Goal: Check status: Check status

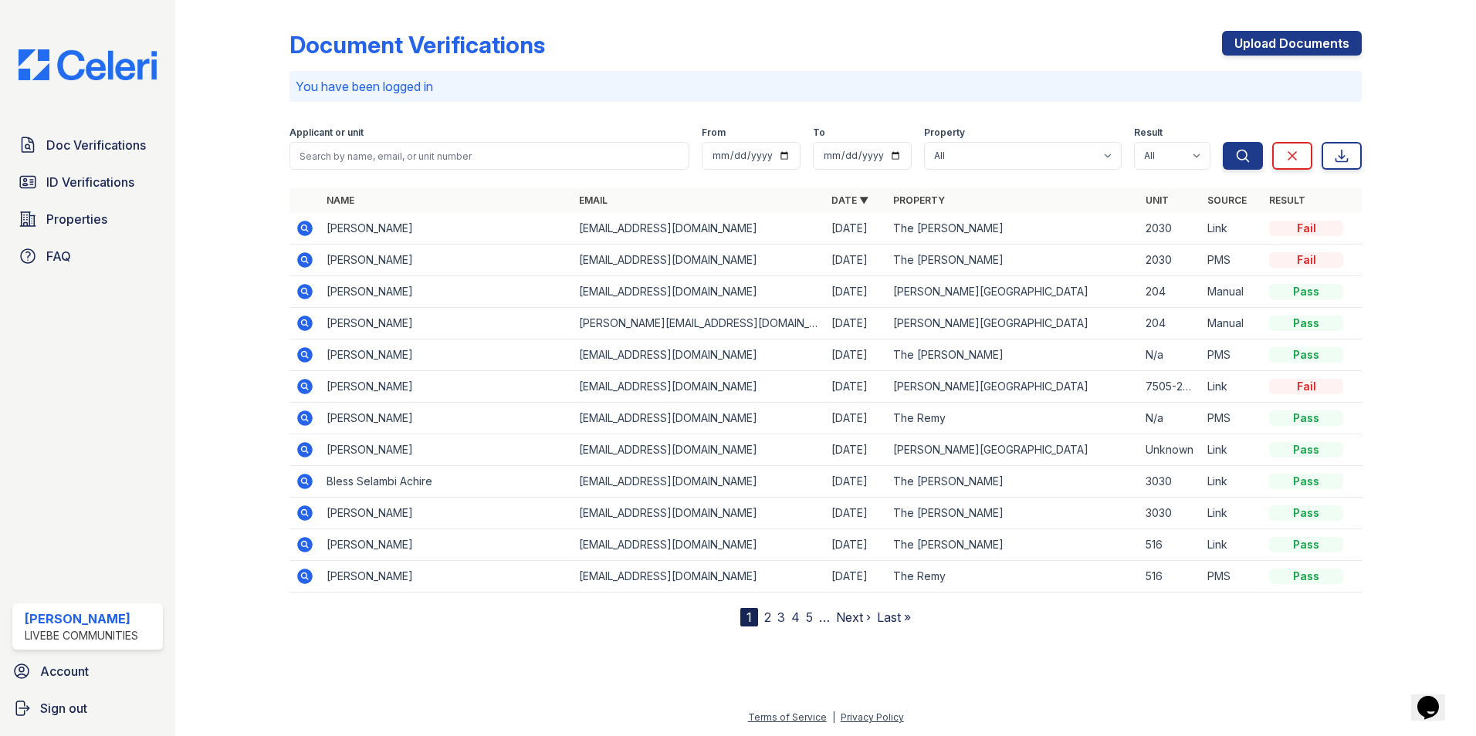
click at [306, 293] on icon at bounding box center [305, 292] width 19 height 19
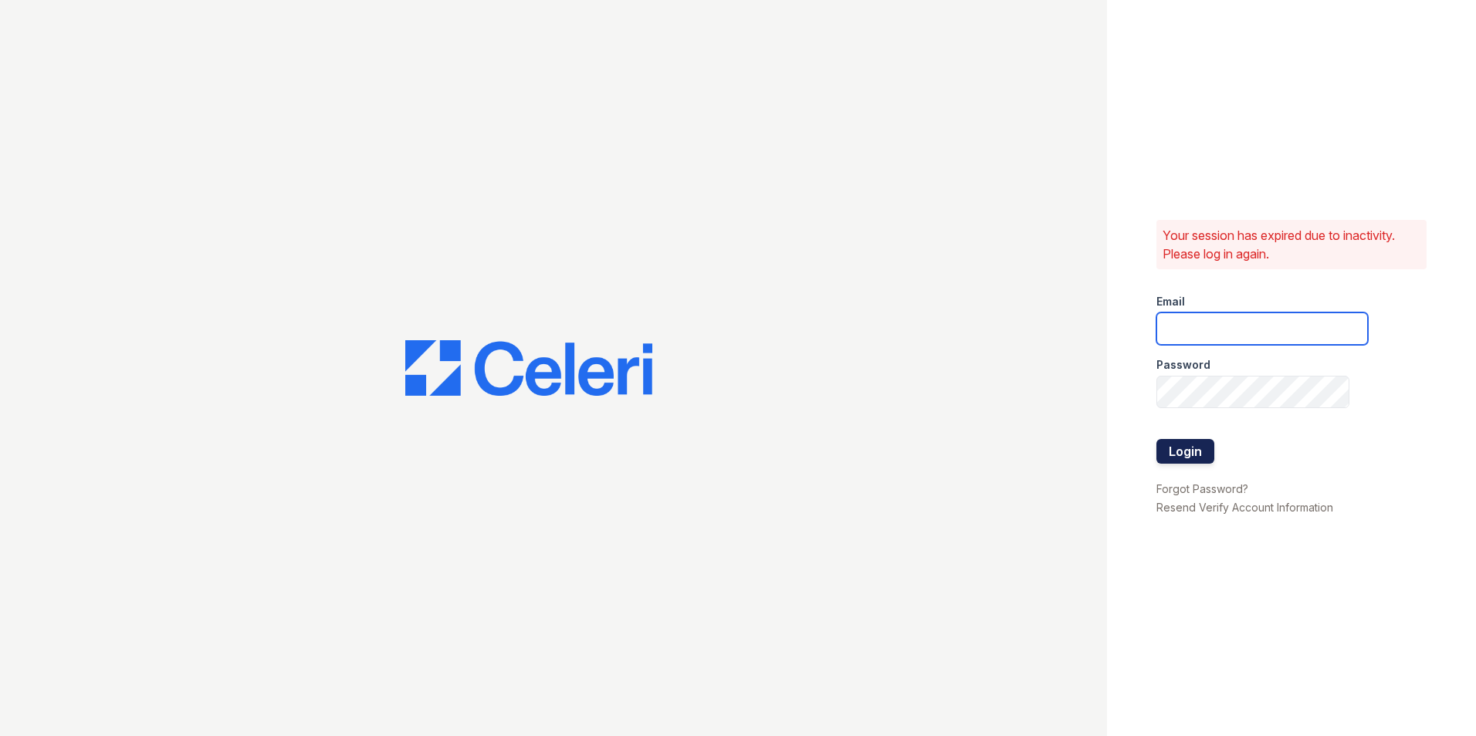
type input "[EMAIL_ADDRESS][DOMAIN_NAME]"
click at [1200, 452] on button "Login" at bounding box center [1185, 451] width 58 height 25
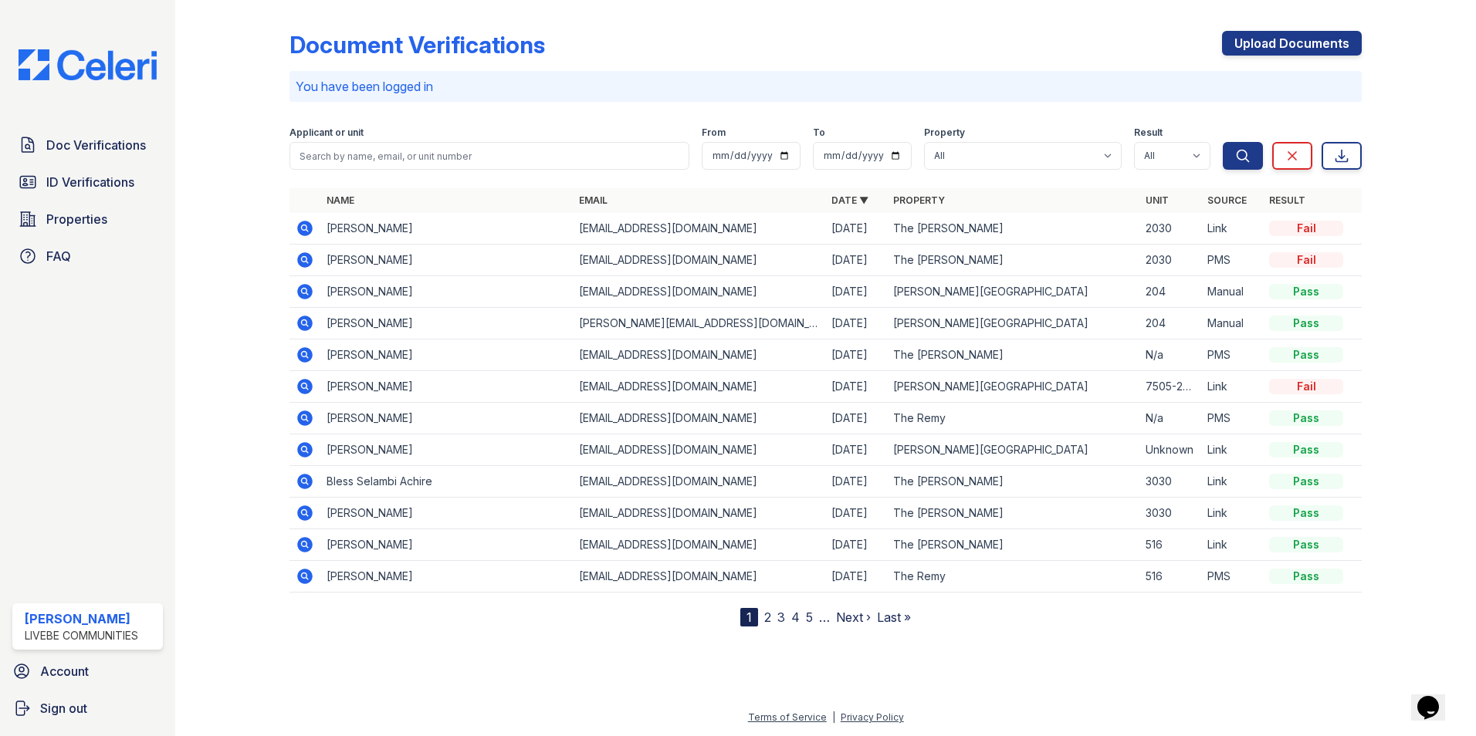
click at [306, 291] on icon at bounding box center [305, 292] width 19 height 19
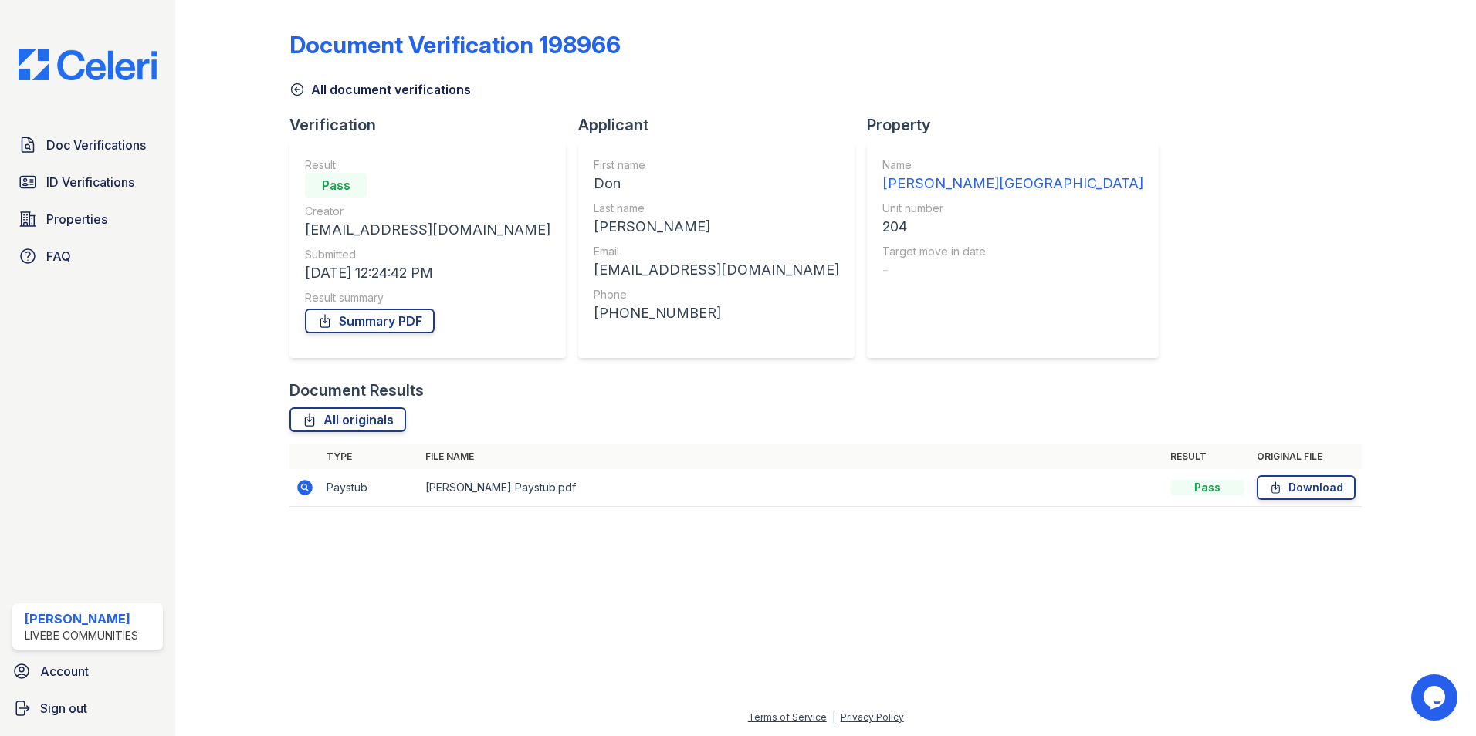
click at [310, 489] on icon at bounding box center [304, 487] width 15 height 15
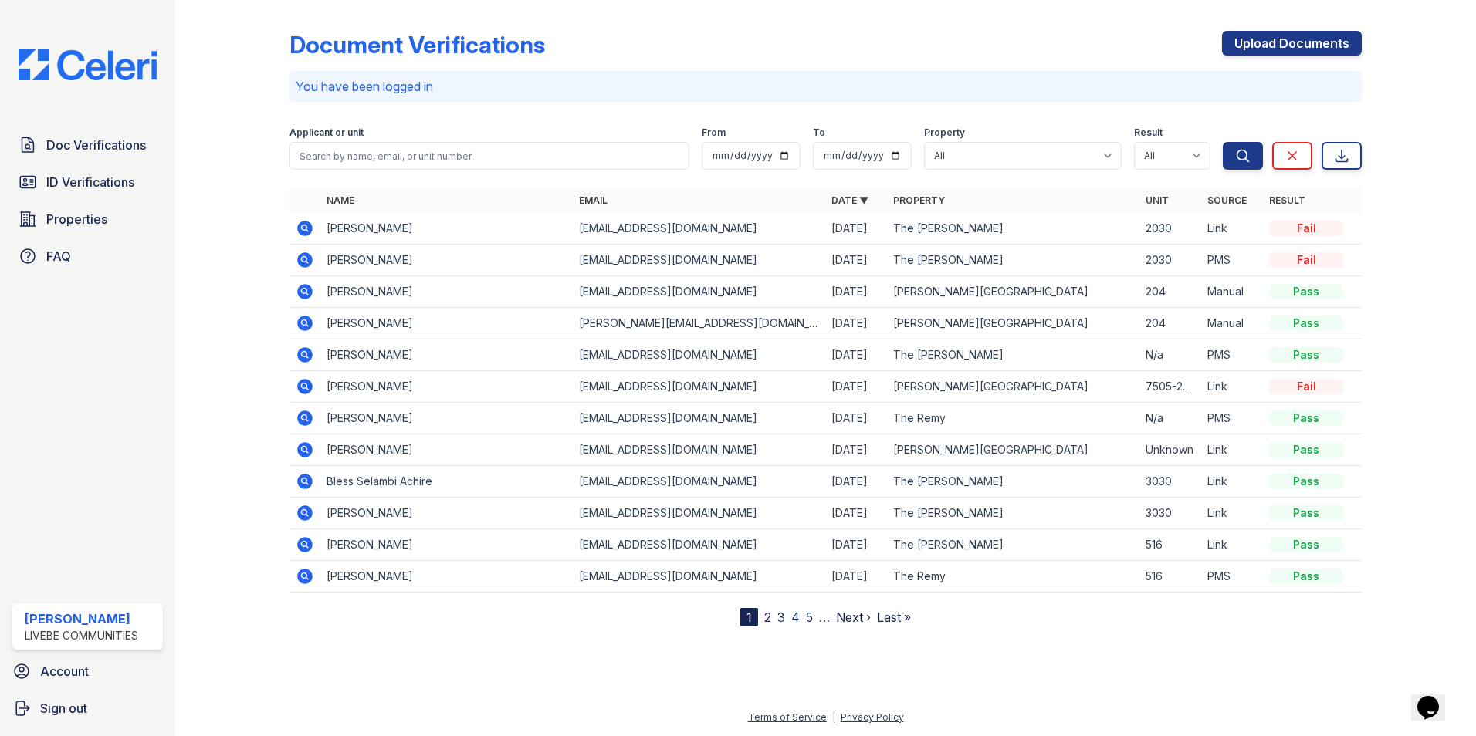
click at [305, 449] on icon at bounding box center [304, 449] width 4 height 4
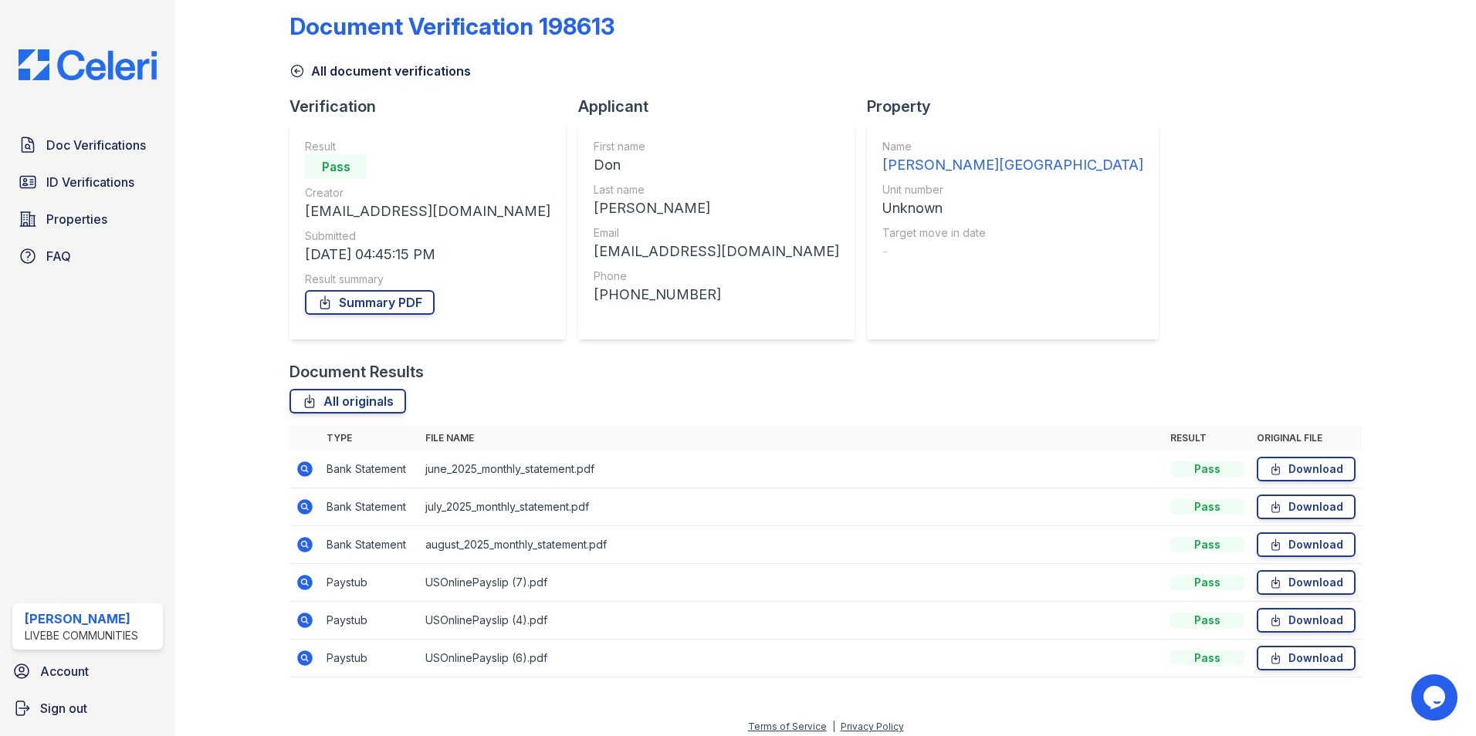
scroll to position [28, 0]
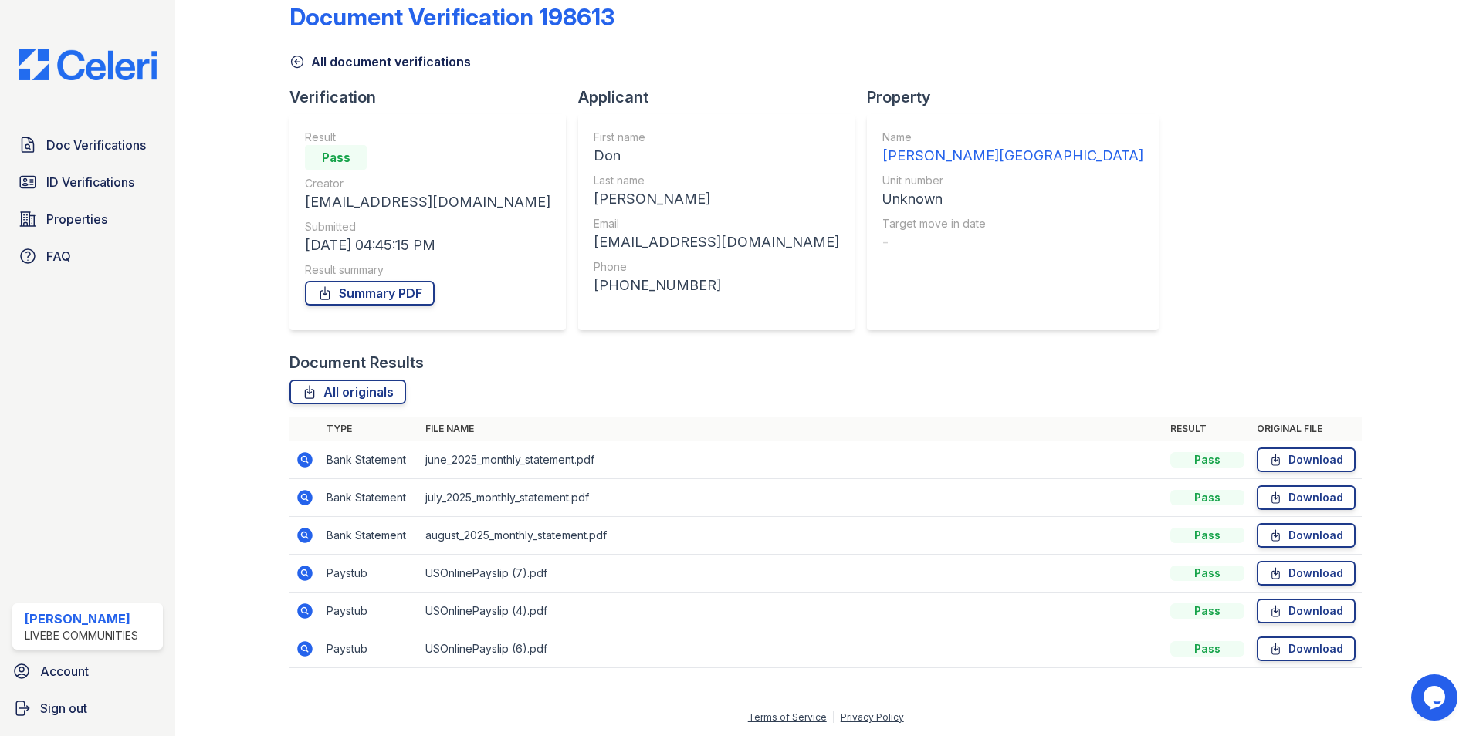
click at [310, 648] on icon at bounding box center [304, 648] width 15 height 15
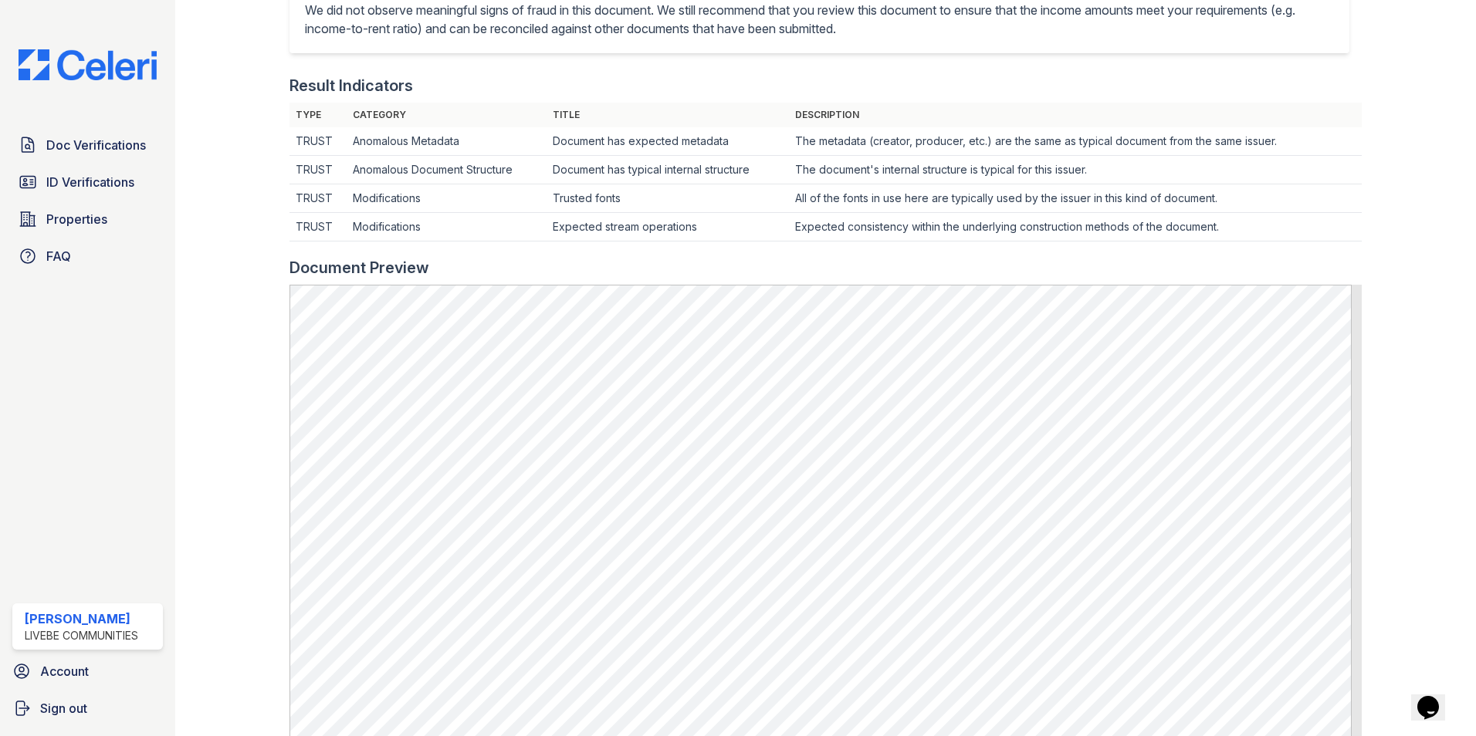
scroll to position [232, 0]
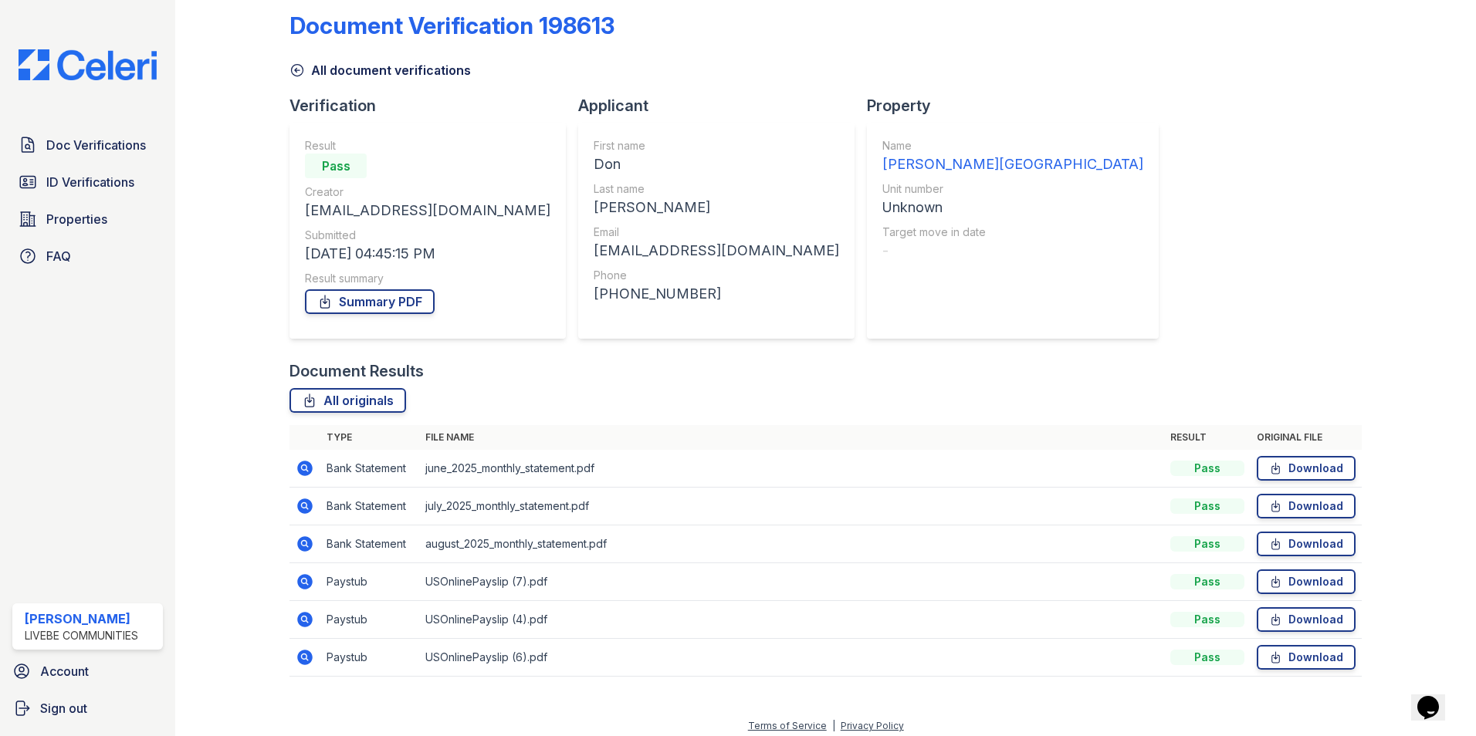
scroll to position [28, 0]
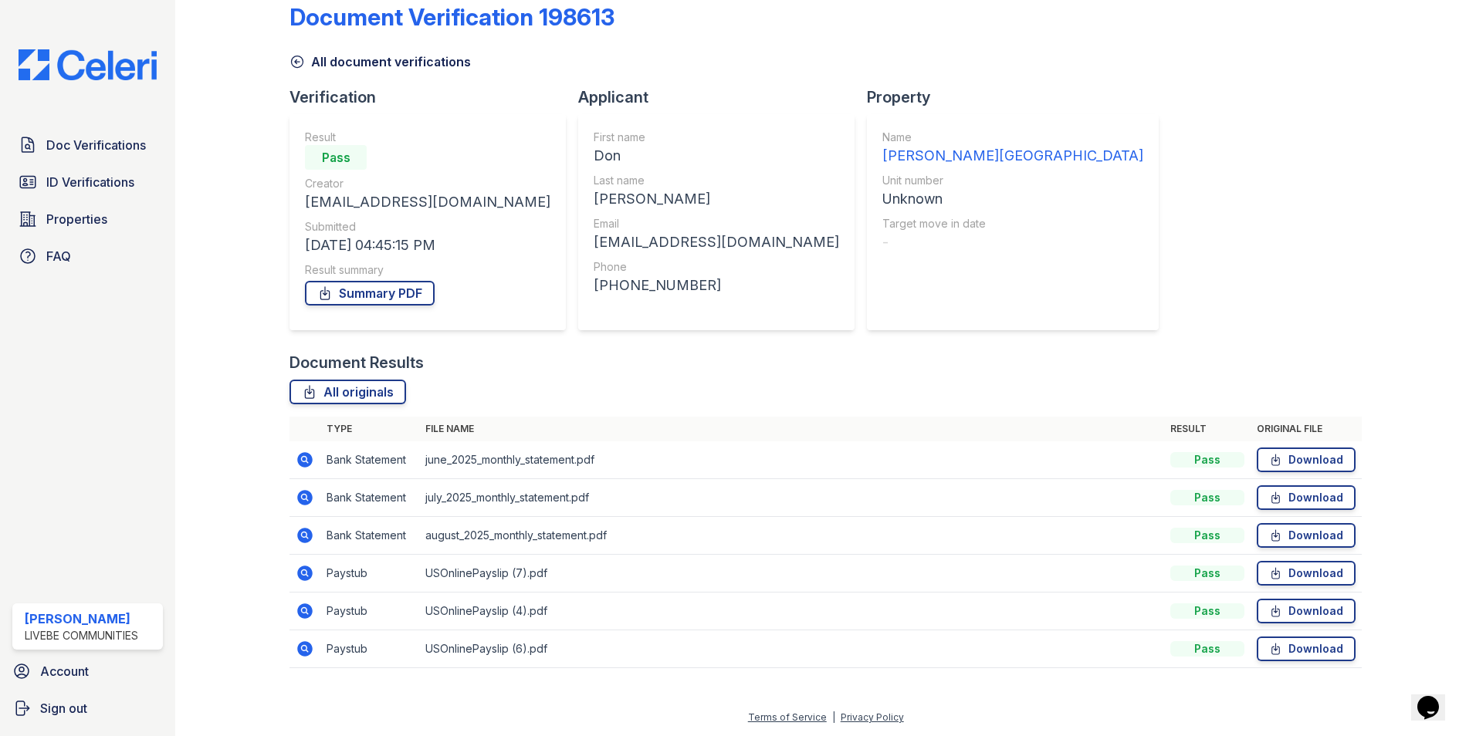
click at [307, 608] on icon at bounding box center [304, 611] width 15 height 15
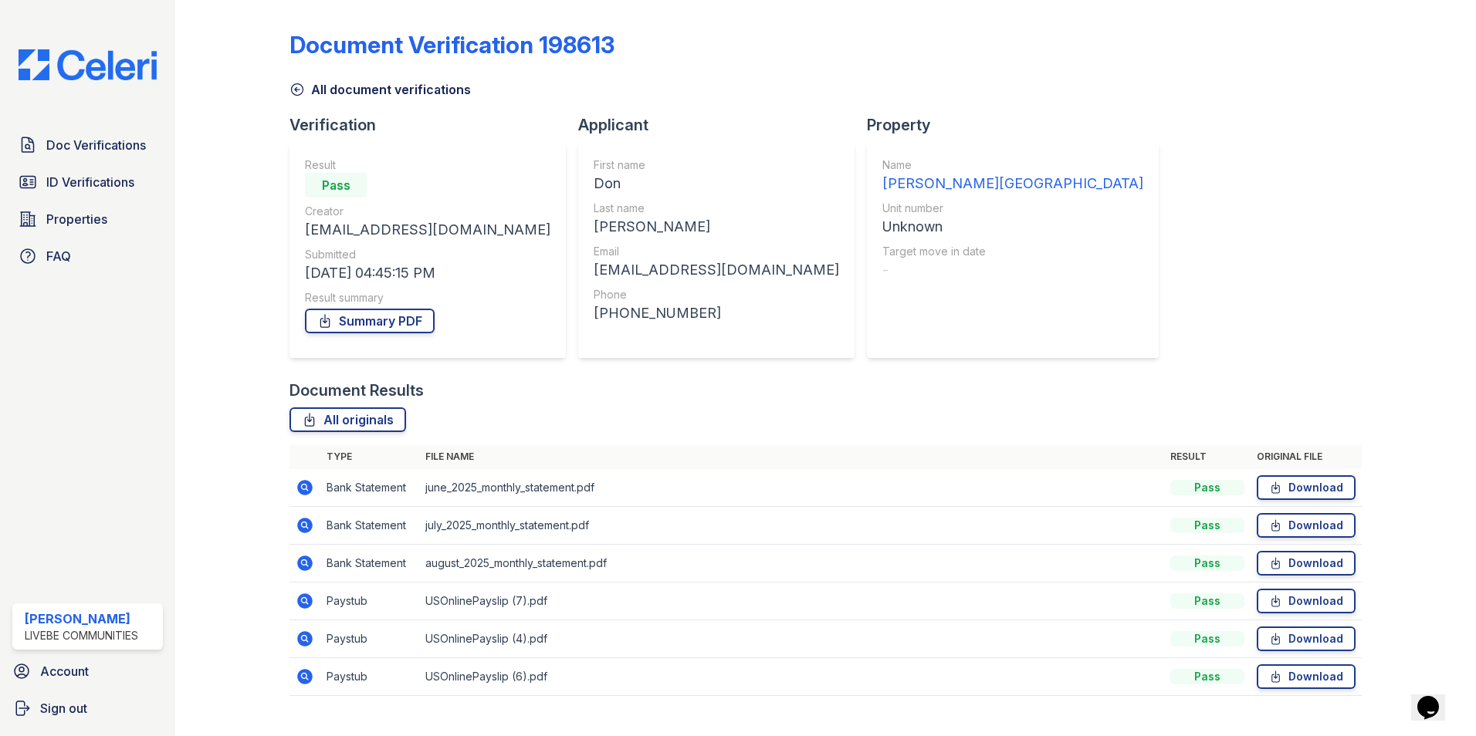
click at [306, 678] on icon at bounding box center [305, 677] width 19 height 19
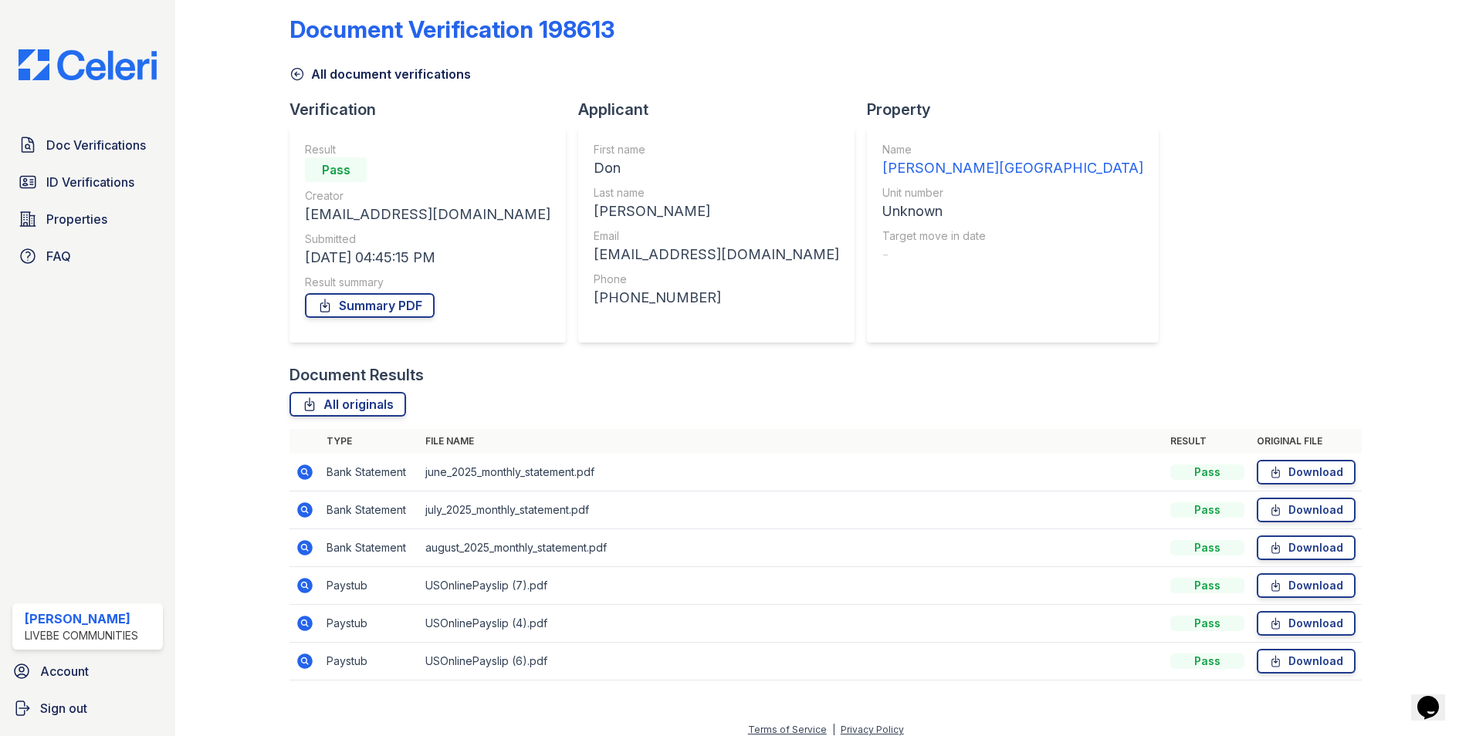
scroll to position [28, 0]
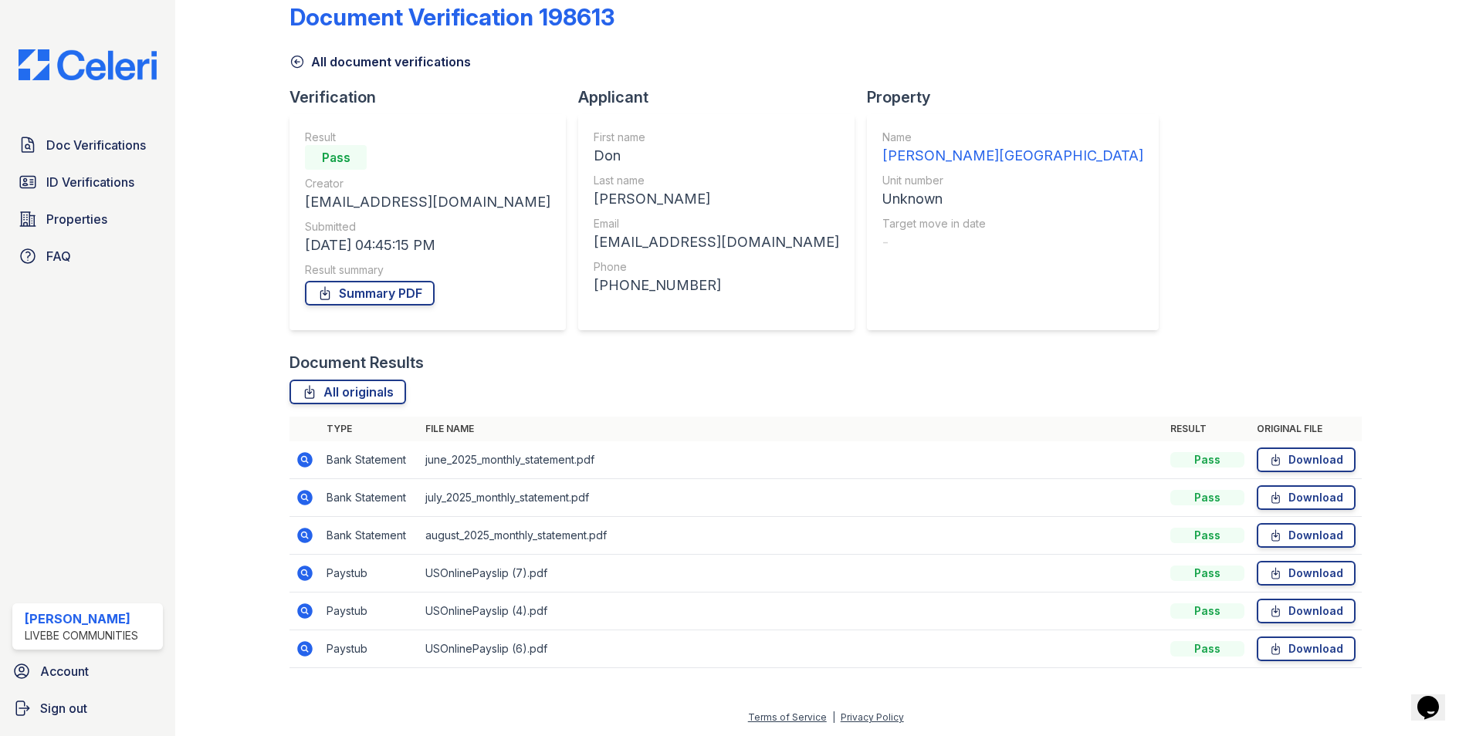
click at [300, 574] on icon at bounding box center [304, 573] width 15 height 15
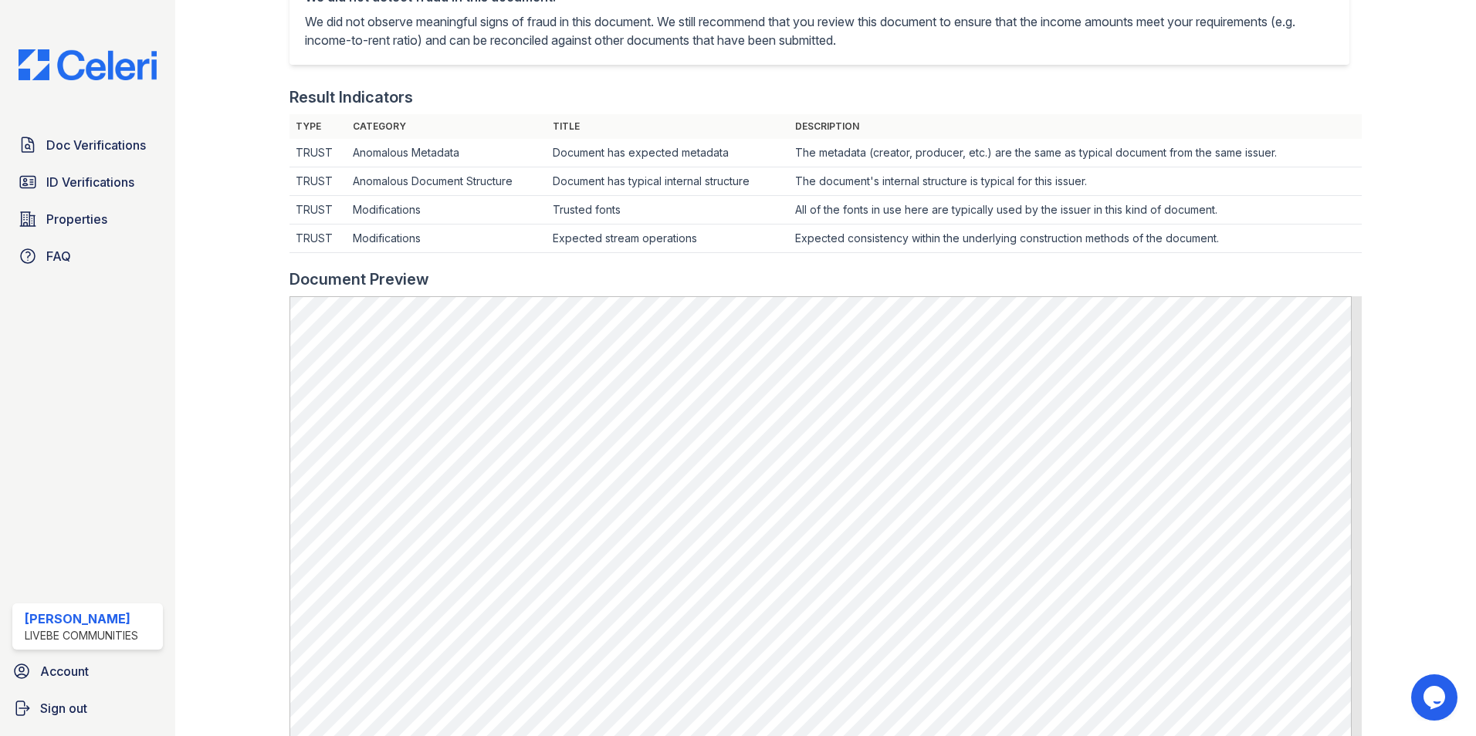
scroll to position [386, 0]
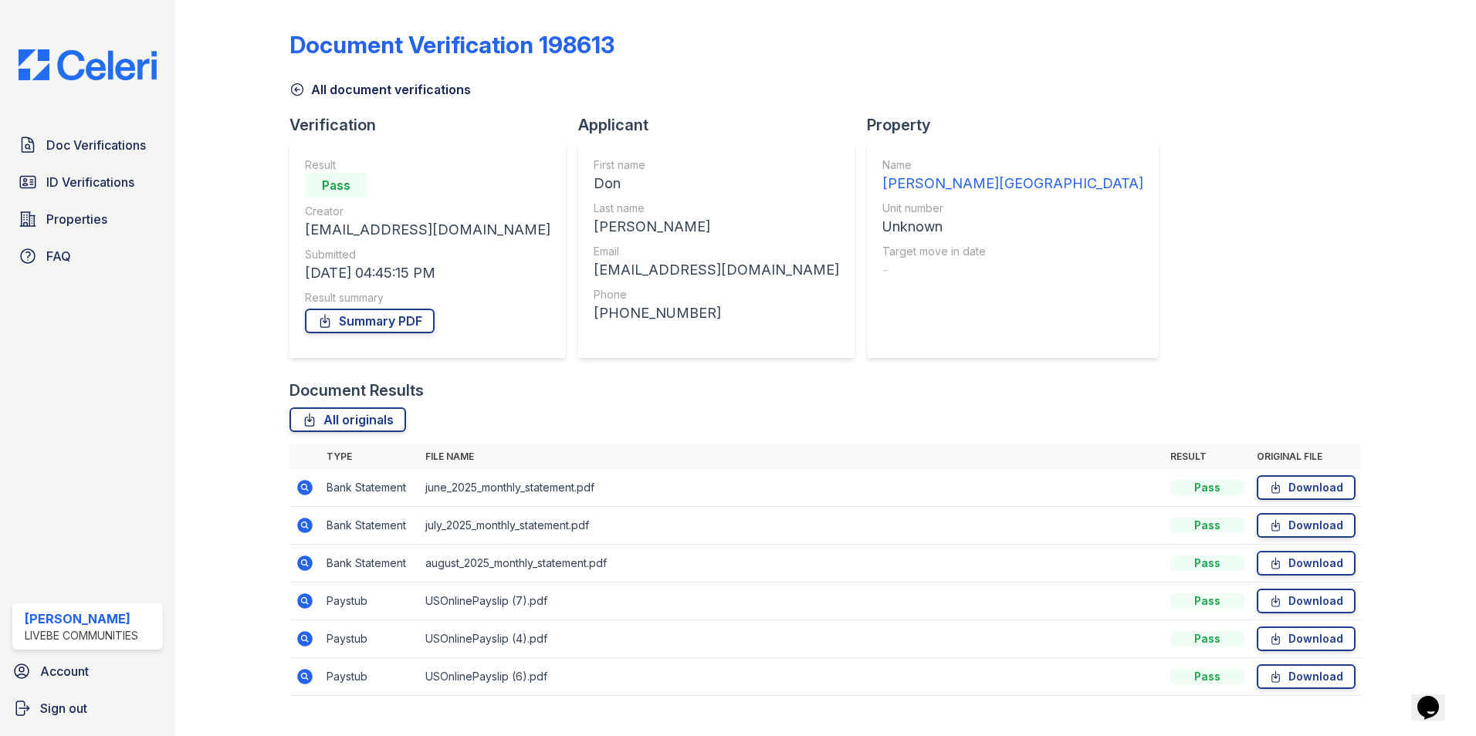
click at [306, 563] on icon at bounding box center [305, 563] width 19 height 19
click at [309, 525] on icon at bounding box center [304, 525] width 15 height 15
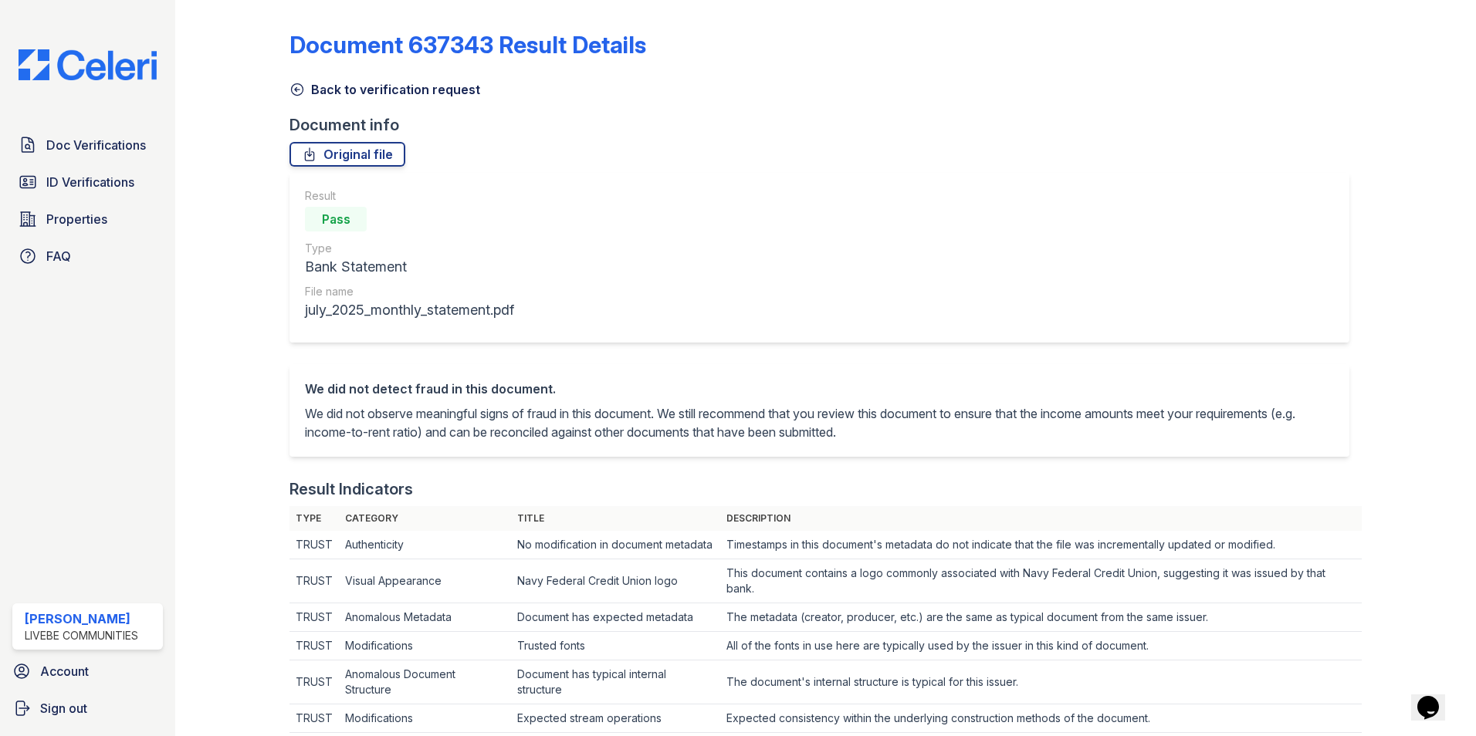
click at [618, 246] on div "Result Pass Type Bank Statement File name july_2025_monthly_statement.pdf" at bounding box center [819, 258] width 1060 height 170
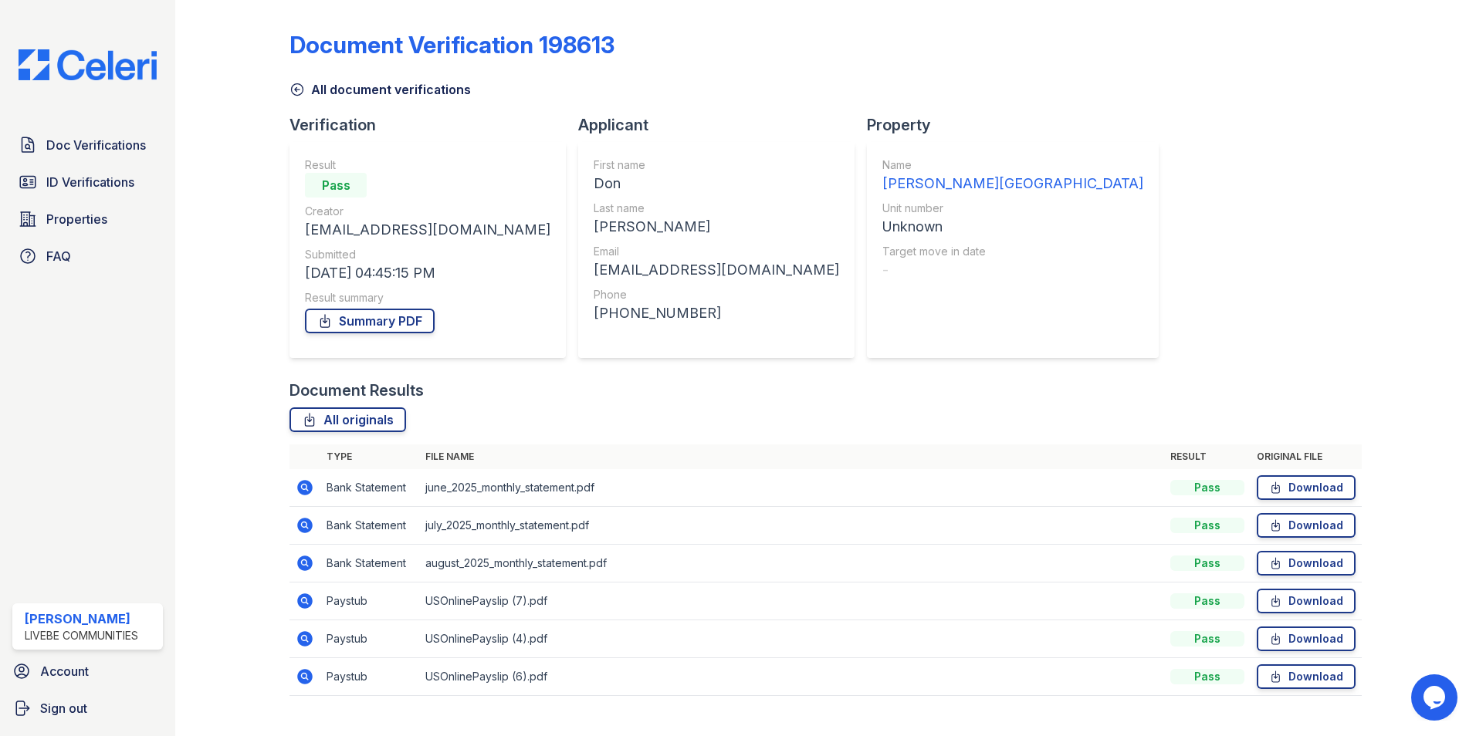
click at [306, 486] on icon at bounding box center [305, 488] width 19 height 19
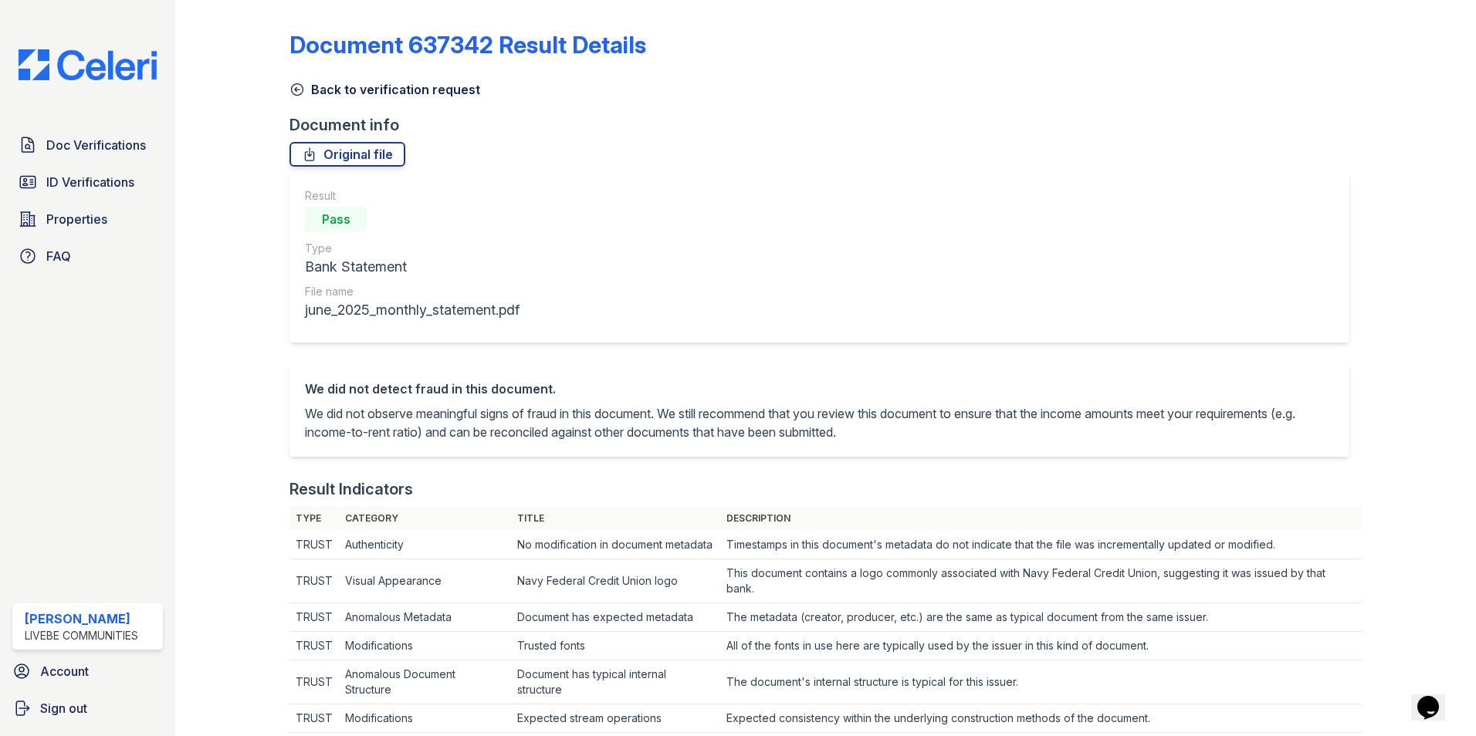
click at [706, 232] on div "Result Pass Type Bank Statement File name june_2025_monthly_statement.pdf" at bounding box center [819, 258] width 1060 height 170
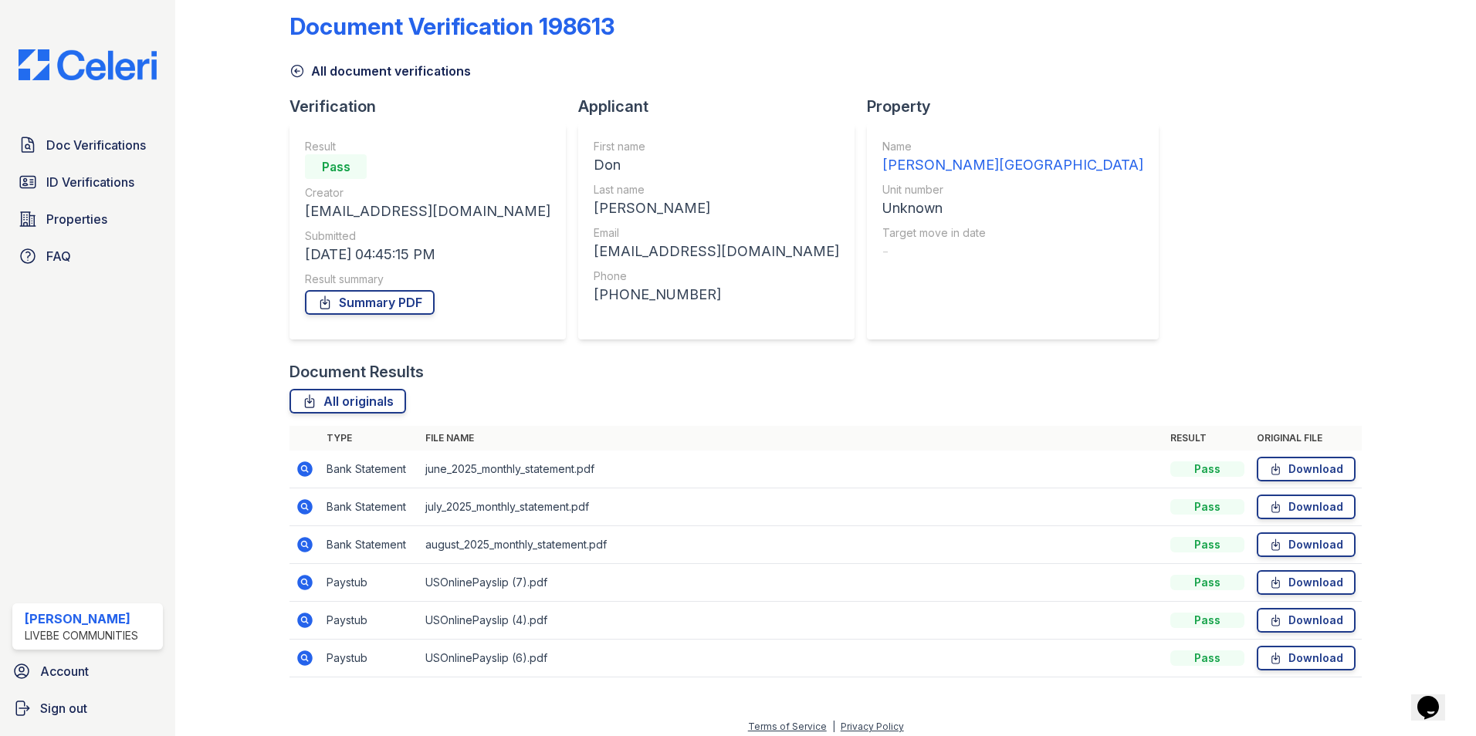
scroll to position [28, 0]
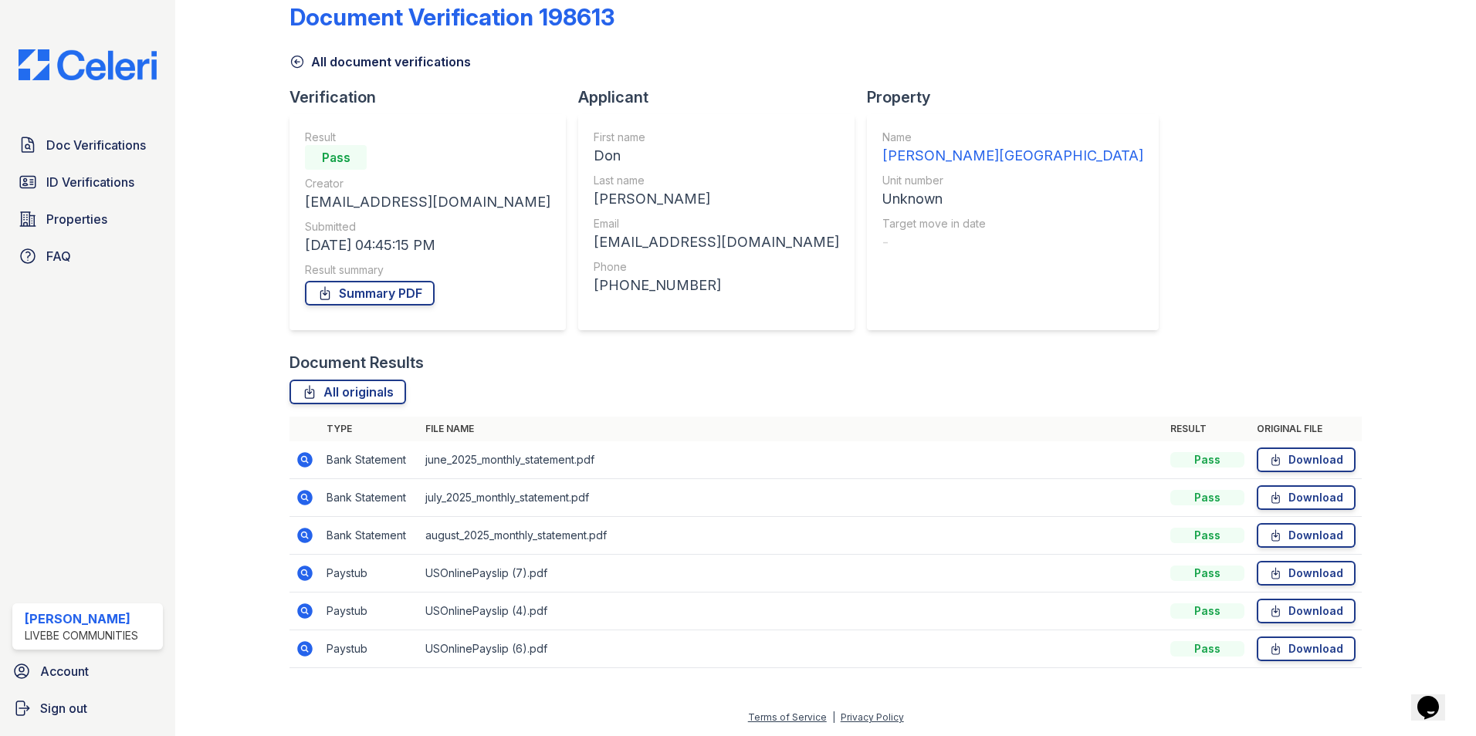
click at [306, 571] on icon at bounding box center [304, 573] width 15 height 15
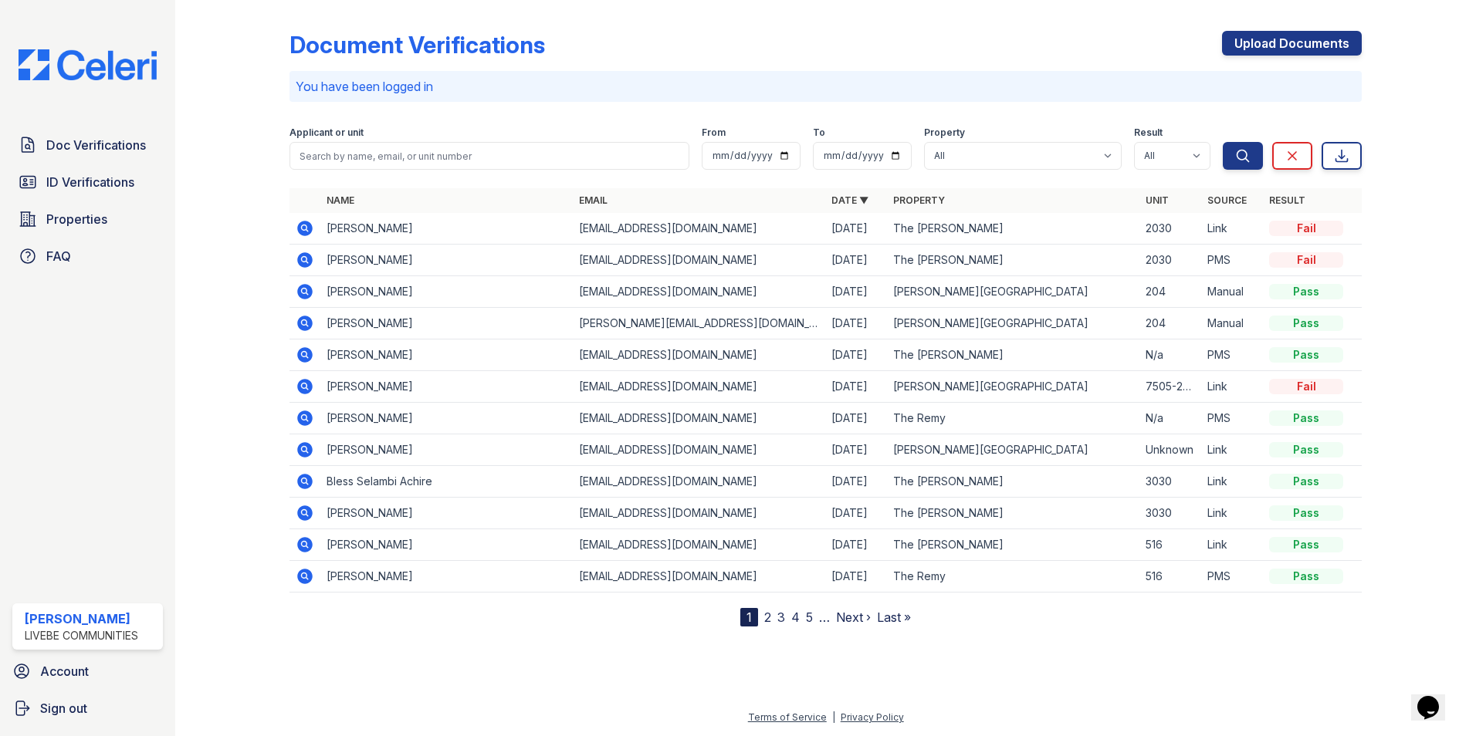
click at [305, 324] on icon at bounding box center [304, 322] width 4 height 4
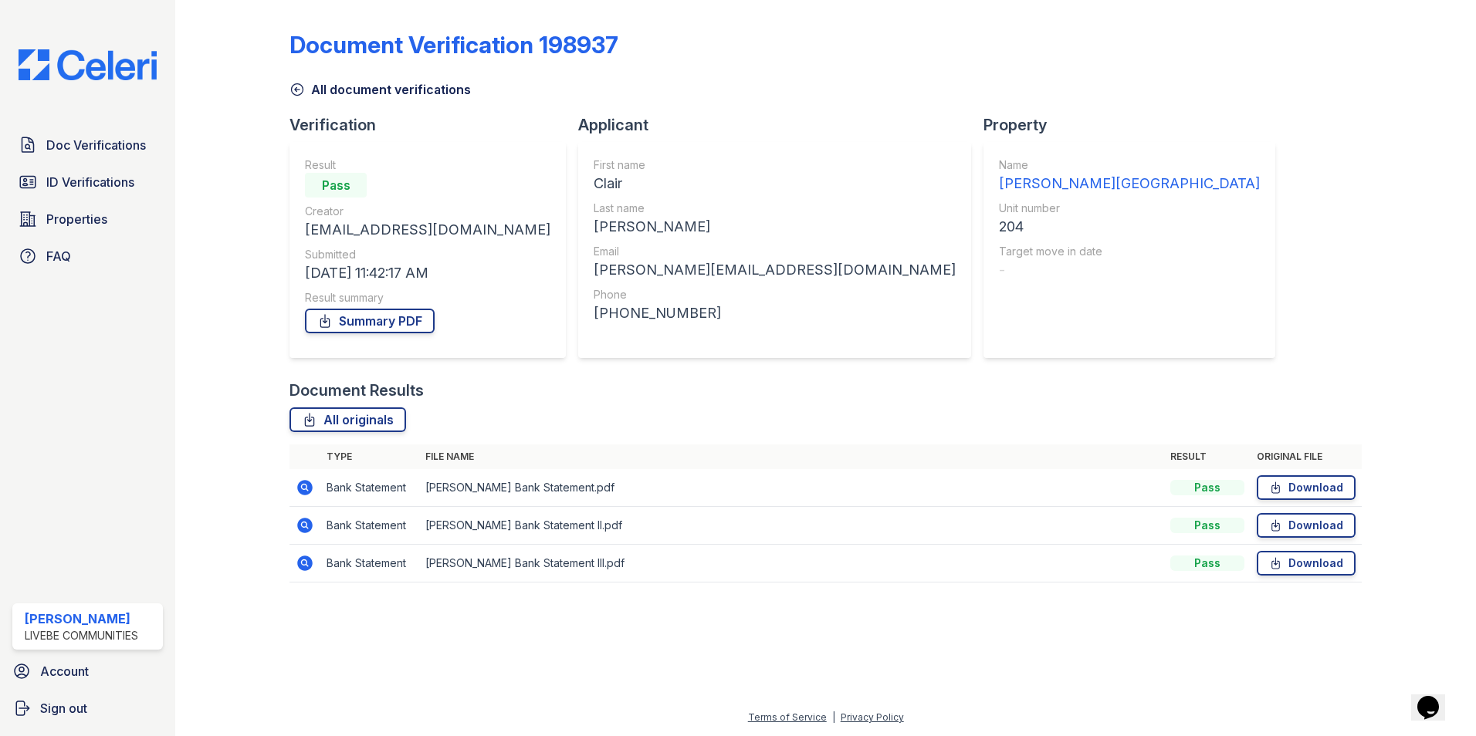
click at [303, 487] on icon at bounding box center [304, 487] width 4 height 4
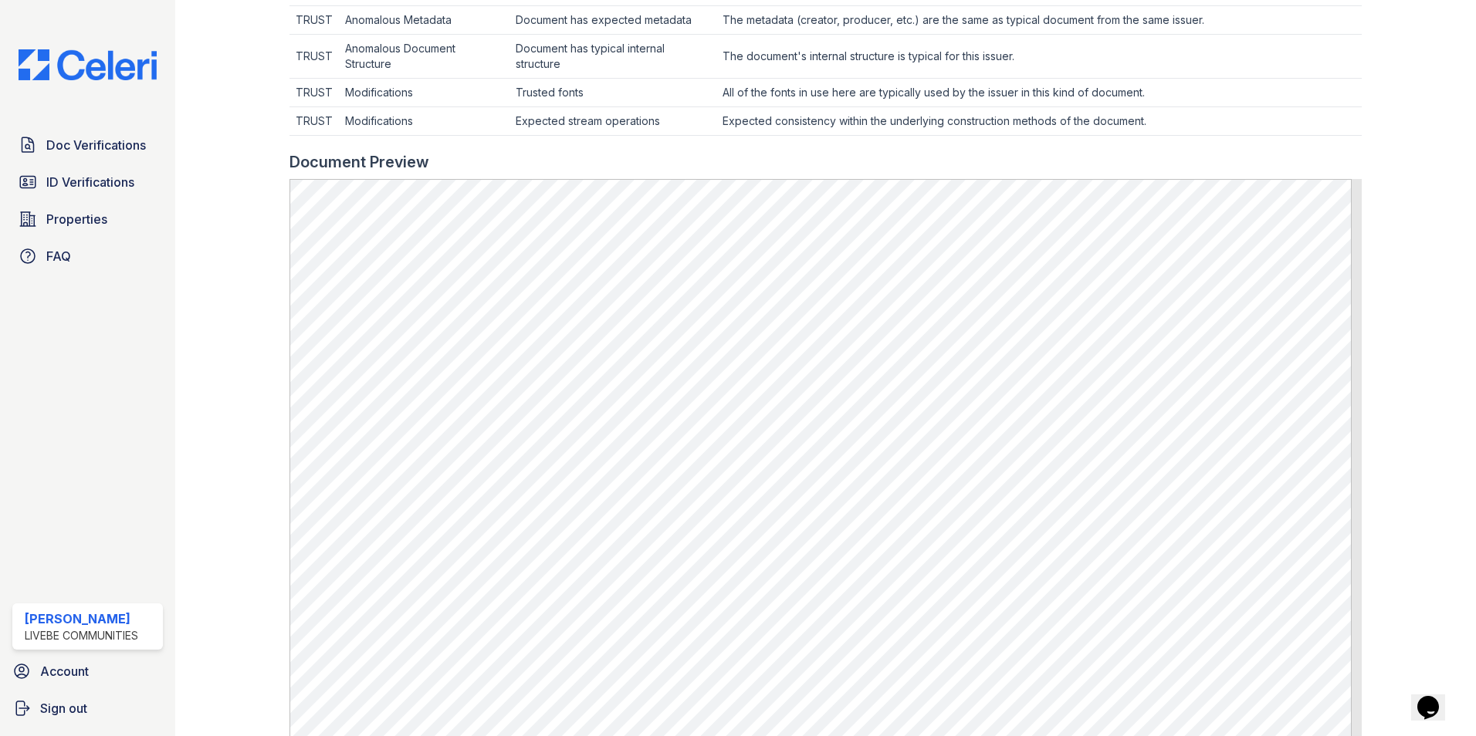
scroll to position [618, 0]
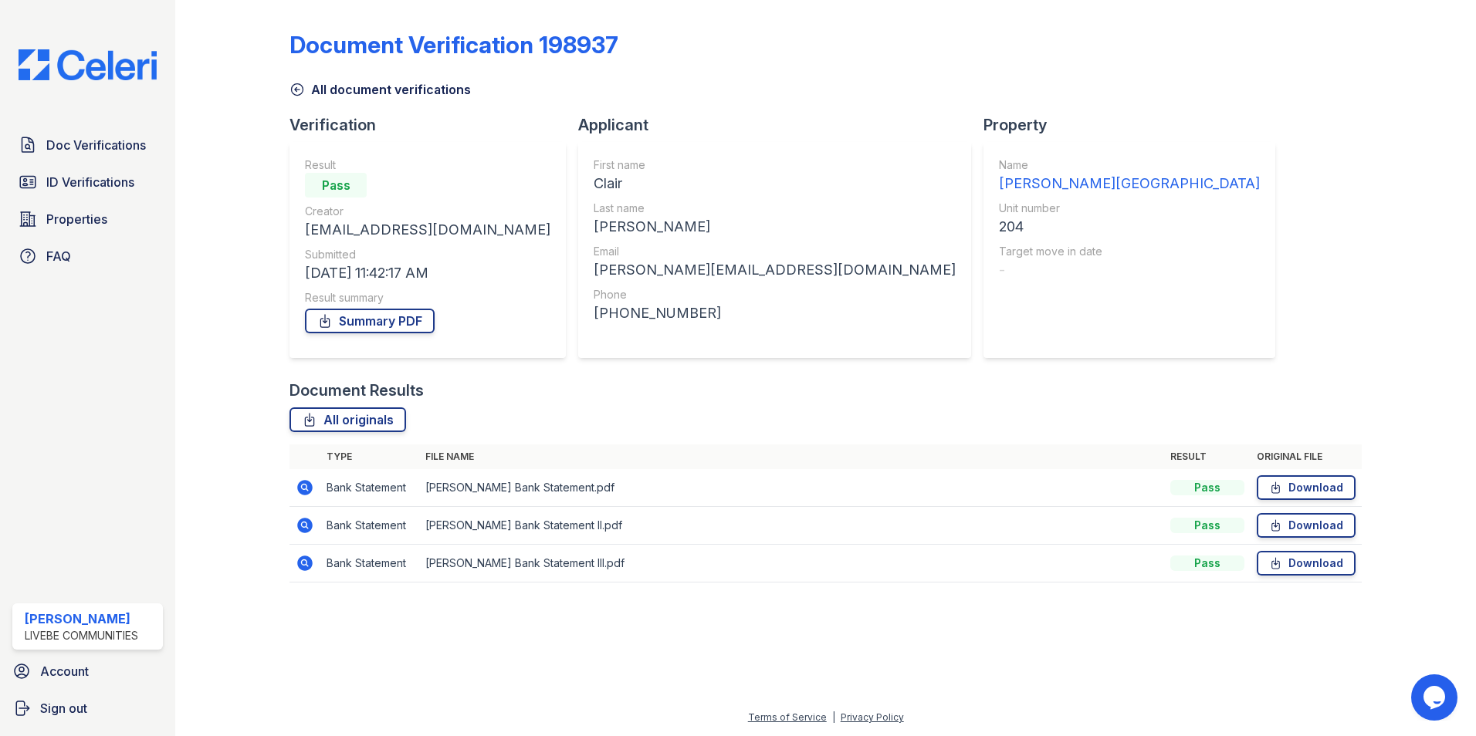
drag, startPoint x: 308, startPoint y: 559, endPoint x: 309, endPoint y: 548, distance: 10.8
click at [308, 559] on icon at bounding box center [304, 563] width 15 height 15
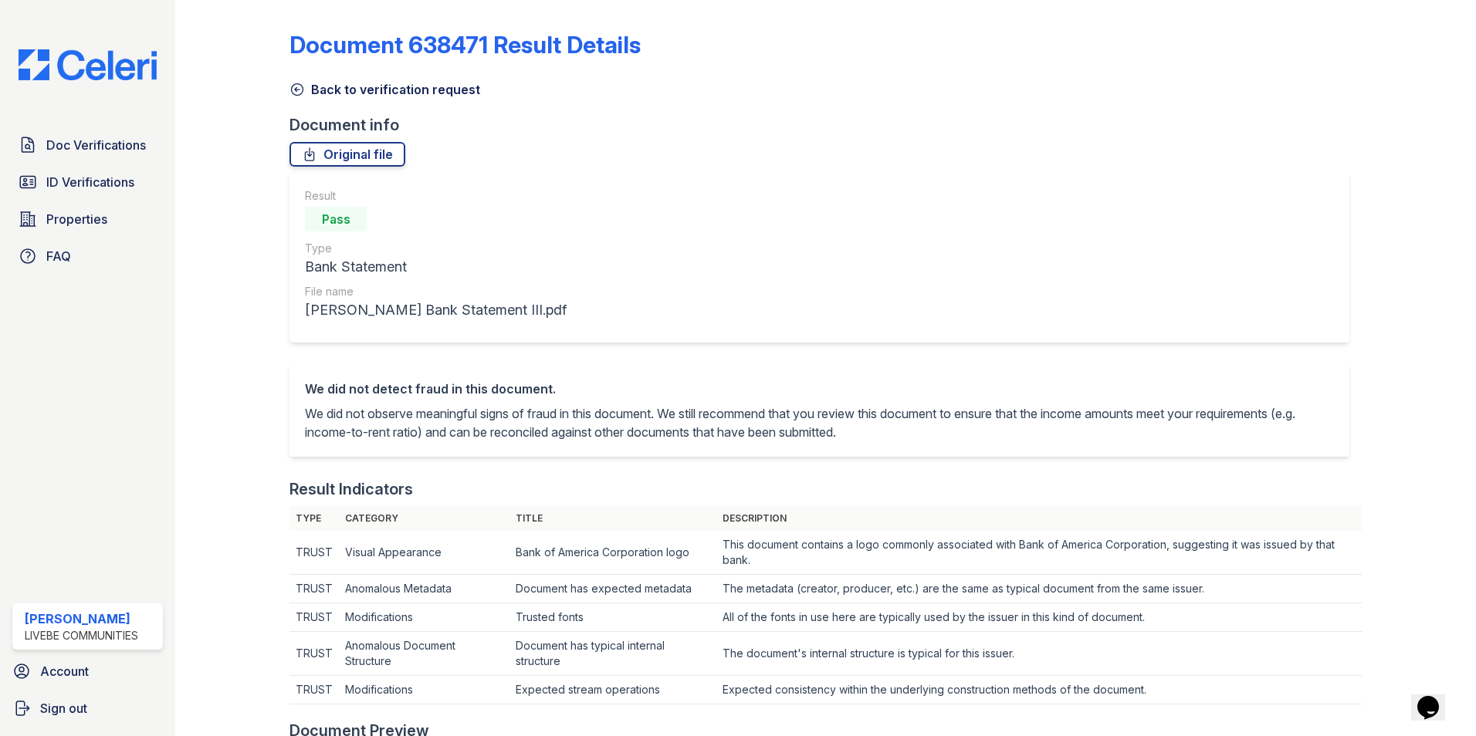
drag, startPoint x: 615, startPoint y: 208, endPoint x: 586, endPoint y: 597, distance: 390.2
click at [615, 208] on div "Result Pass Type Bank Statement File name [PERSON_NAME] Bank Statement III.pdf" at bounding box center [819, 258] width 1060 height 170
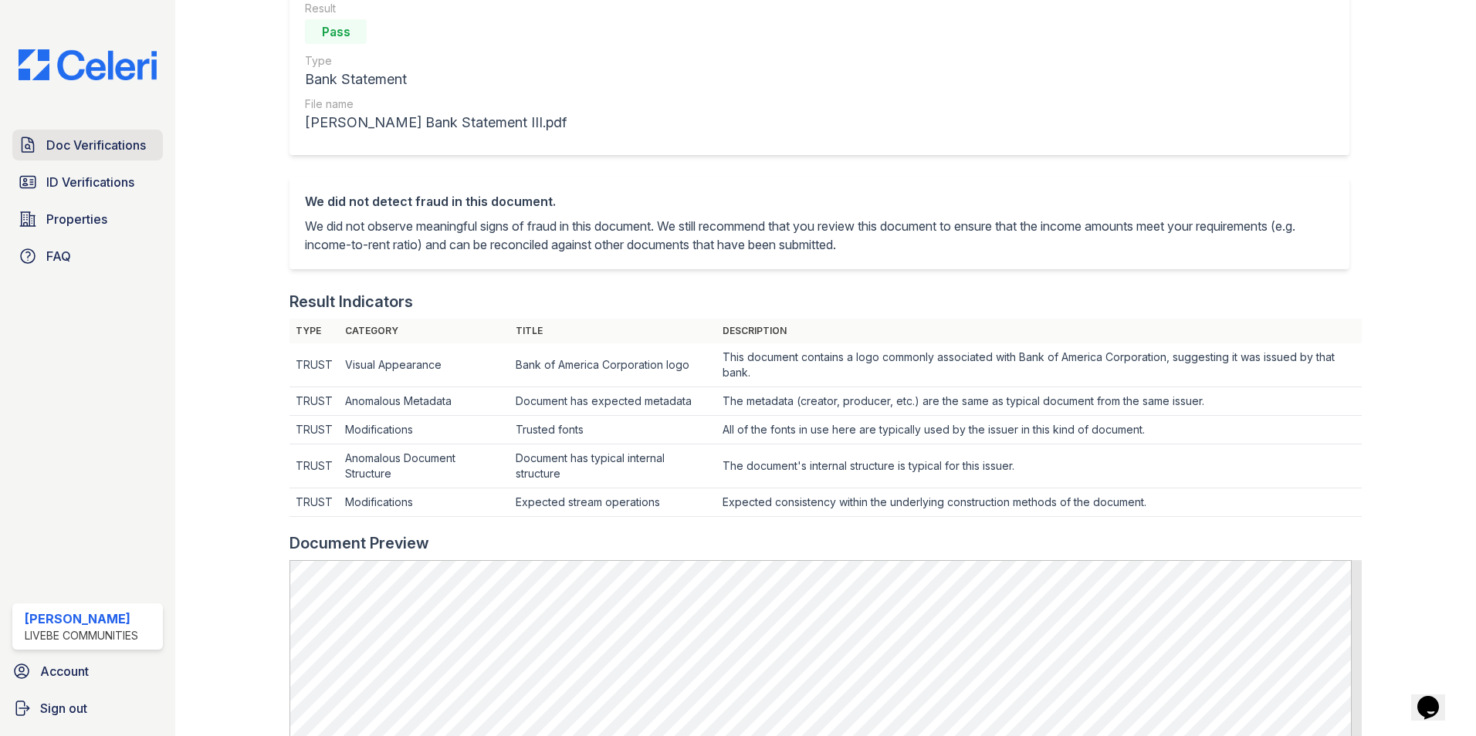
scroll to position [154, 0]
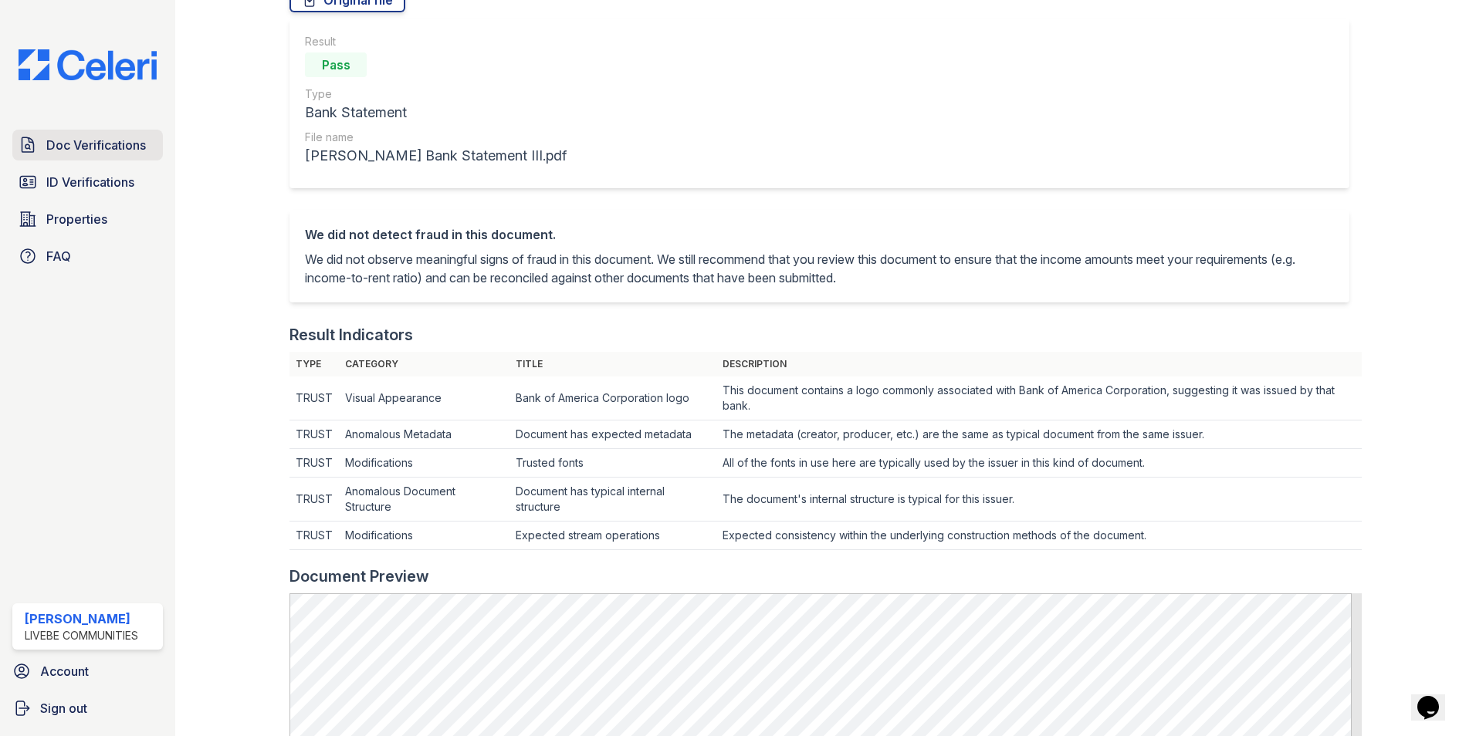
click at [126, 140] on span "Doc Verifications" at bounding box center [96, 145] width 100 height 19
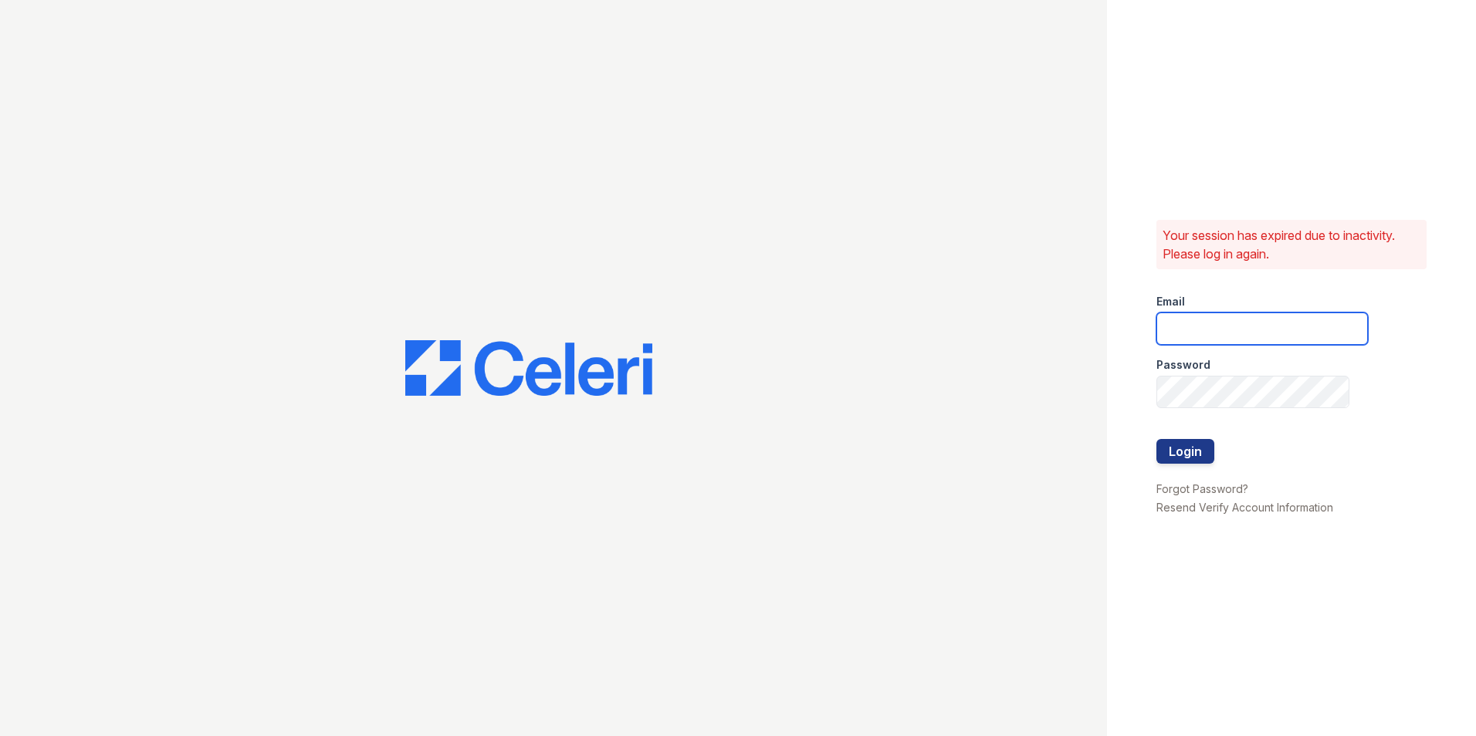
type input "oceannap@livebe.com"
click at [1181, 450] on button "Login" at bounding box center [1185, 451] width 58 height 25
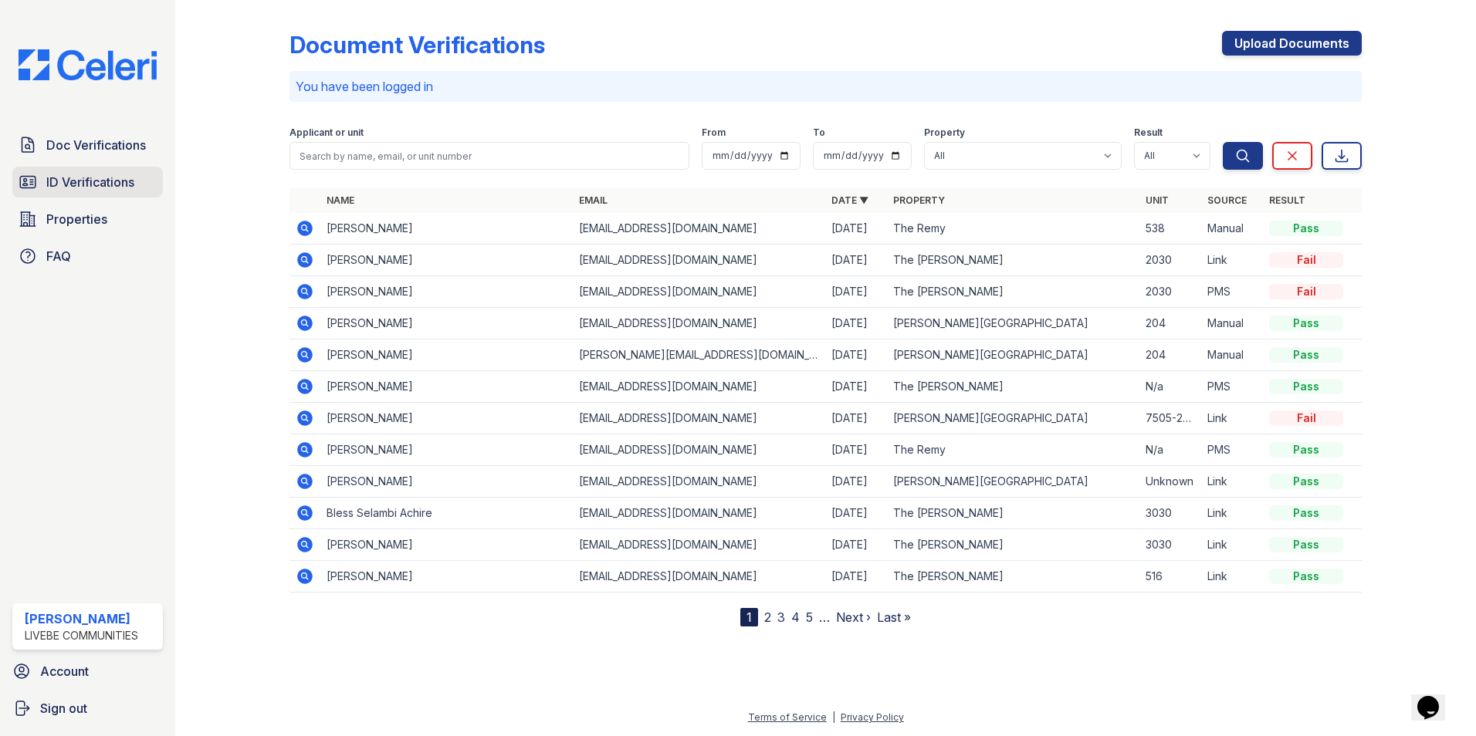
click at [72, 186] on span "ID Verifications" at bounding box center [90, 182] width 88 height 19
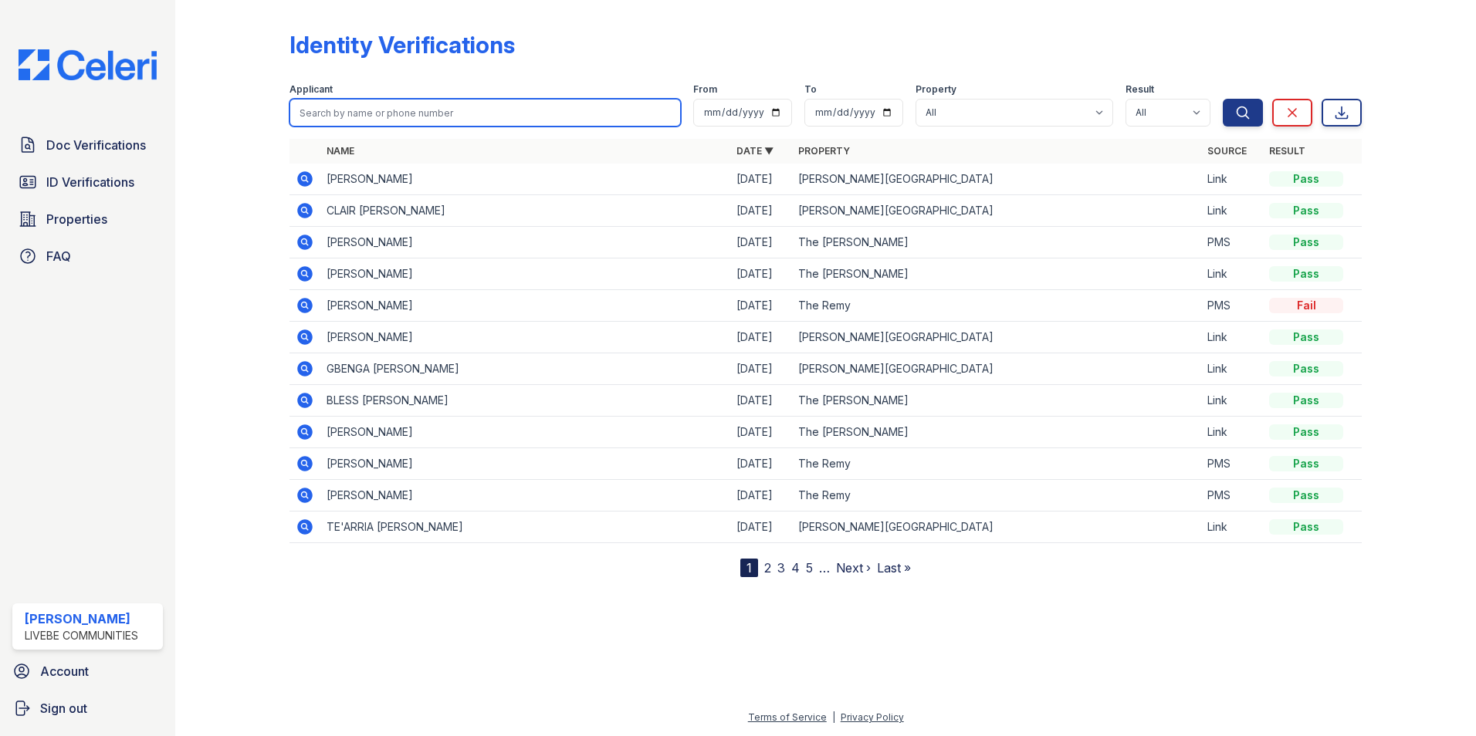
click at [452, 113] on input "search" at bounding box center [484, 113] width 391 height 28
type input "[PERSON_NAME]"
click at [1223, 99] on button "Search" at bounding box center [1243, 113] width 40 height 28
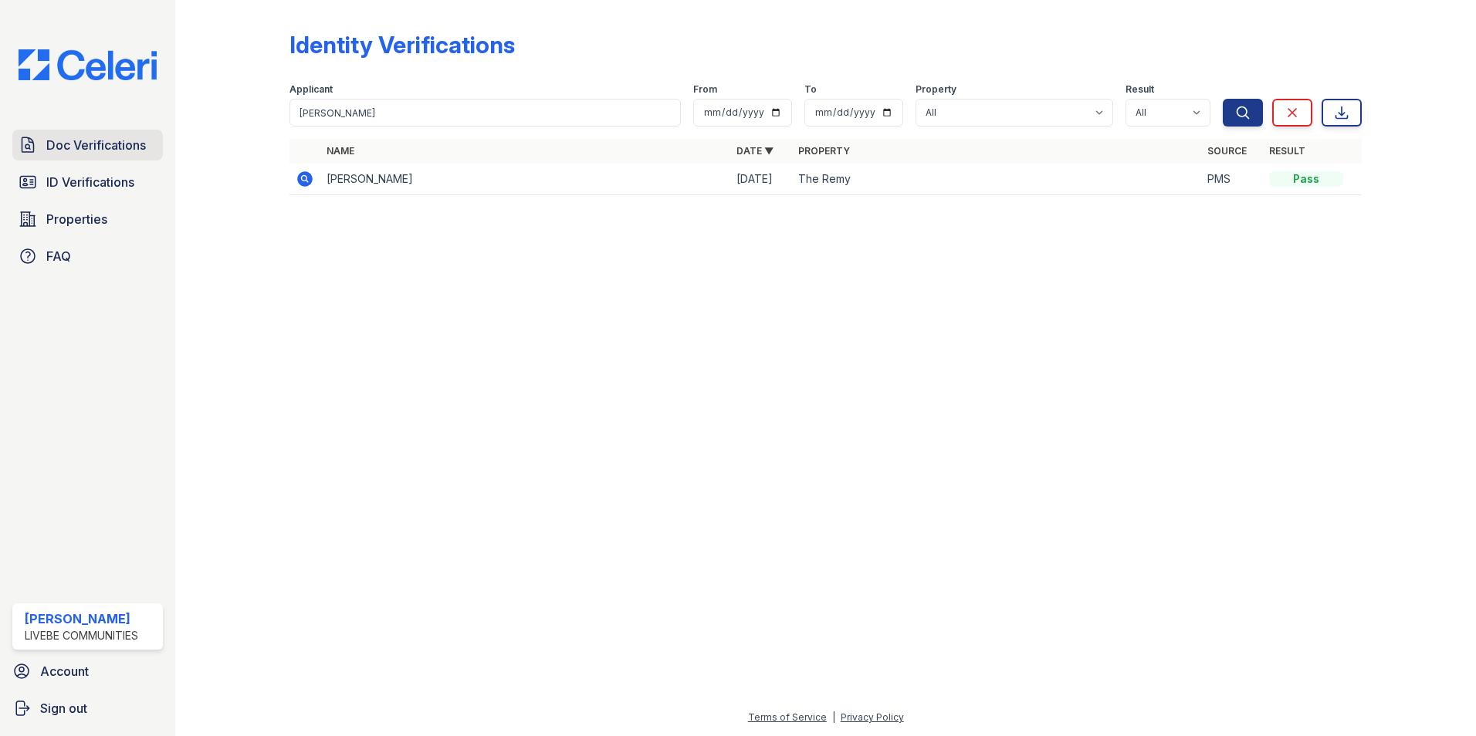
click at [147, 137] on link "Doc Verifications" at bounding box center [87, 145] width 151 height 31
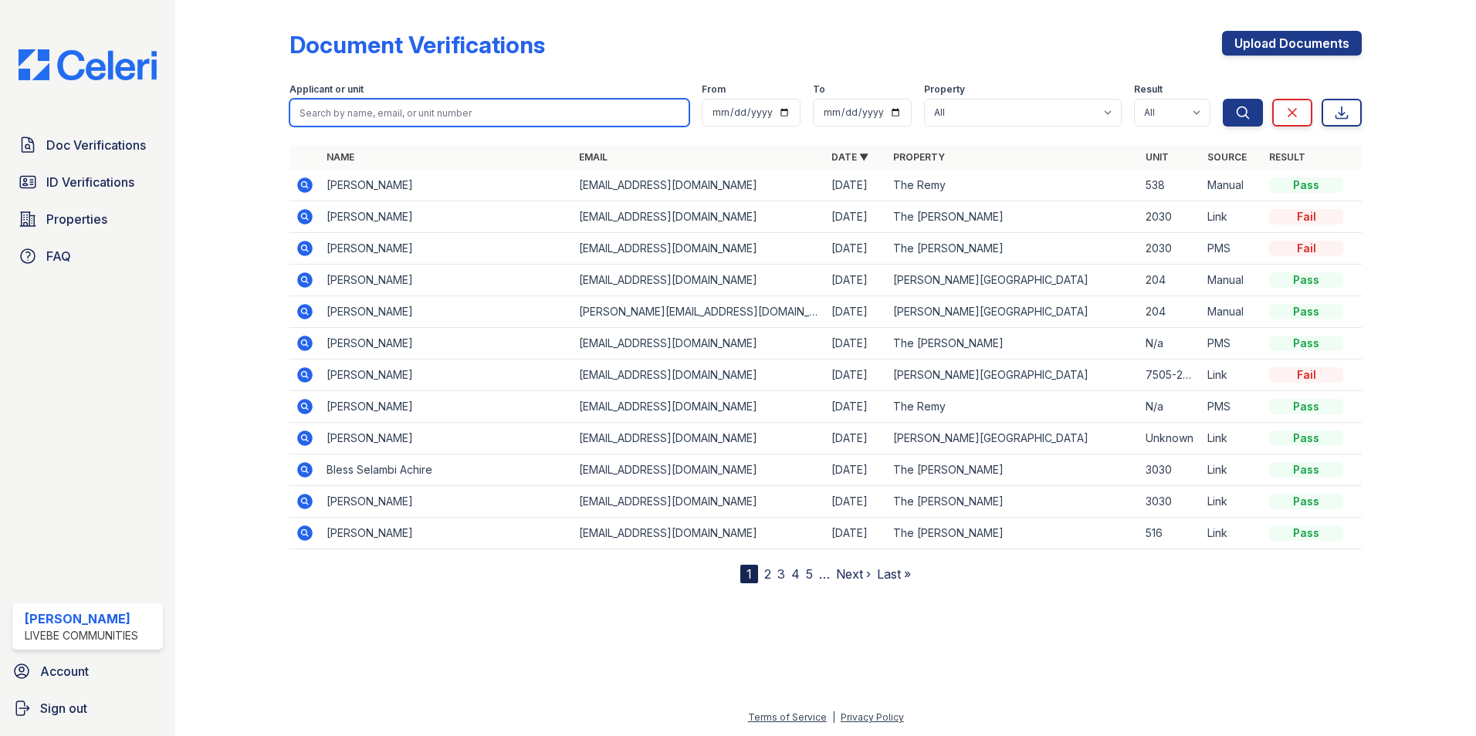
click at [376, 100] on input "search" at bounding box center [489, 113] width 400 height 28
click at [309, 186] on icon at bounding box center [304, 185] width 15 height 15
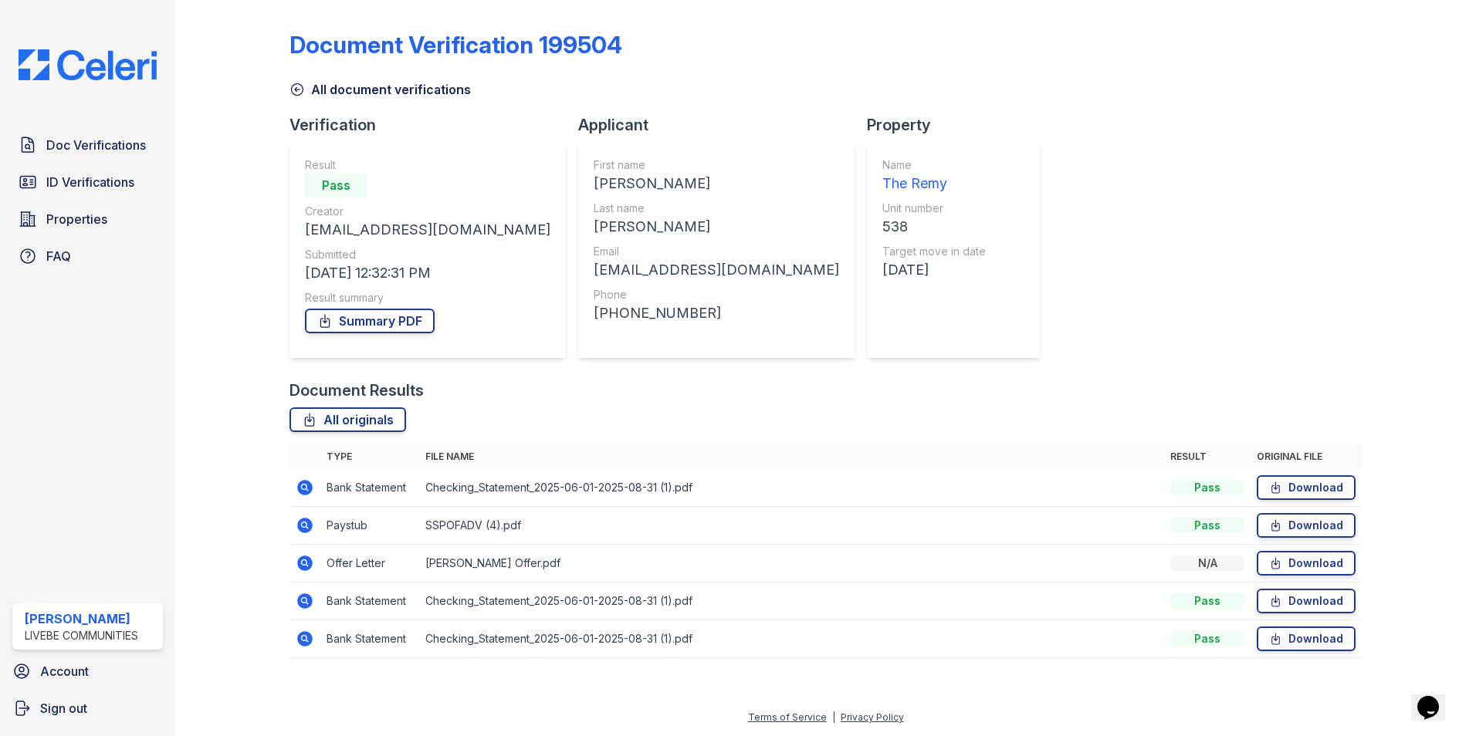
click at [306, 524] on icon at bounding box center [305, 525] width 19 height 19
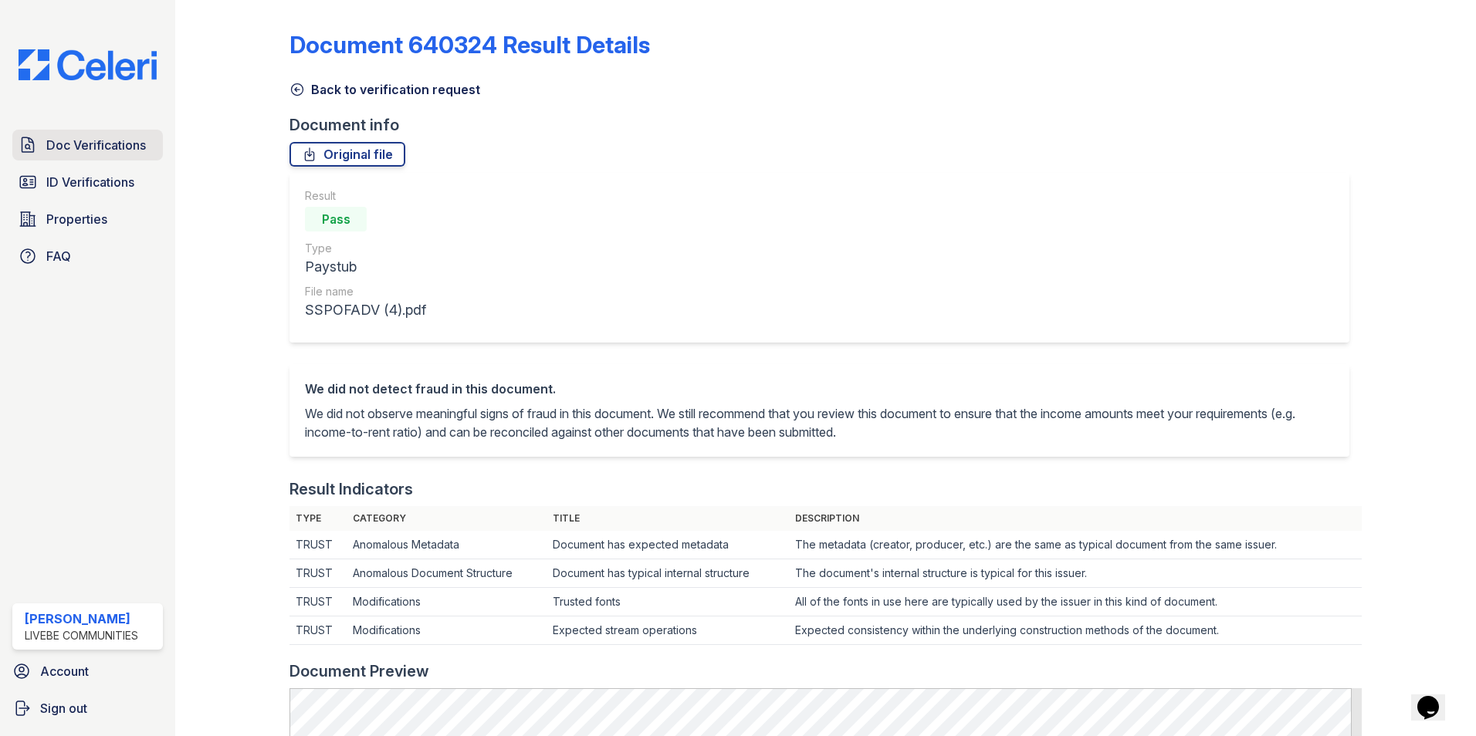
click at [108, 144] on span "Doc Verifications" at bounding box center [96, 145] width 100 height 19
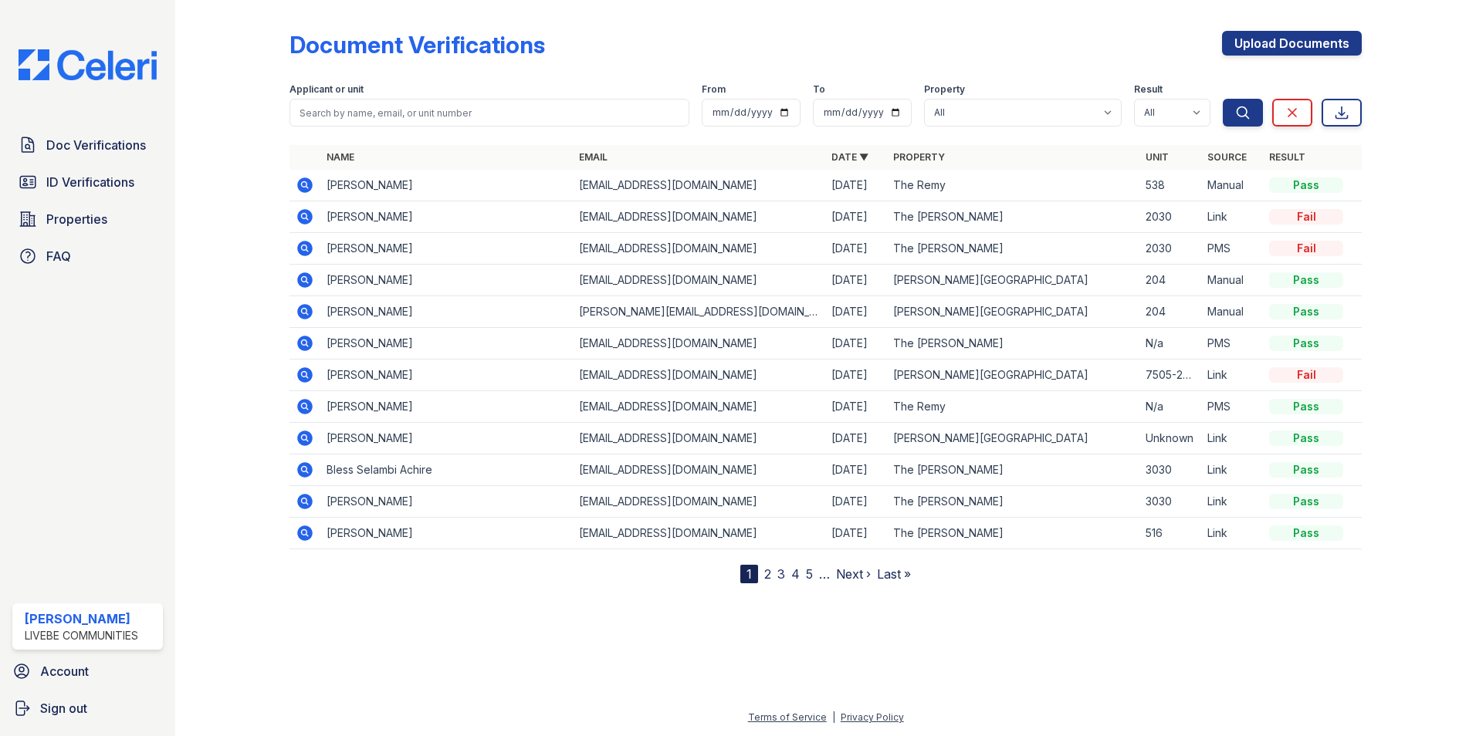
click at [303, 184] on icon at bounding box center [304, 184] width 4 height 4
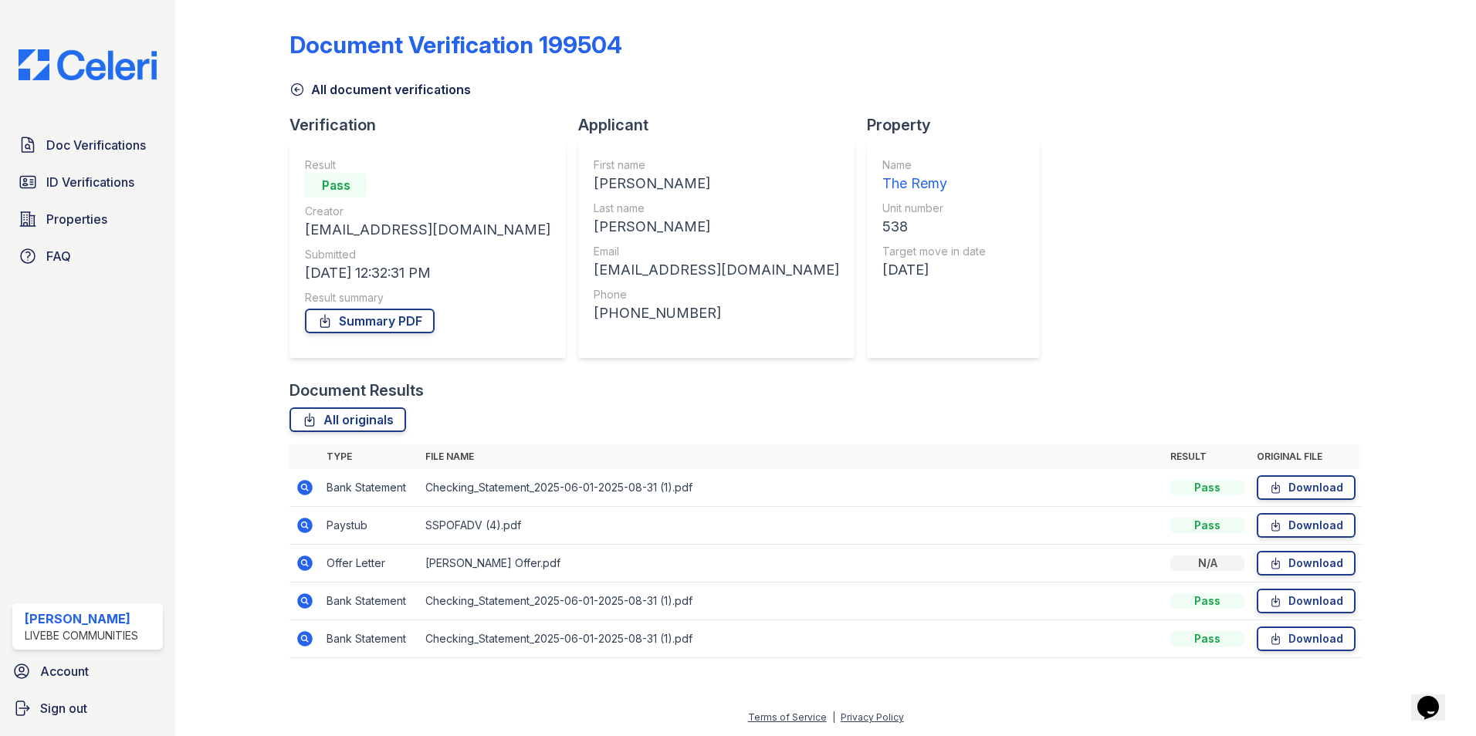
click at [307, 565] on icon at bounding box center [305, 563] width 19 height 19
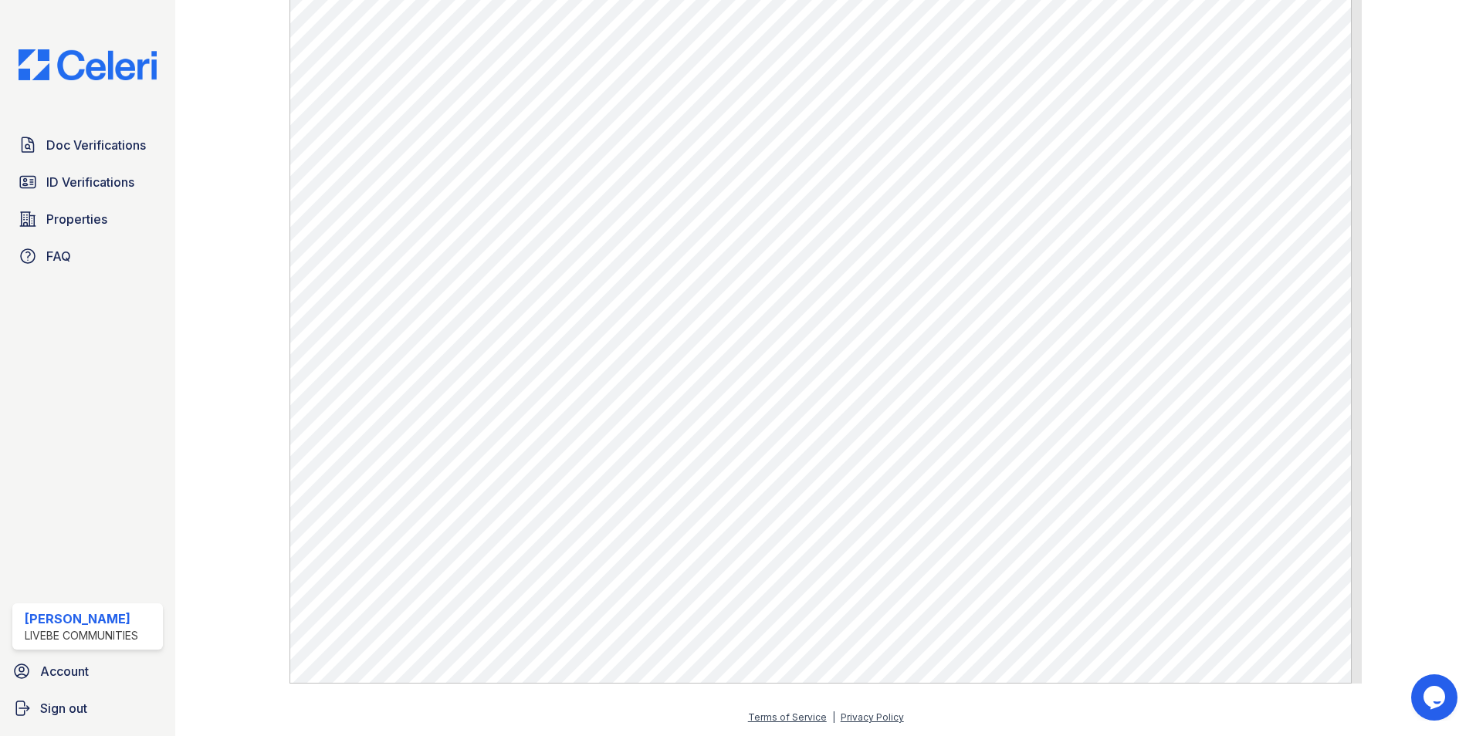
scroll to position [173, 0]
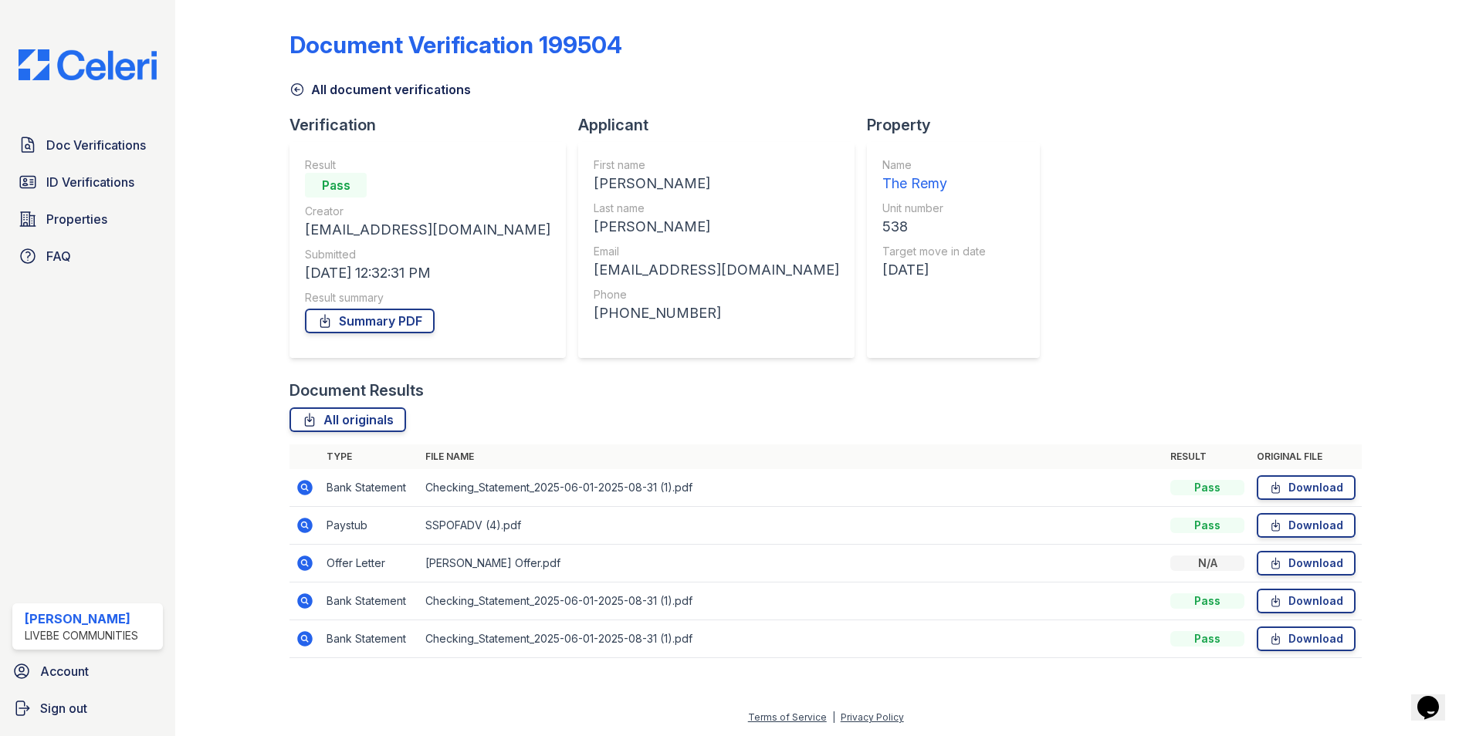
click at [306, 601] on icon at bounding box center [305, 601] width 19 height 19
click at [312, 562] on icon at bounding box center [304, 563] width 15 height 15
click at [309, 488] on icon at bounding box center [304, 487] width 15 height 15
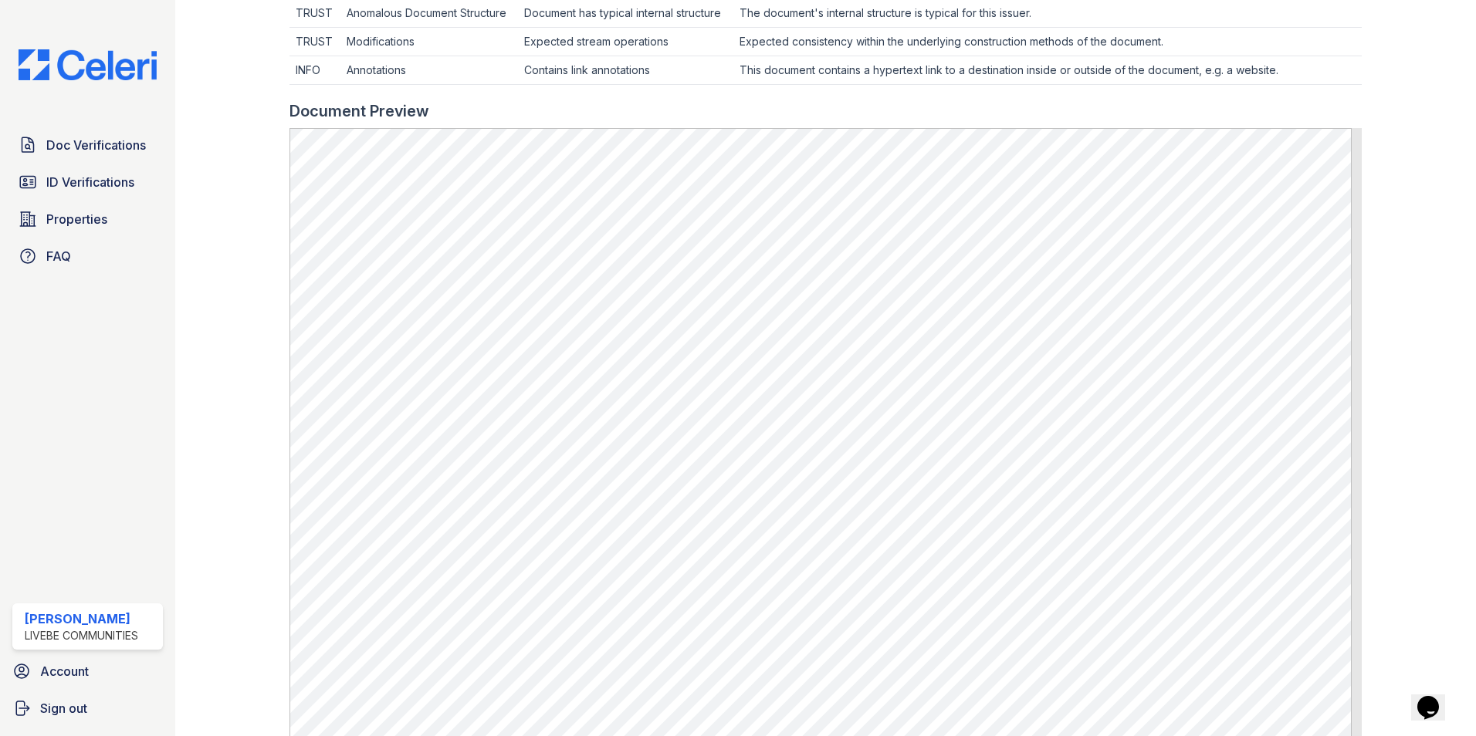
scroll to position [309, 0]
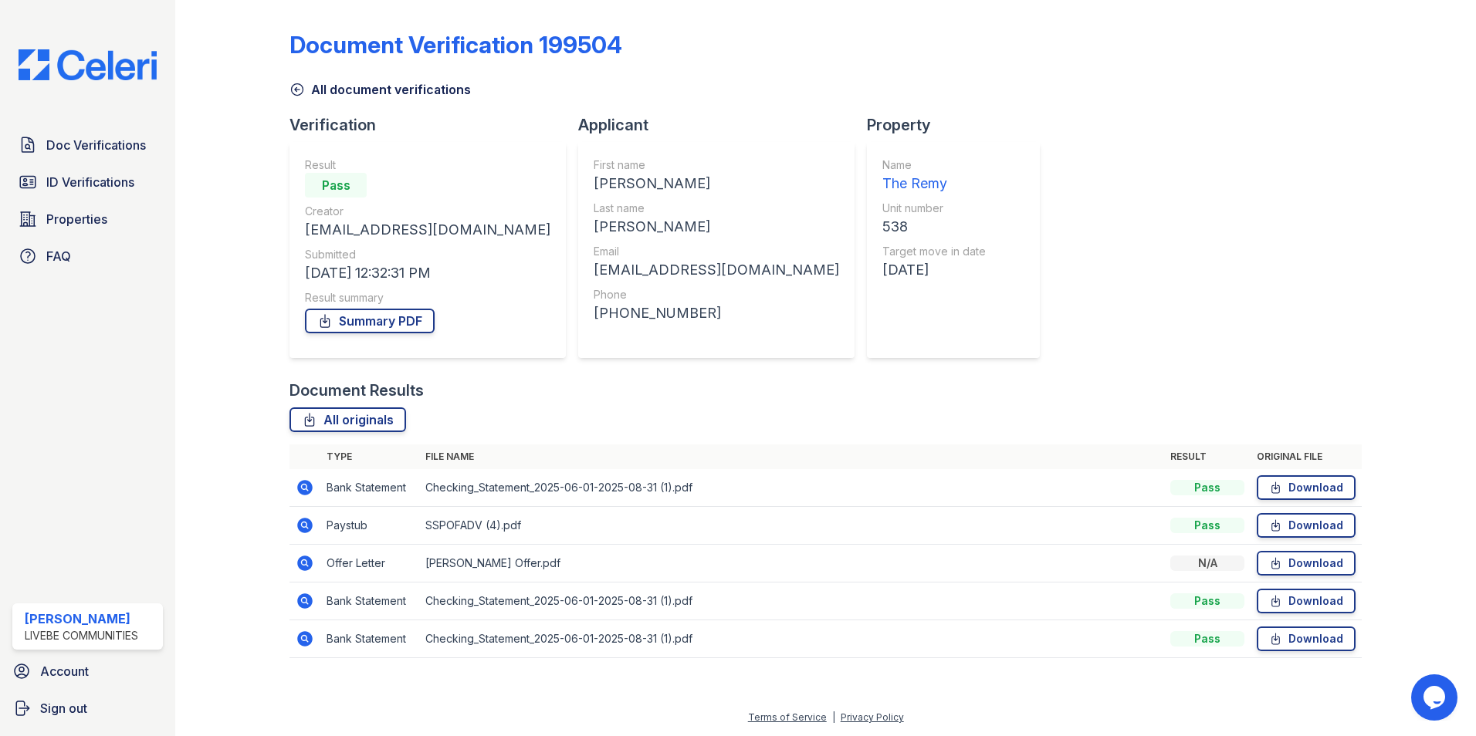
click at [303, 606] on icon at bounding box center [304, 601] width 15 height 15
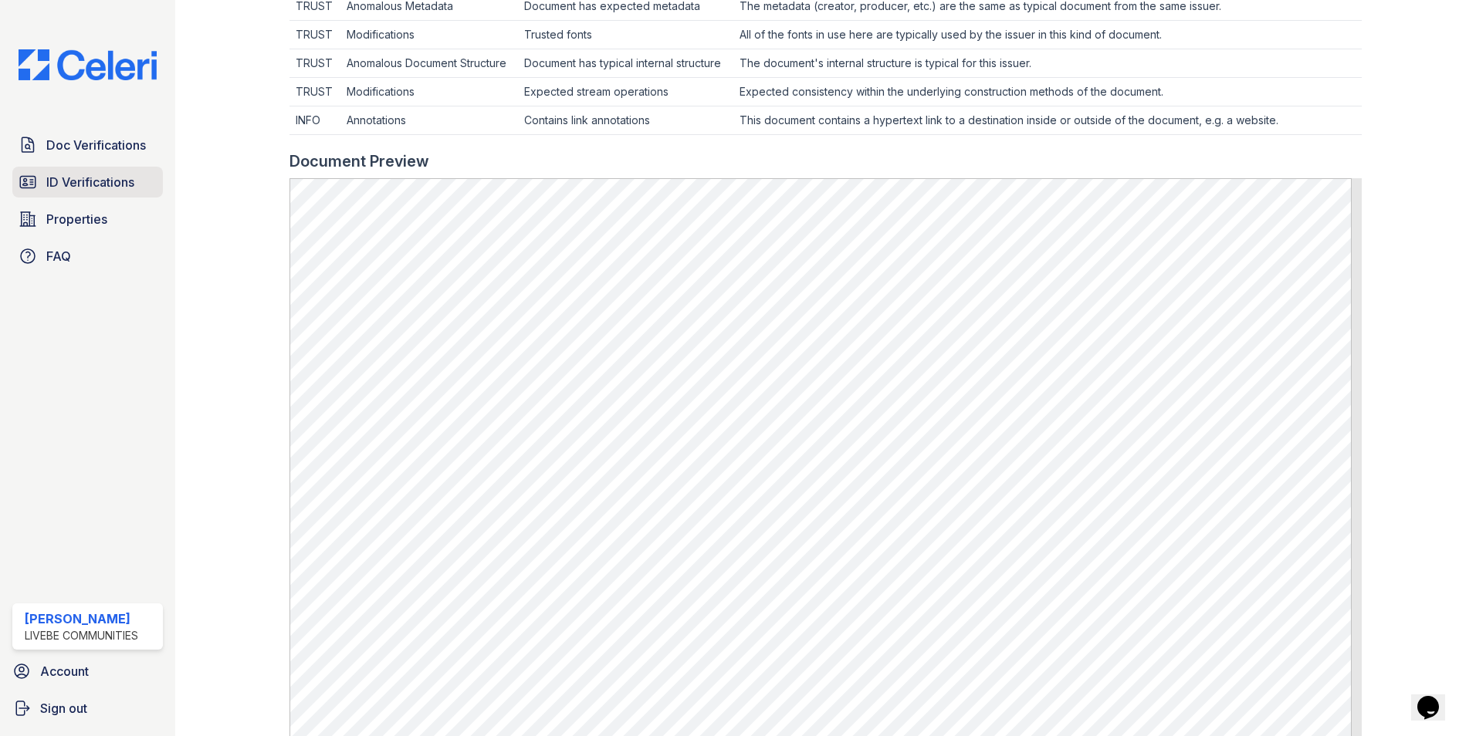
scroll to position [540, 0]
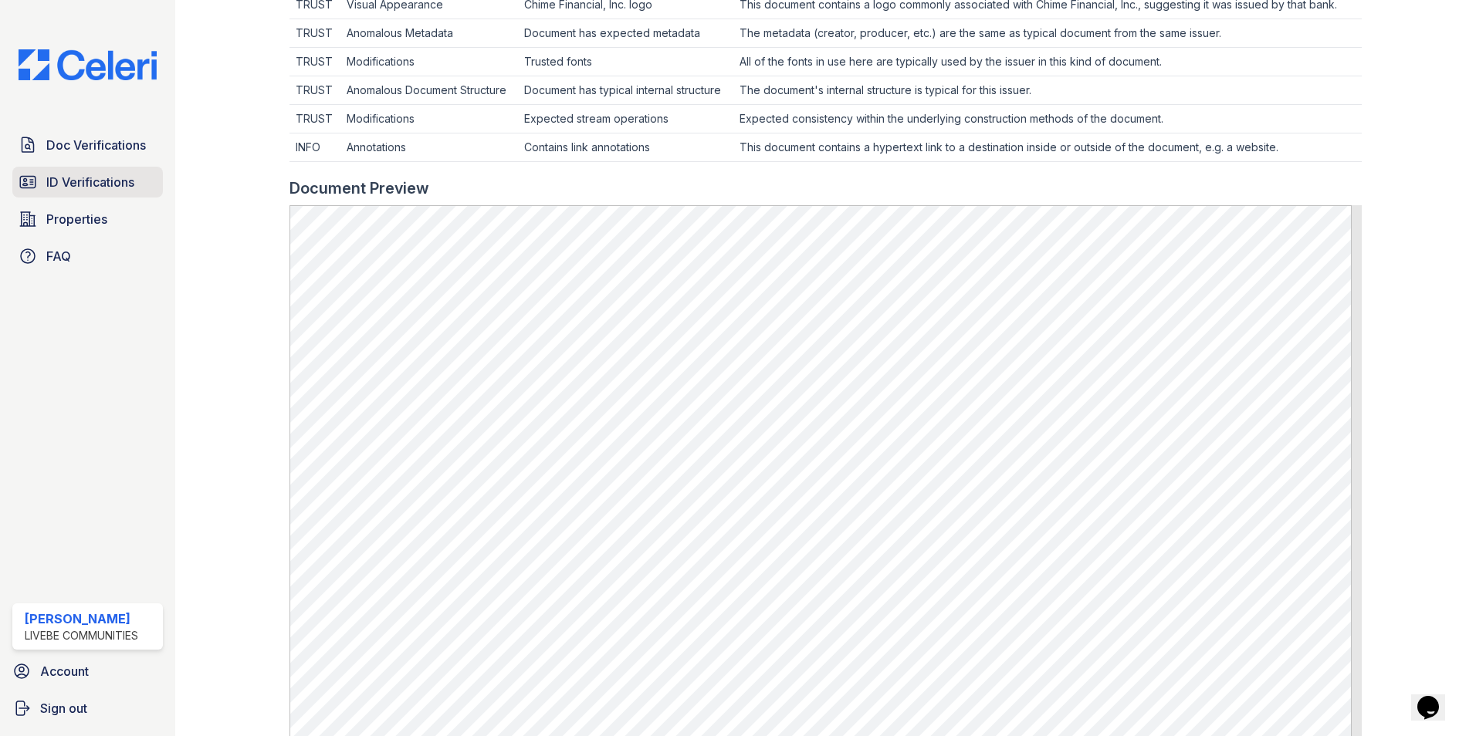
click at [84, 172] on link "ID Verifications" at bounding box center [87, 182] width 151 height 31
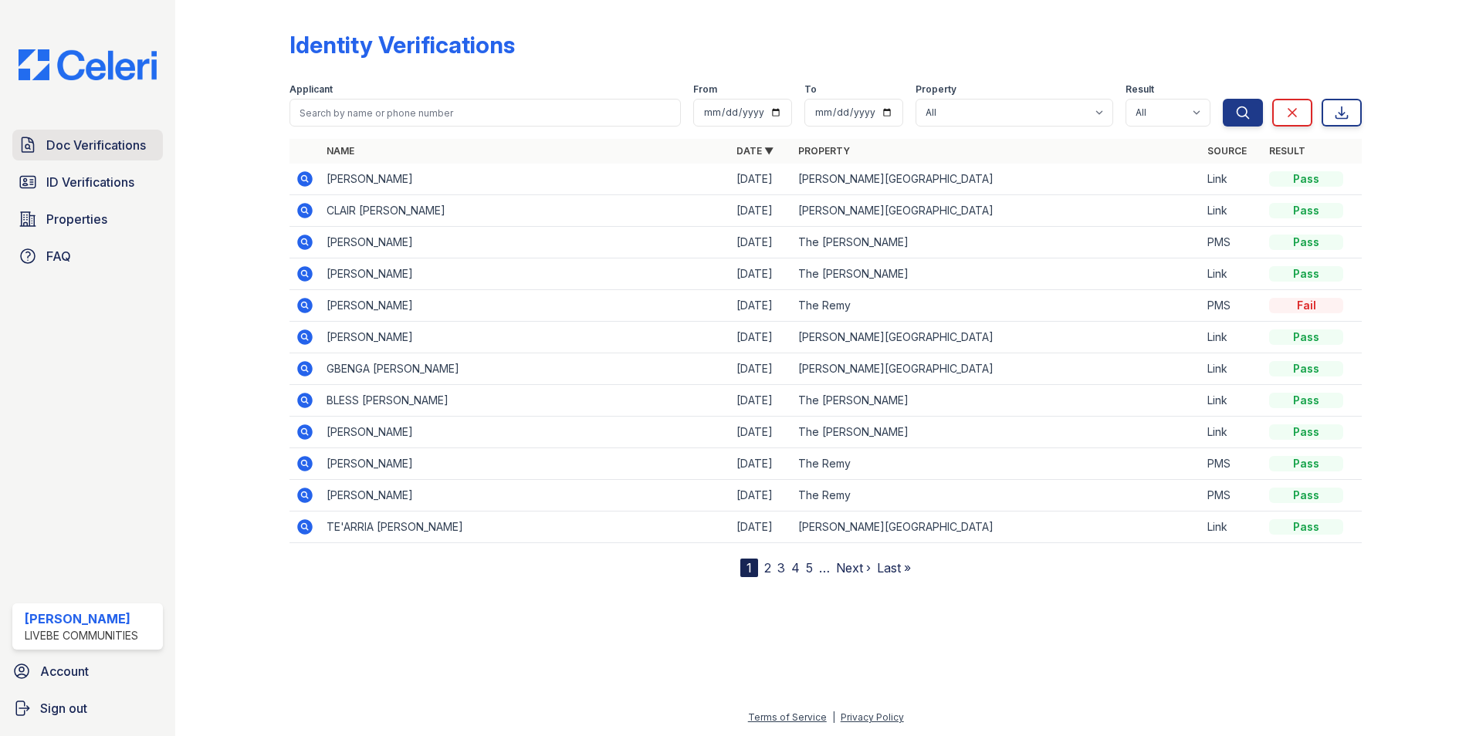
click at [107, 142] on span "Doc Verifications" at bounding box center [96, 145] width 100 height 19
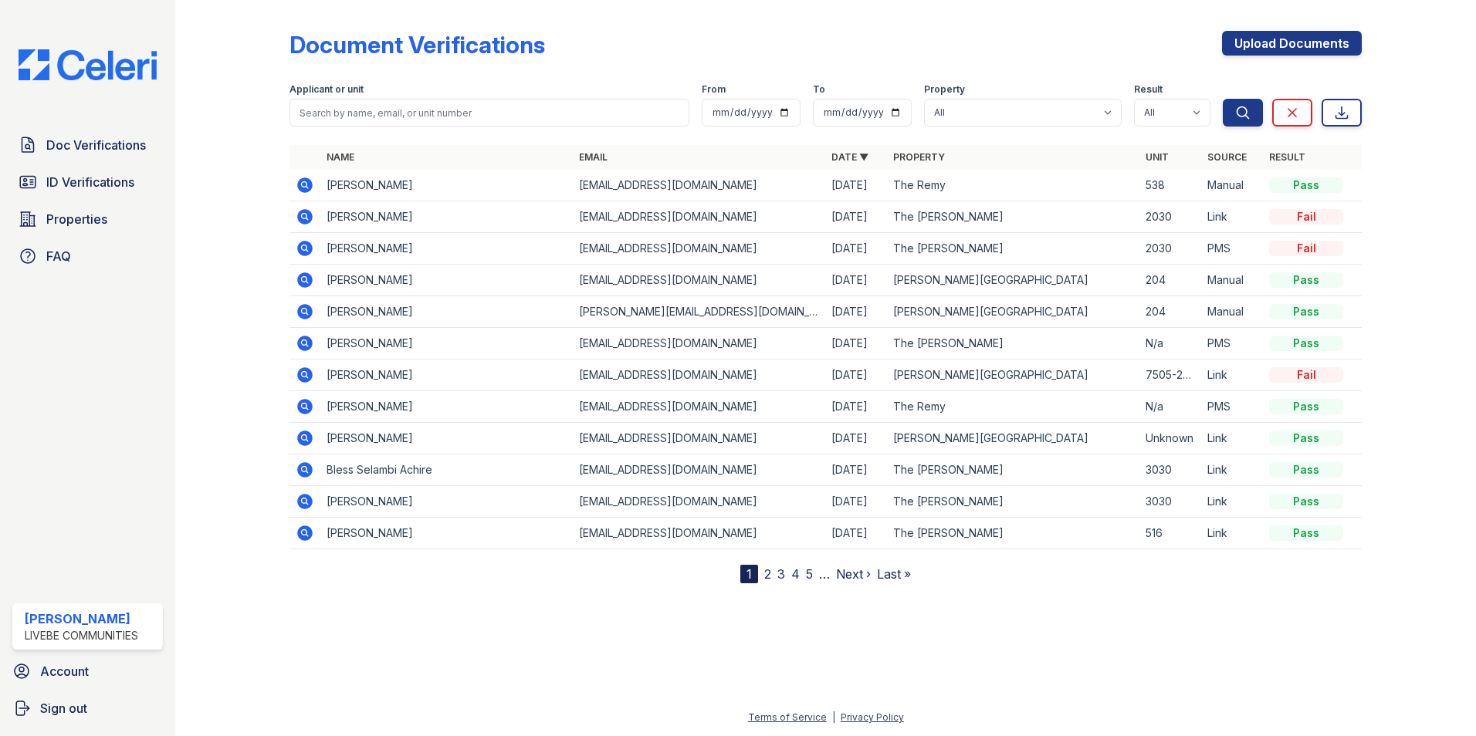
click at [767, 574] on link "2" at bounding box center [767, 574] width 7 height 15
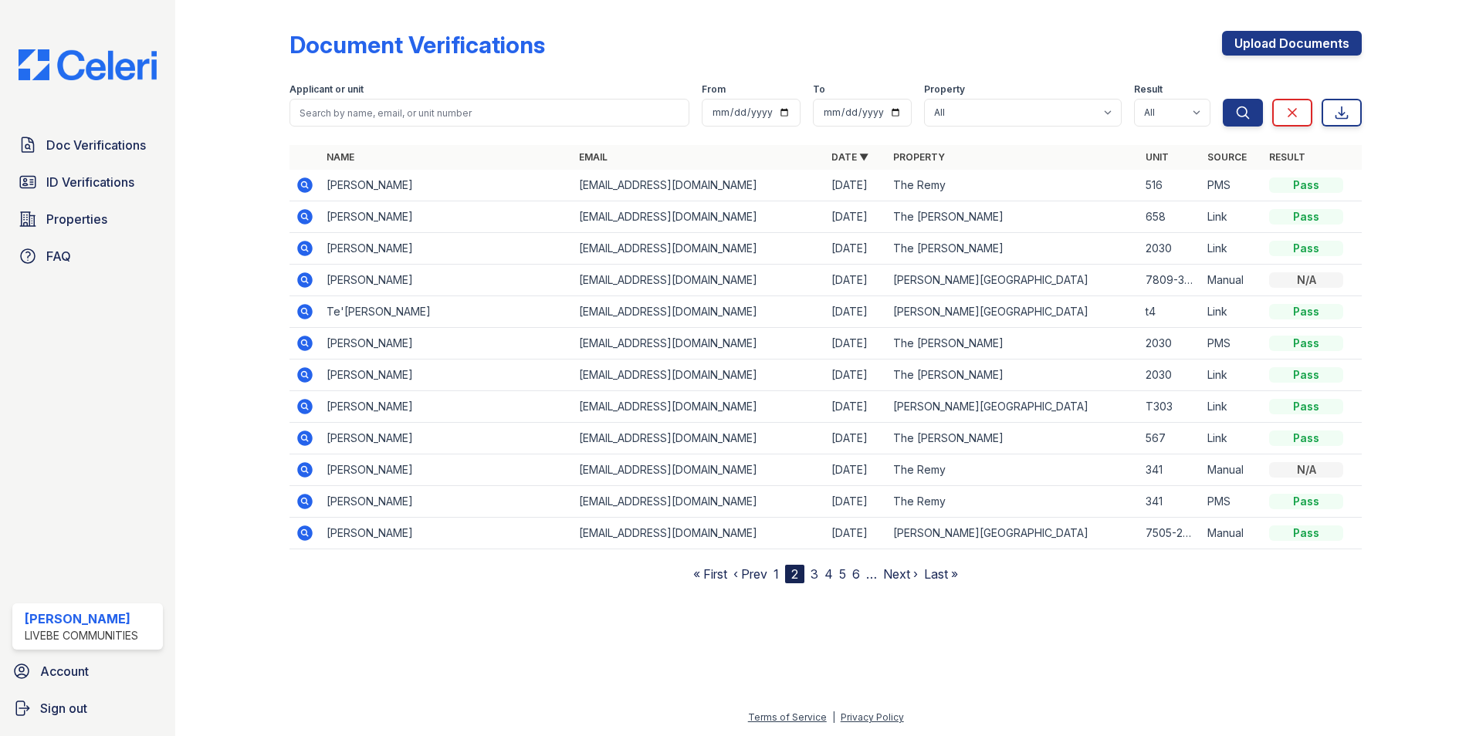
click at [301, 217] on icon at bounding box center [304, 216] width 15 height 15
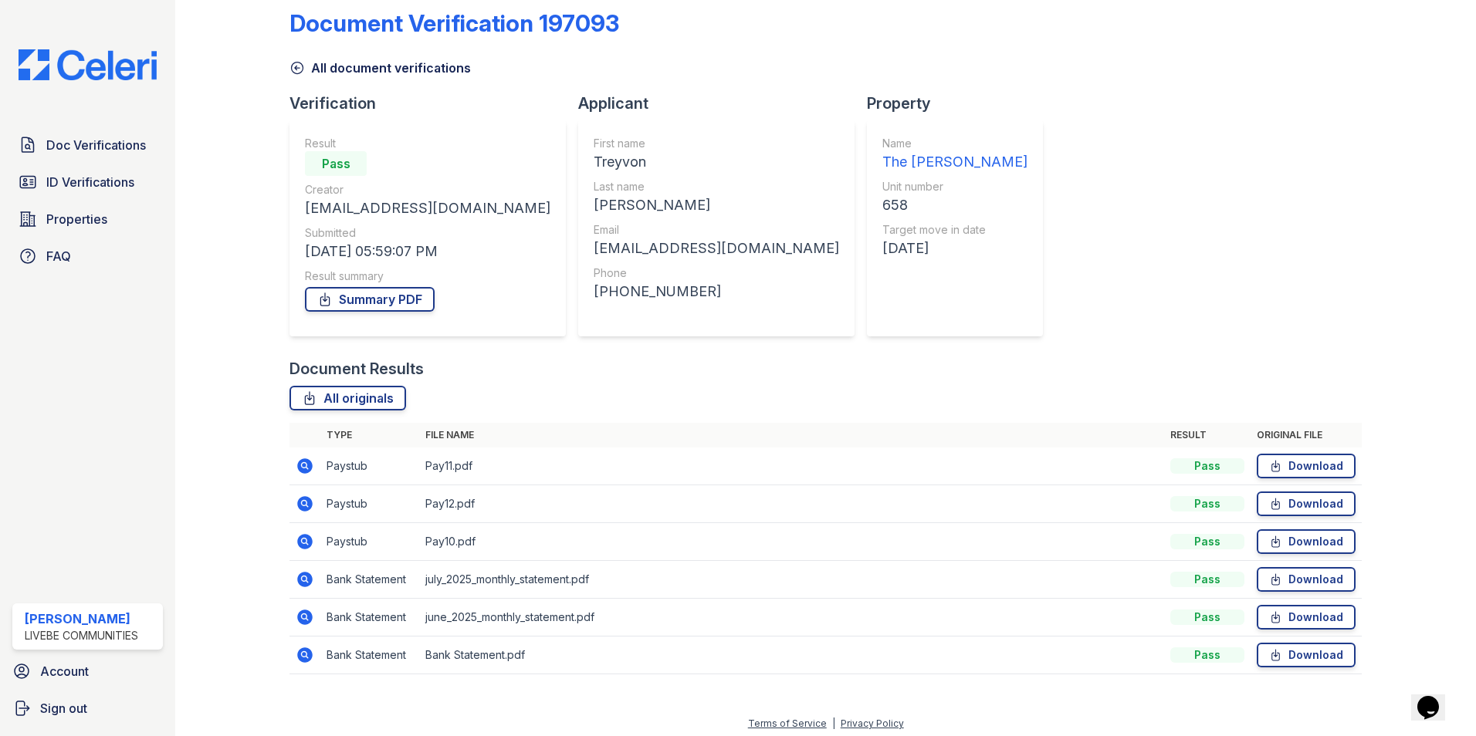
scroll to position [28, 0]
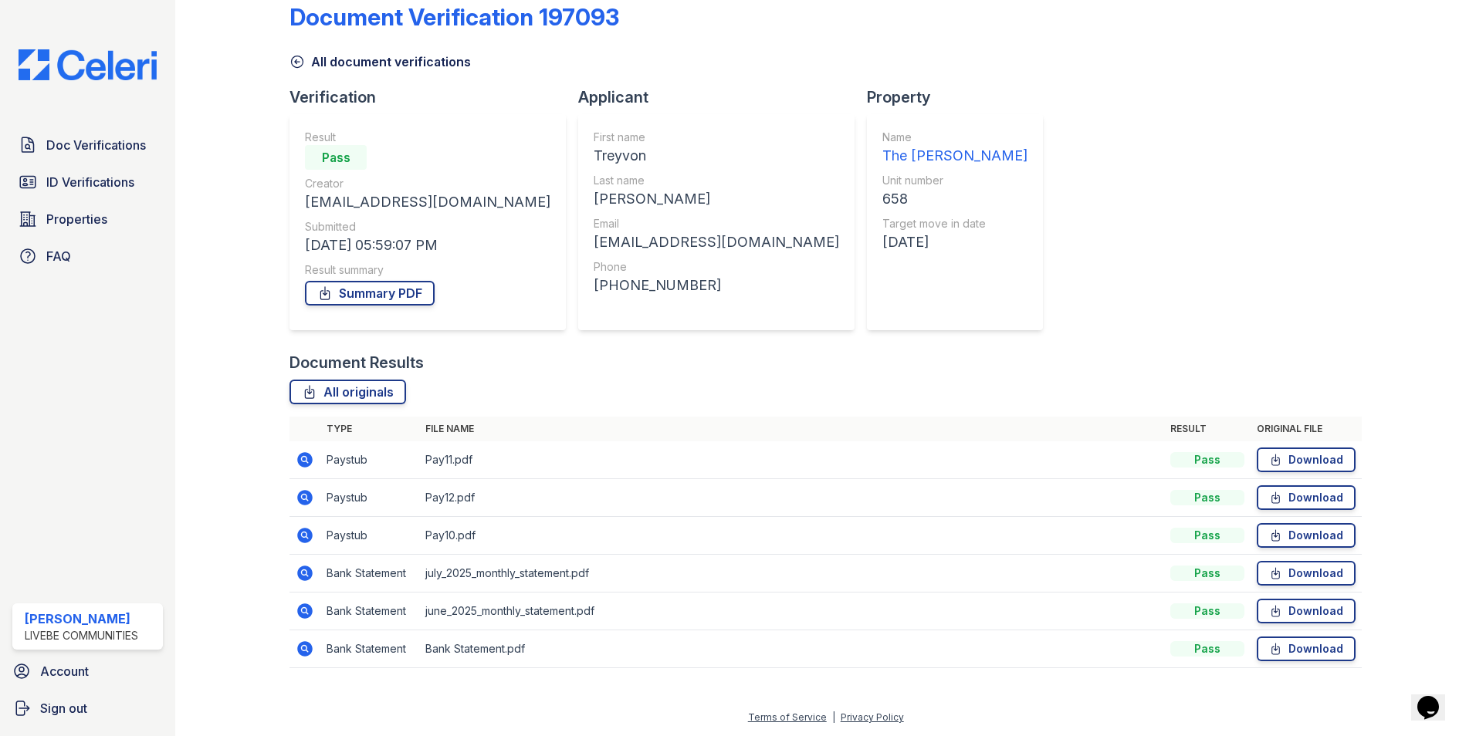
click at [306, 455] on icon at bounding box center [304, 459] width 15 height 15
click at [311, 571] on icon at bounding box center [304, 573] width 15 height 15
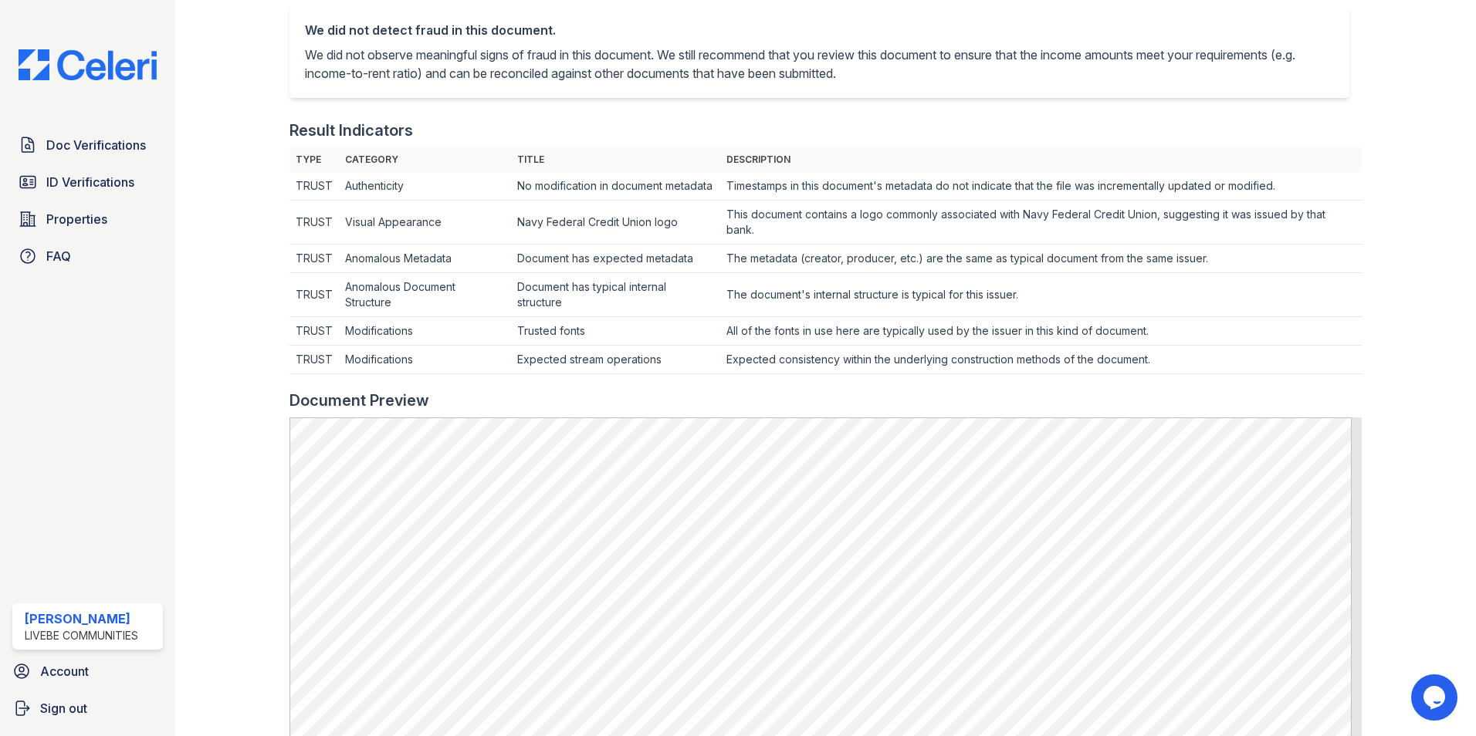
scroll to position [386, 0]
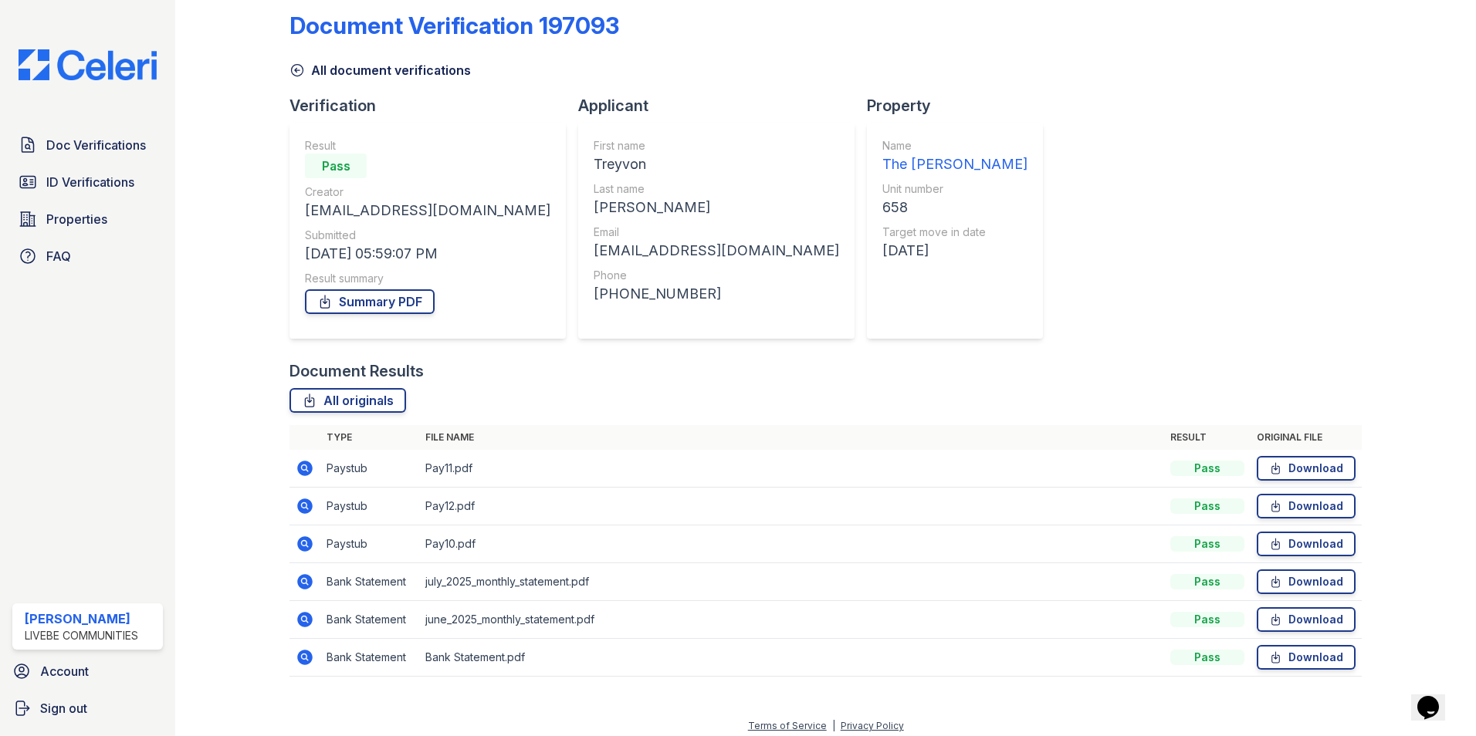
scroll to position [28, 0]
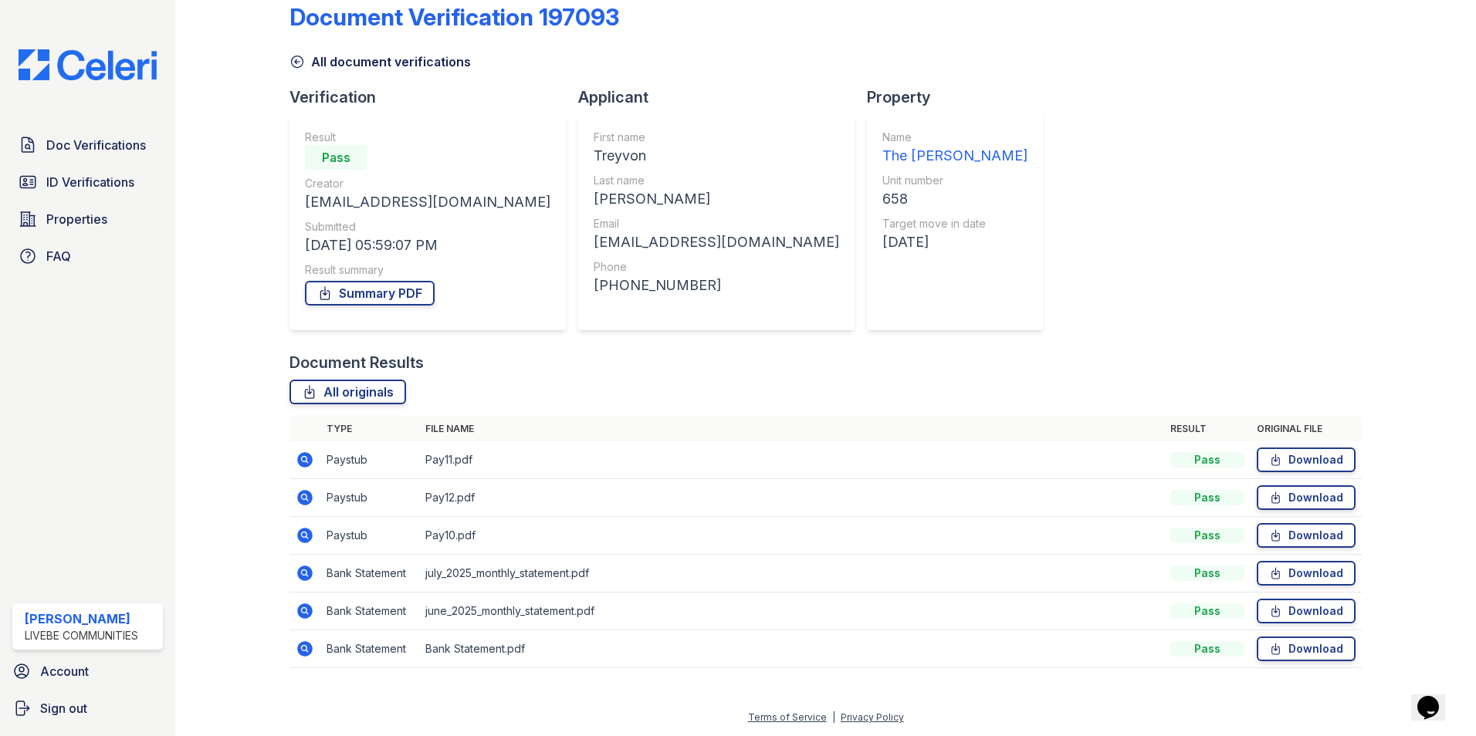
click at [303, 647] on icon at bounding box center [304, 648] width 4 height 4
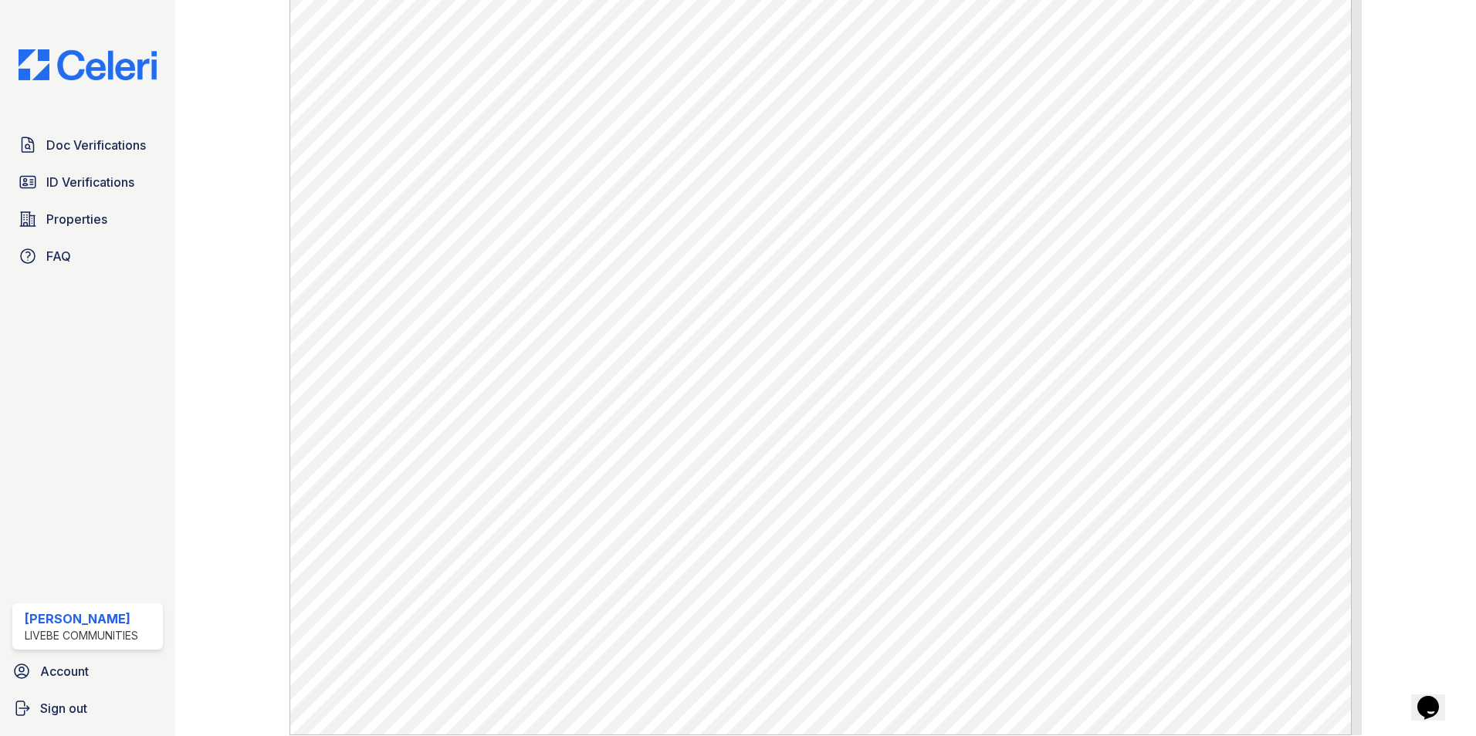
scroll to position [767, 0]
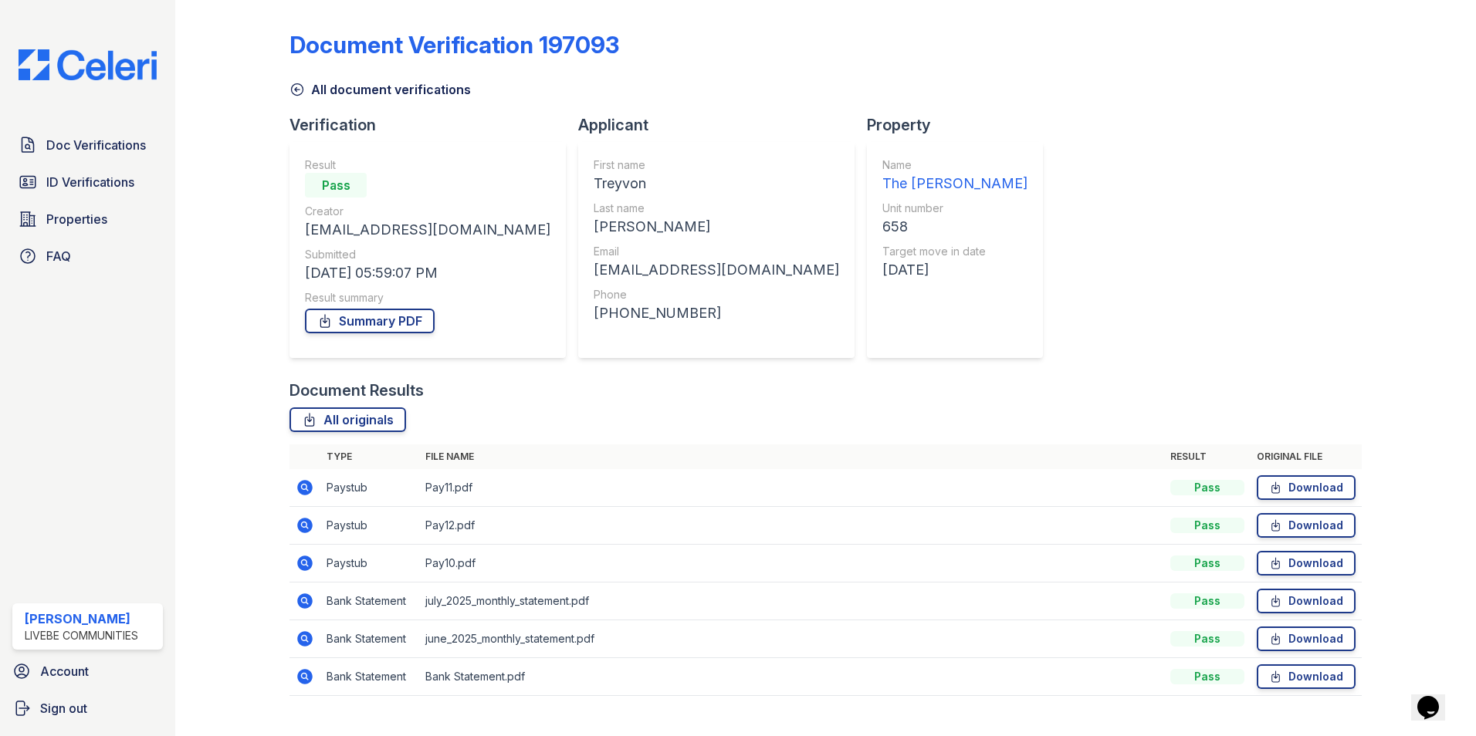
click at [307, 639] on icon at bounding box center [304, 638] width 15 height 15
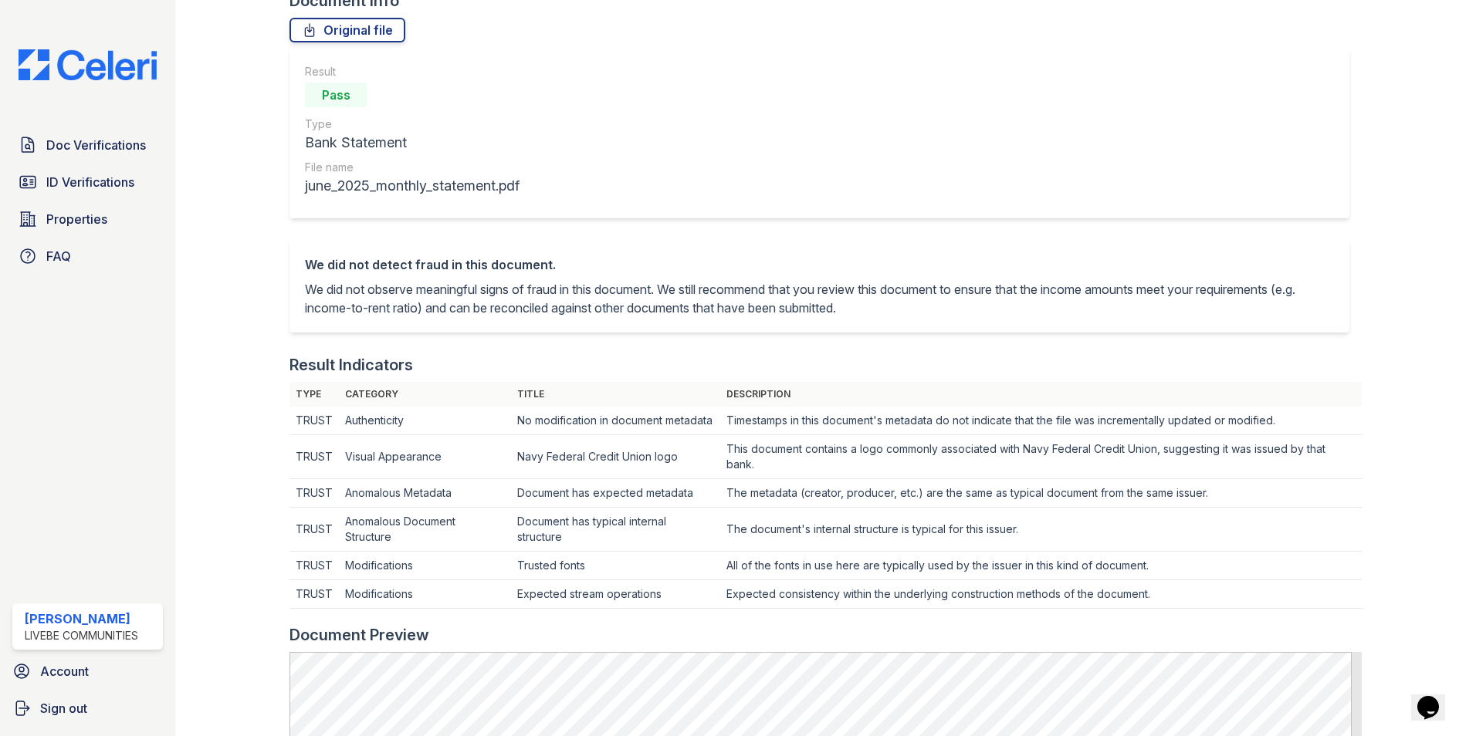
scroll to position [77, 0]
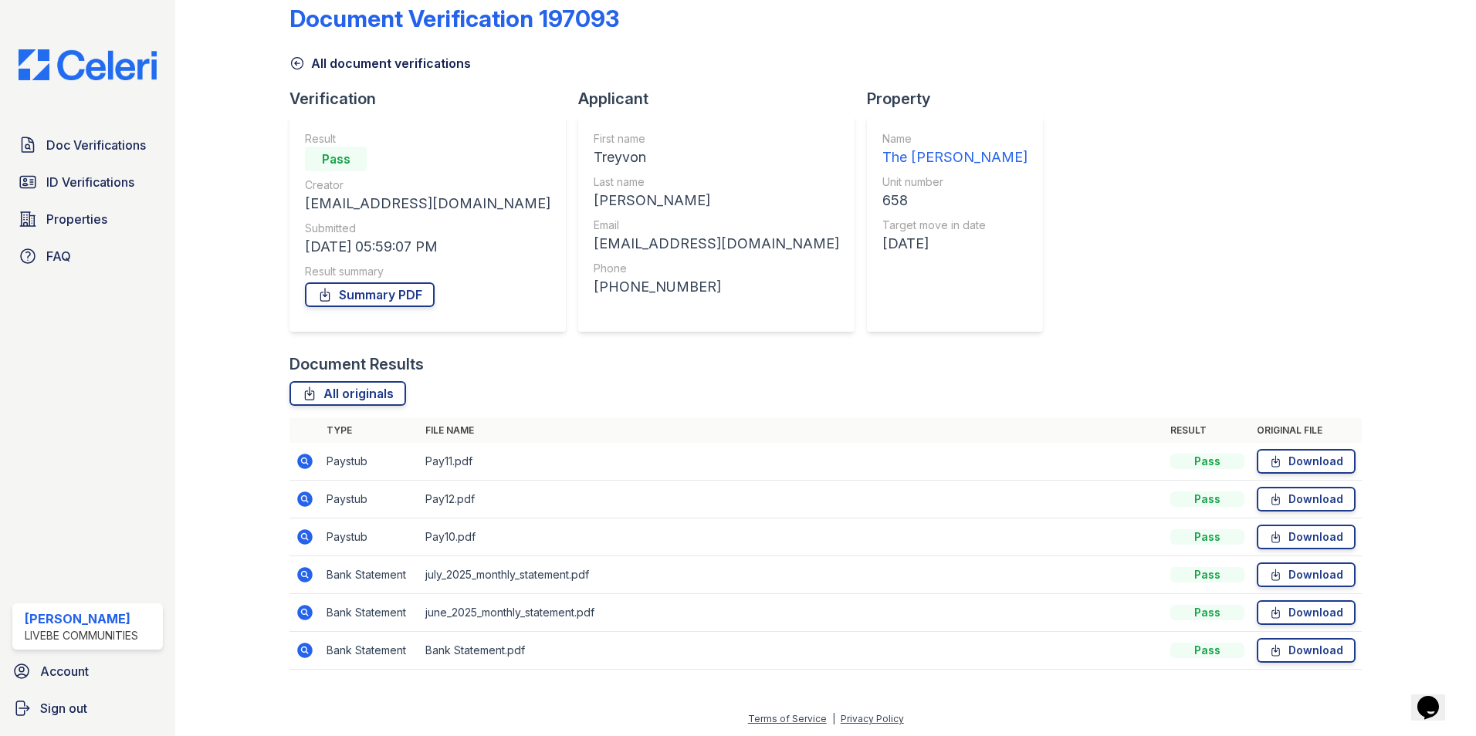
scroll to position [28, 0]
click at [303, 461] on icon at bounding box center [304, 459] width 4 height 4
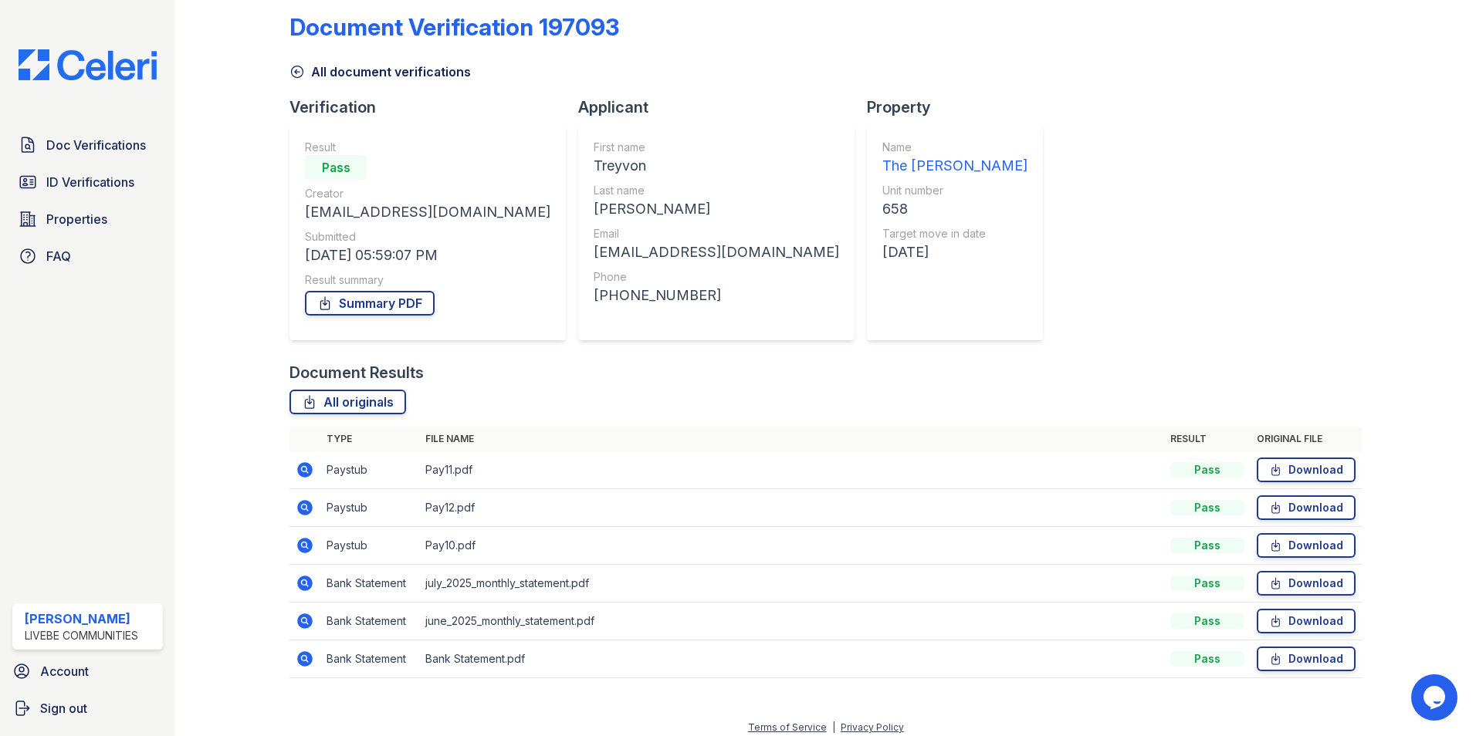
scroll to position [28, 0]
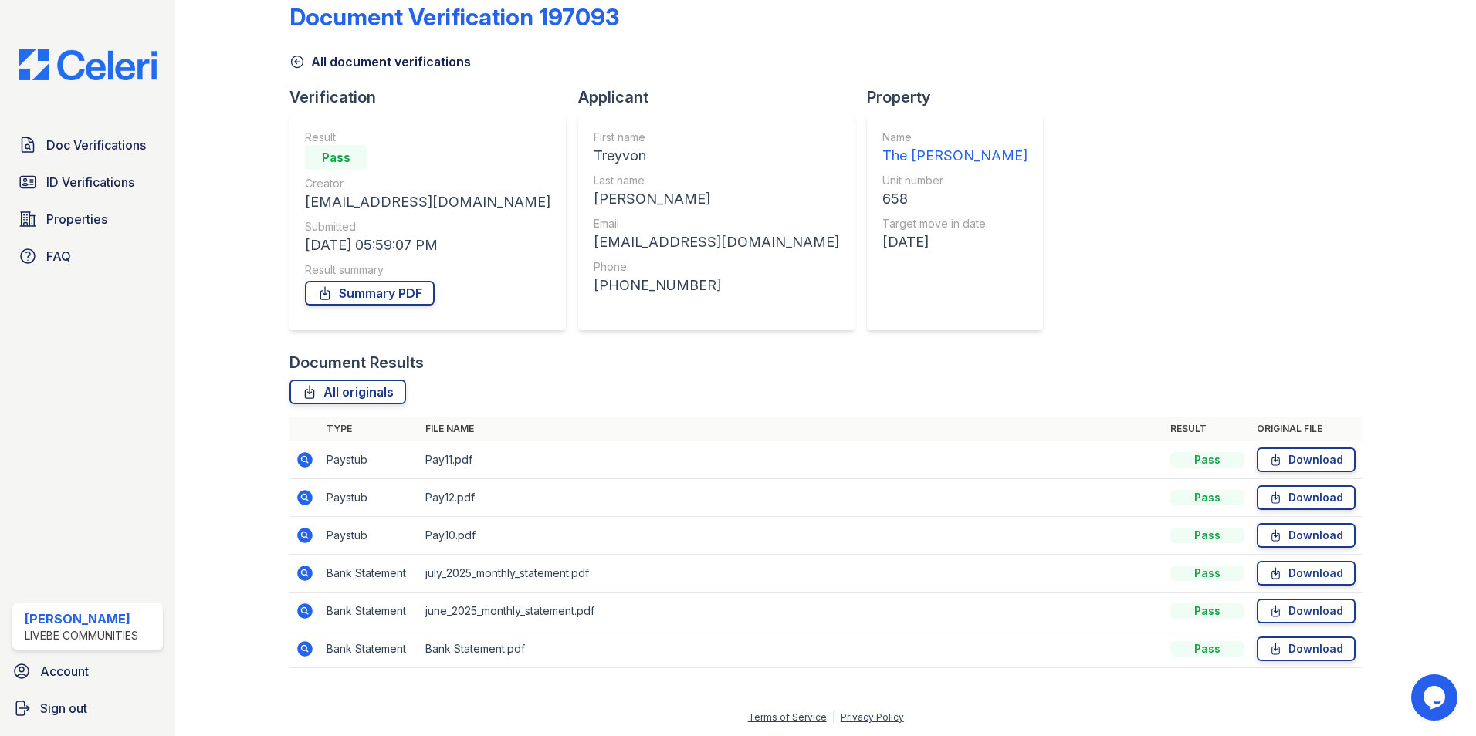
click at [303, 461] on icon at bounding box center [305, 460] width 19 height 19
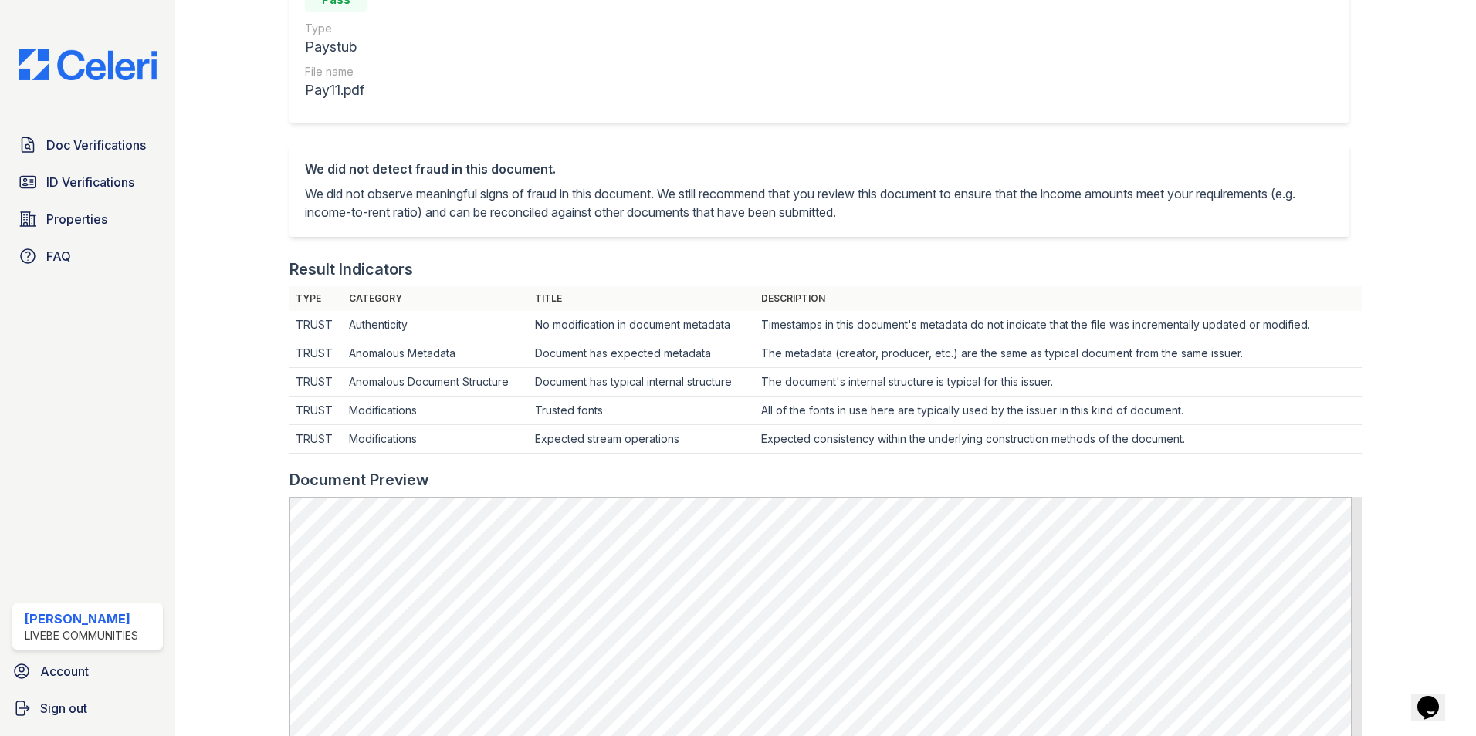
scroll to position [540, 0]
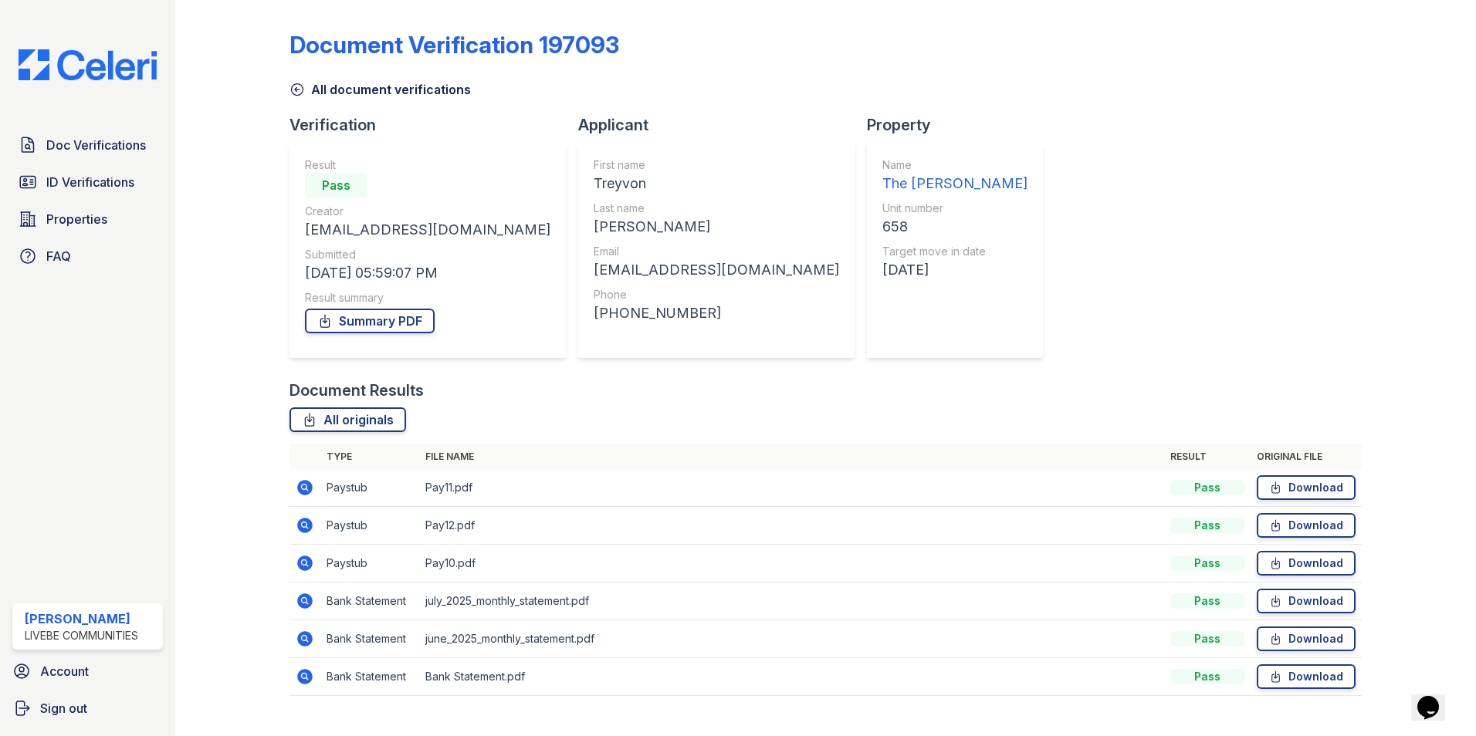
click at [303, 522] on icon at bounding box center [305, 525] width 19 height 19
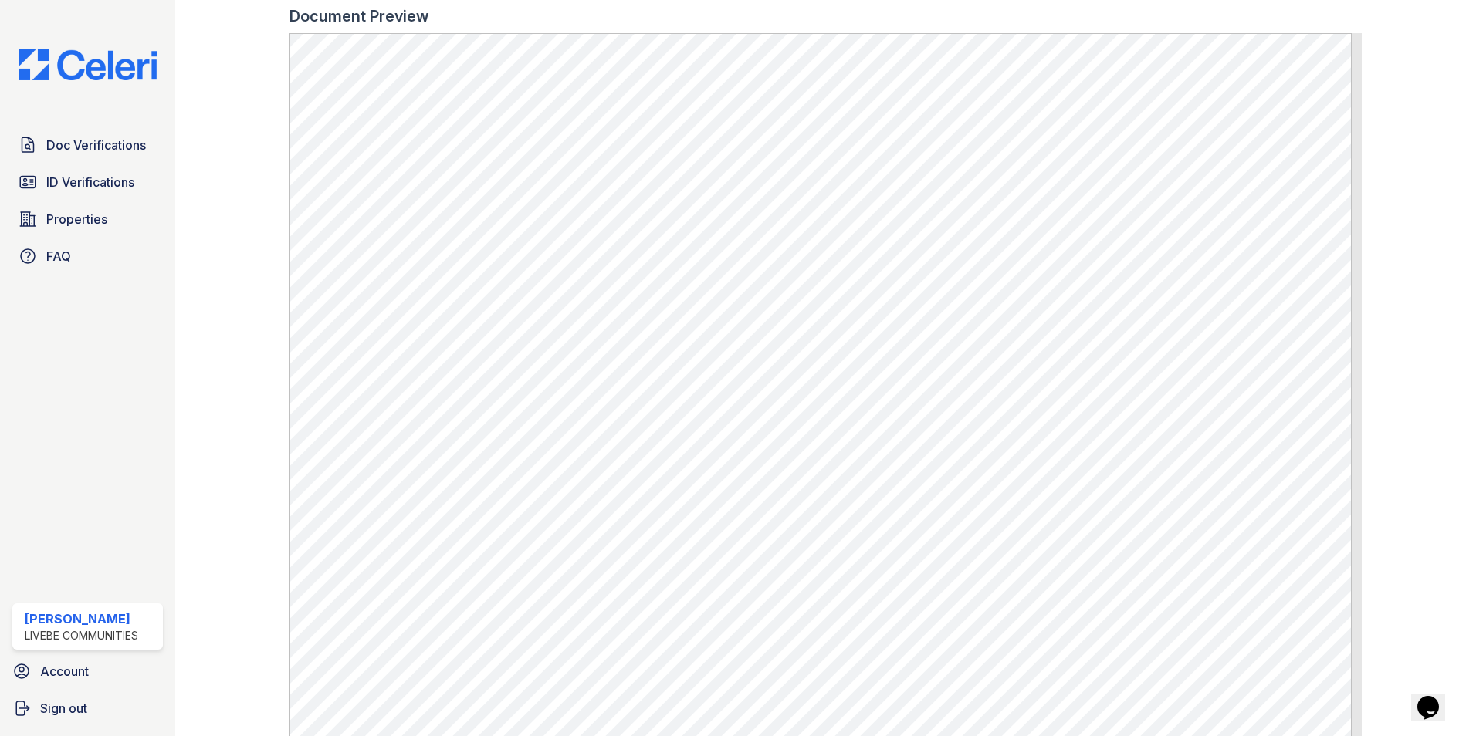
scroll to position [695, 0]
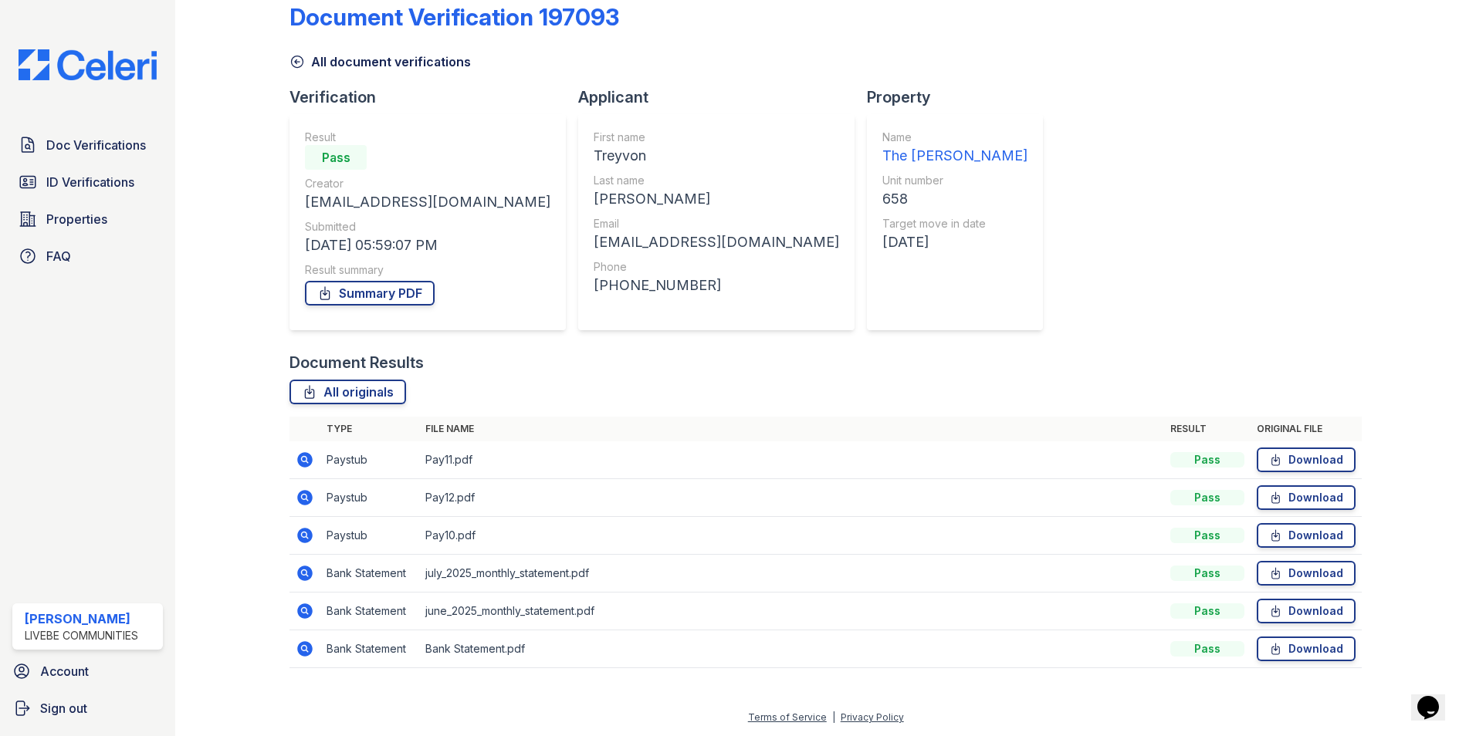
click at [293, 531] on td at bounding box center [304, 536] width 31 height 38
click at [300, 533] on icon at bounding box center [304, 535] width 15 height 15
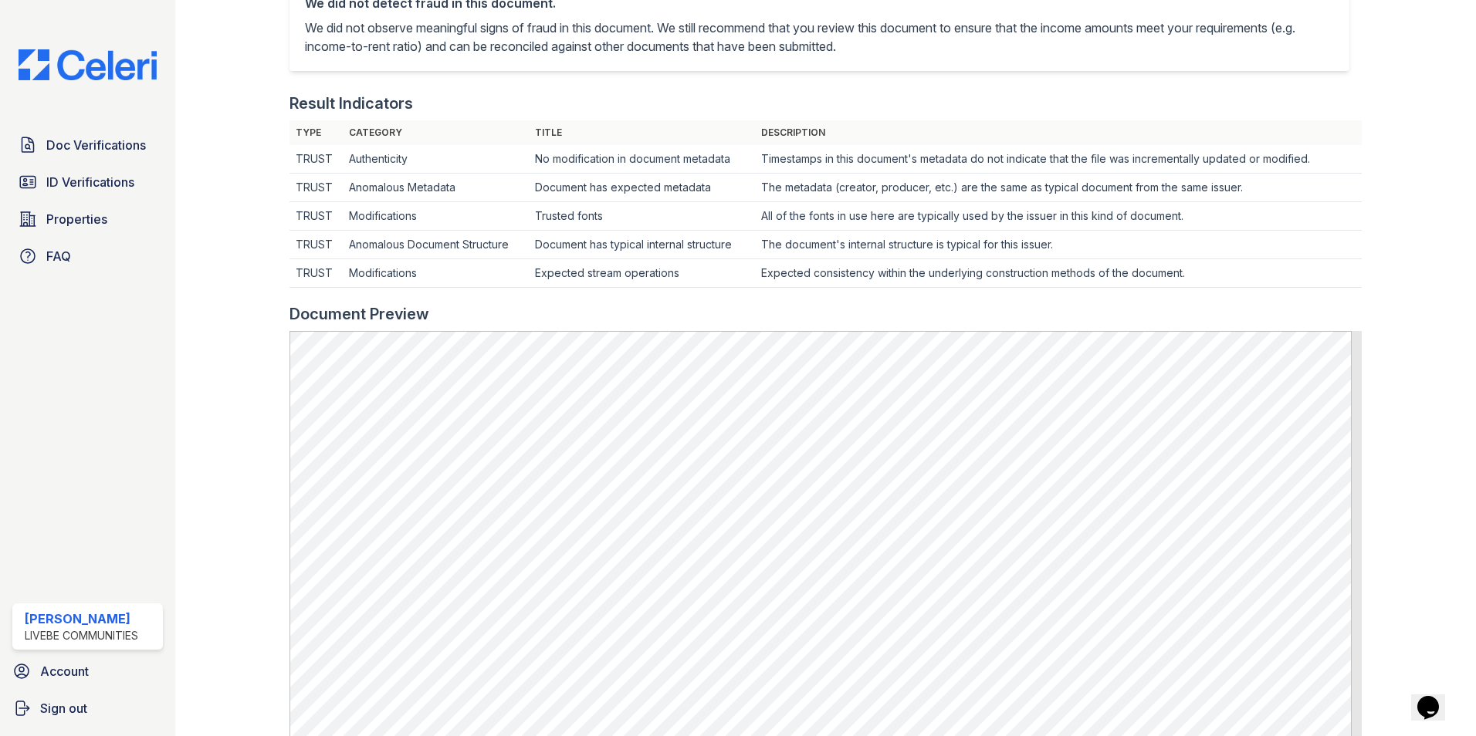
scroll to position [384, 0]
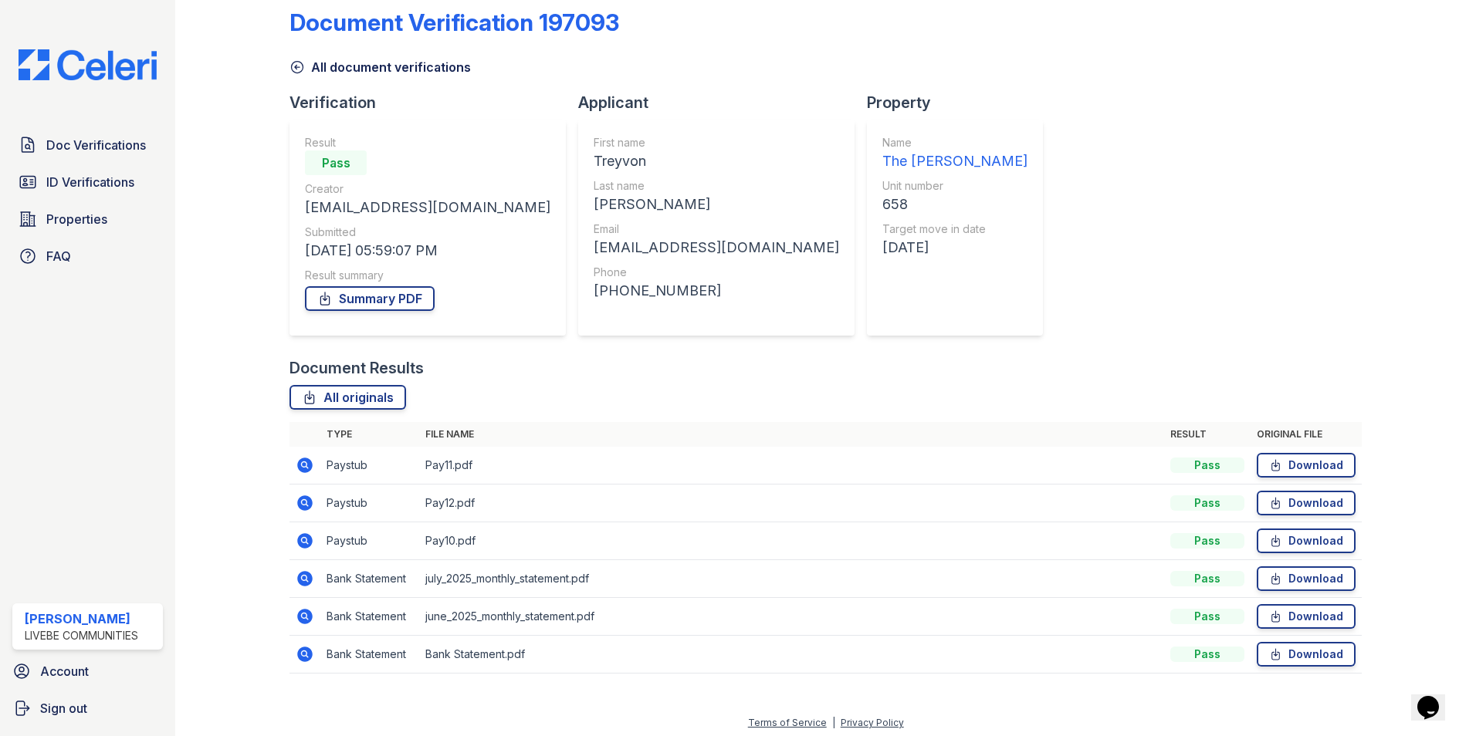
scroll to position [28, 0]
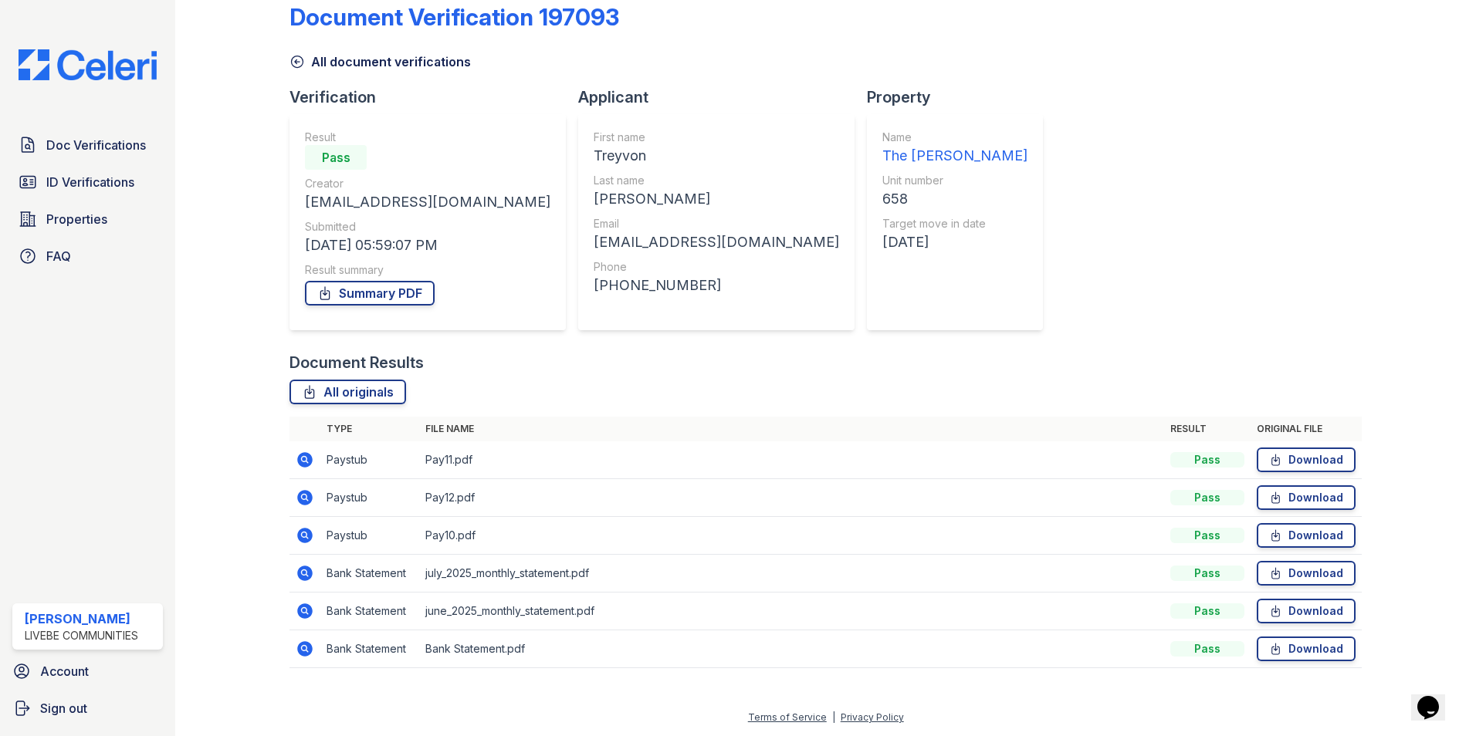
click at [301, 498] on icon at bounding box center [305, 498] width 19 height 19
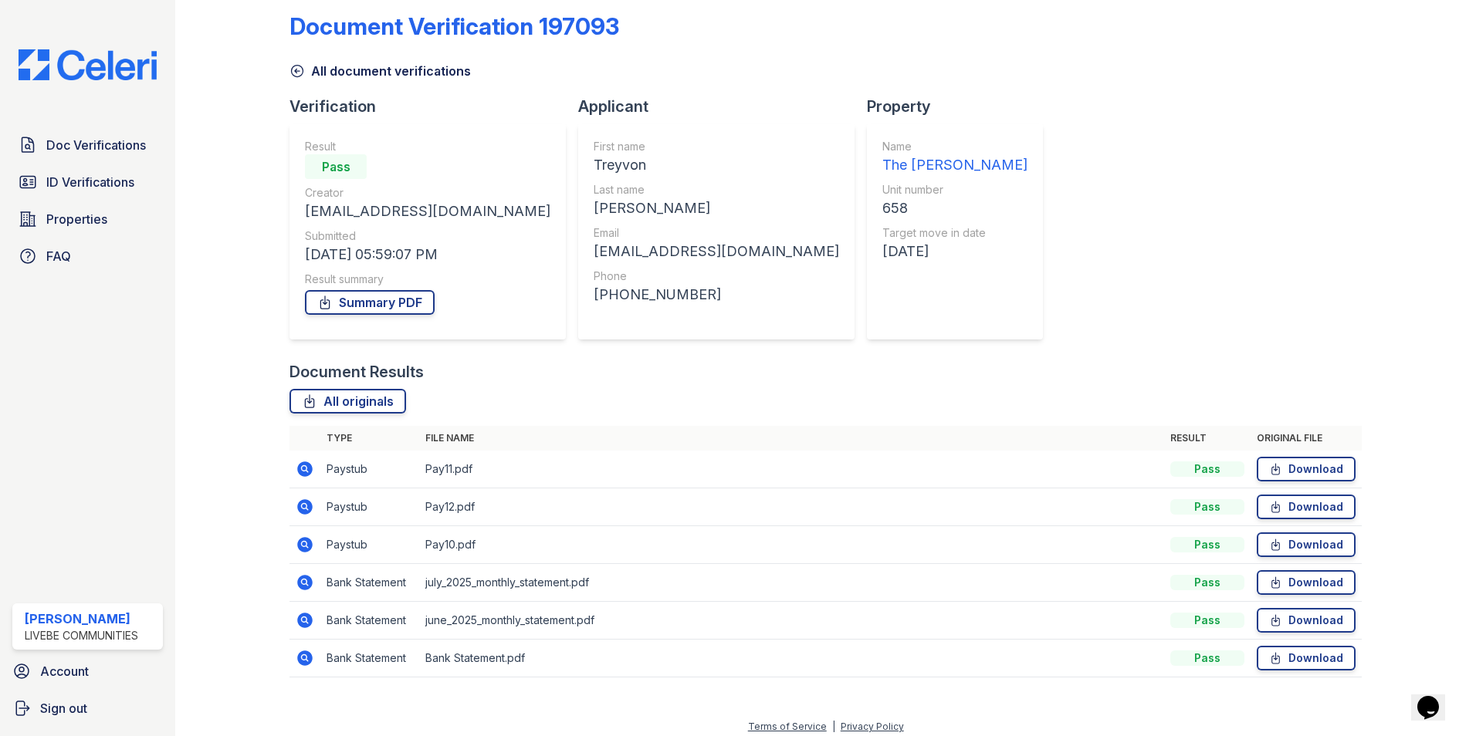
scroll to position [28, 0]
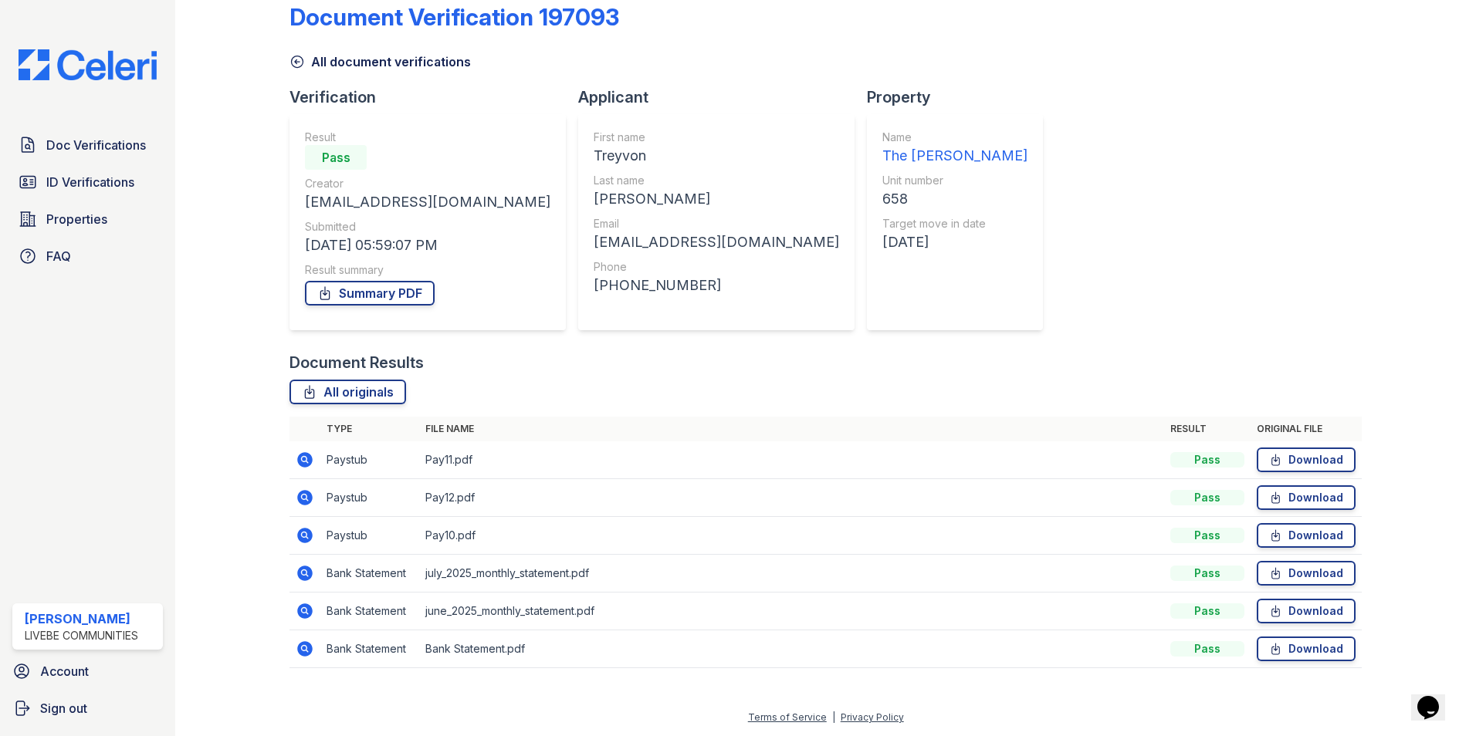
click at [303, 455] on icon at bounding box center [304, 459] width 15 height 15
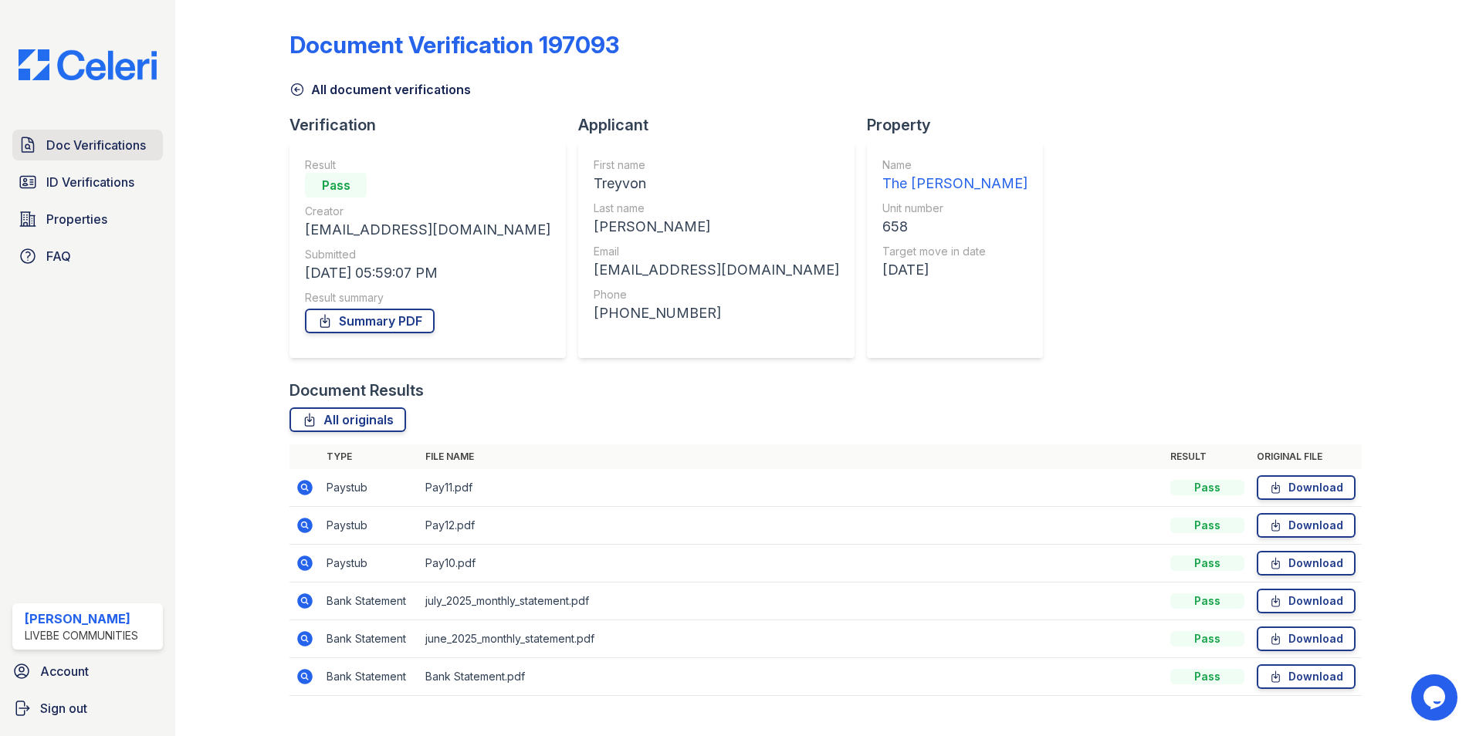
click at [96, 145] on span "Doc Verifications" at bounding box center [96, 145] width 100 height 19
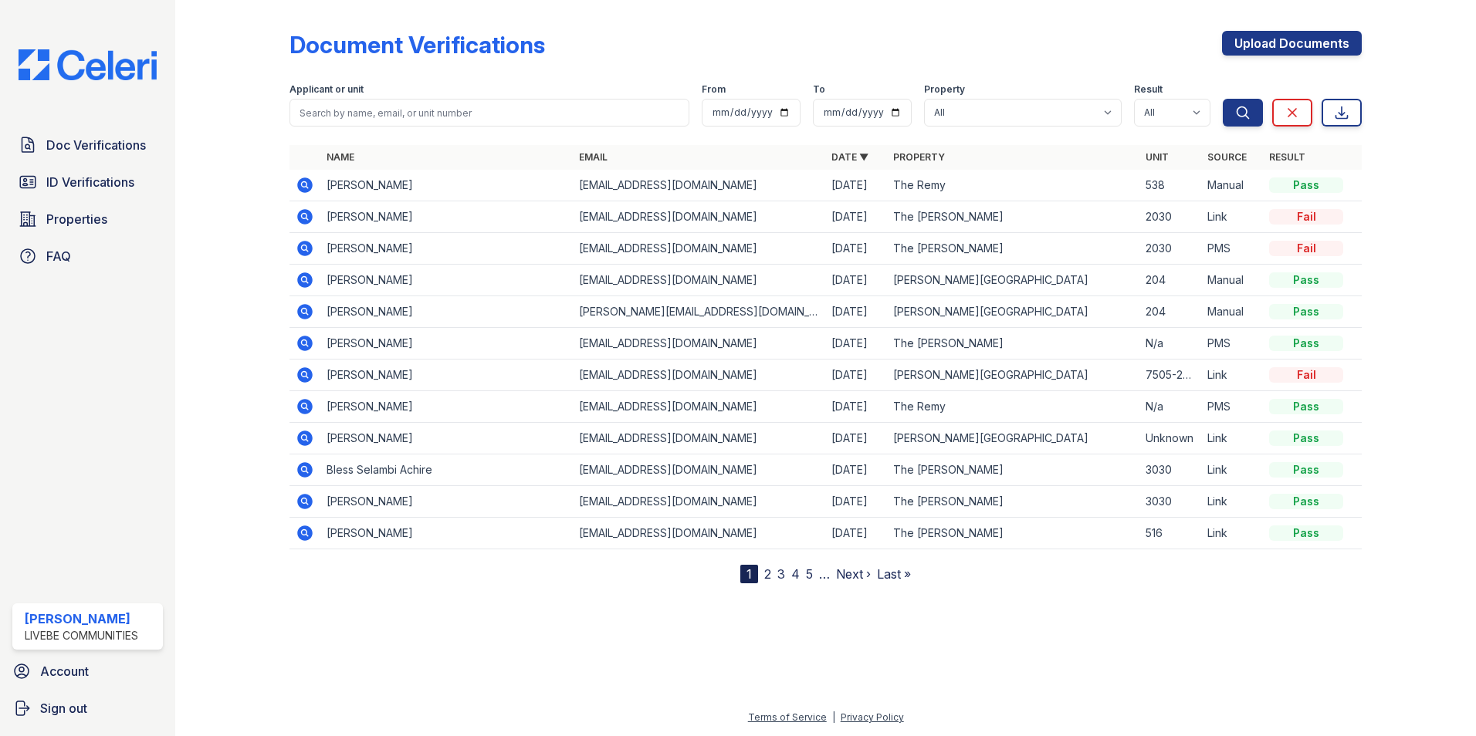
click at [767, 574] on link "2" at bounding box center [767, 574] width 7 height 15
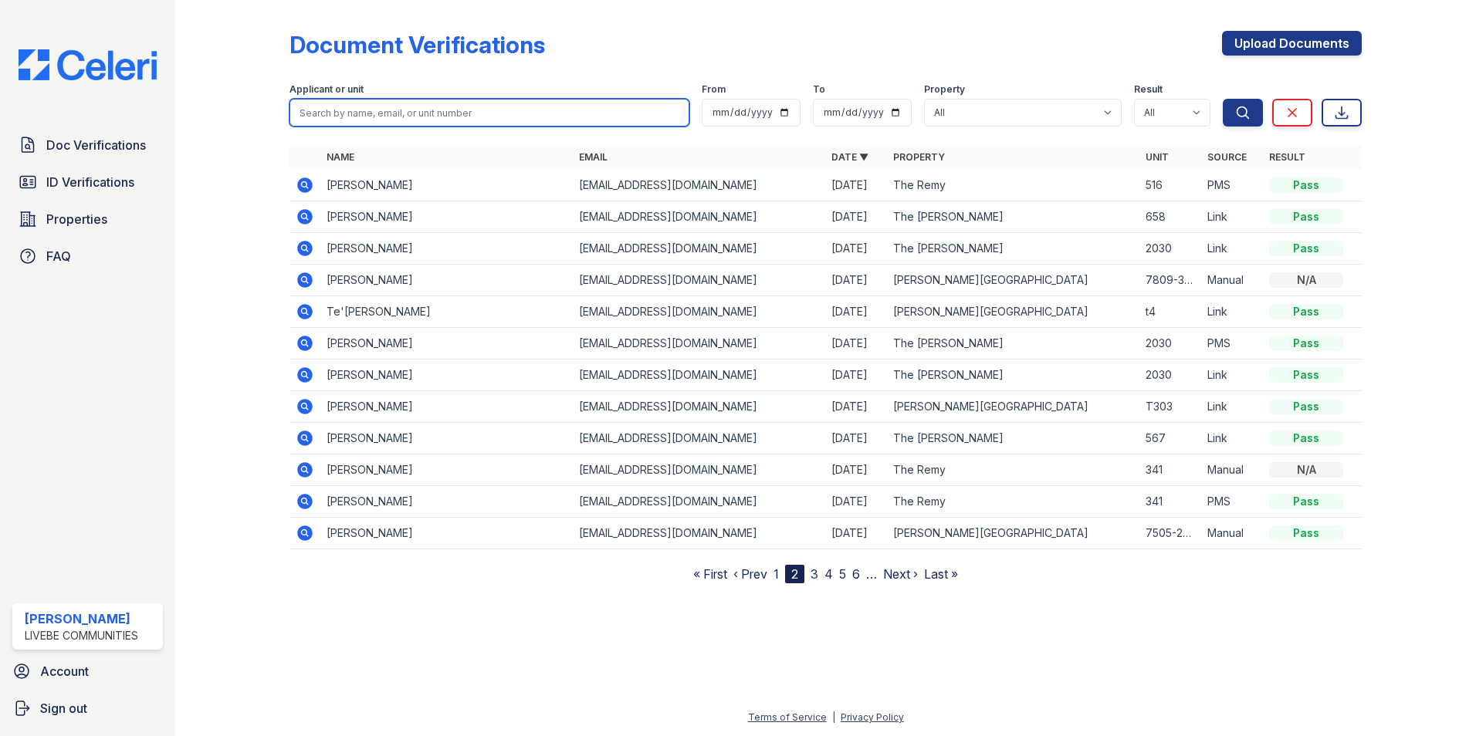
click at [477, 120] on input "search" at bounding box center [489, 113] width 400 height 28
type input "Trey"
click at [306, 212] on icon at bounding box center [304, 216] width 15 height 15
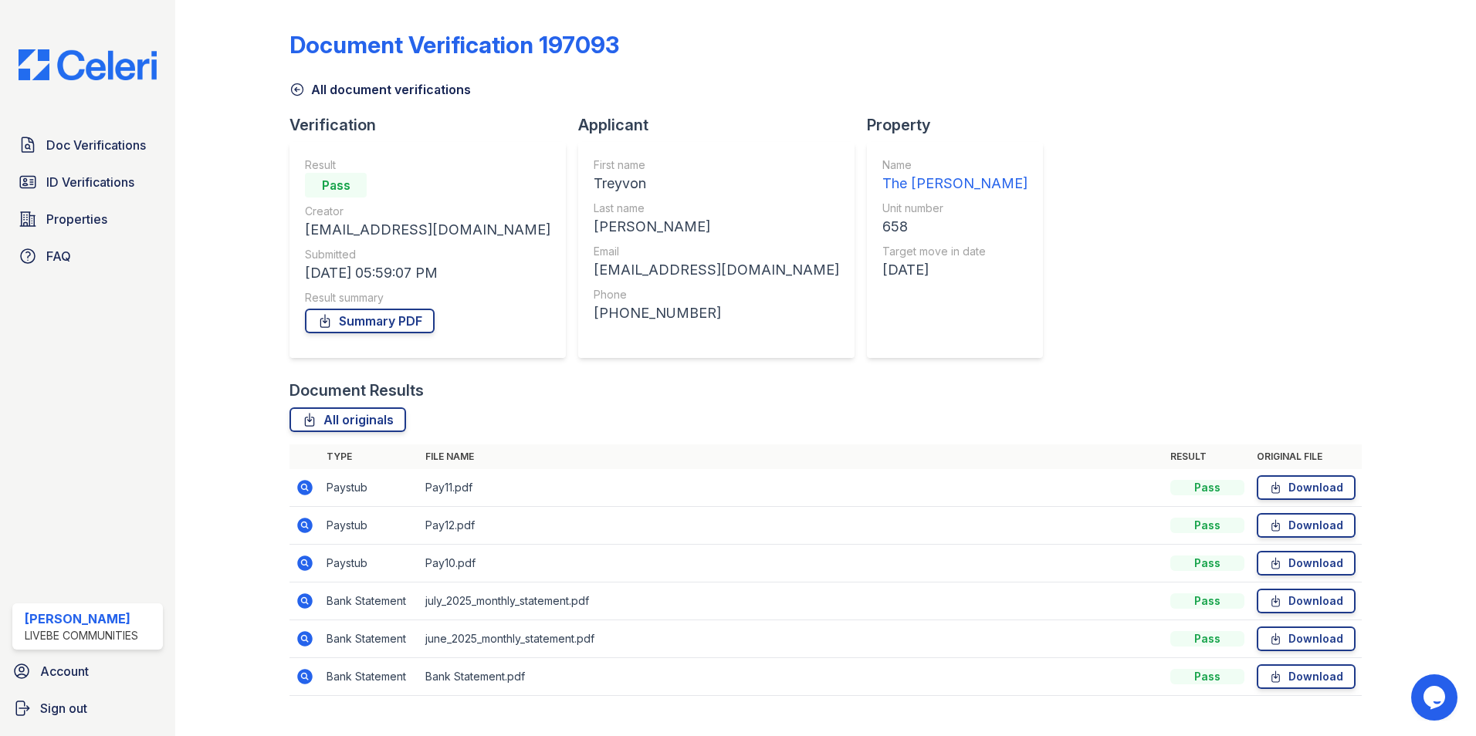
scroll to position [28, 0]
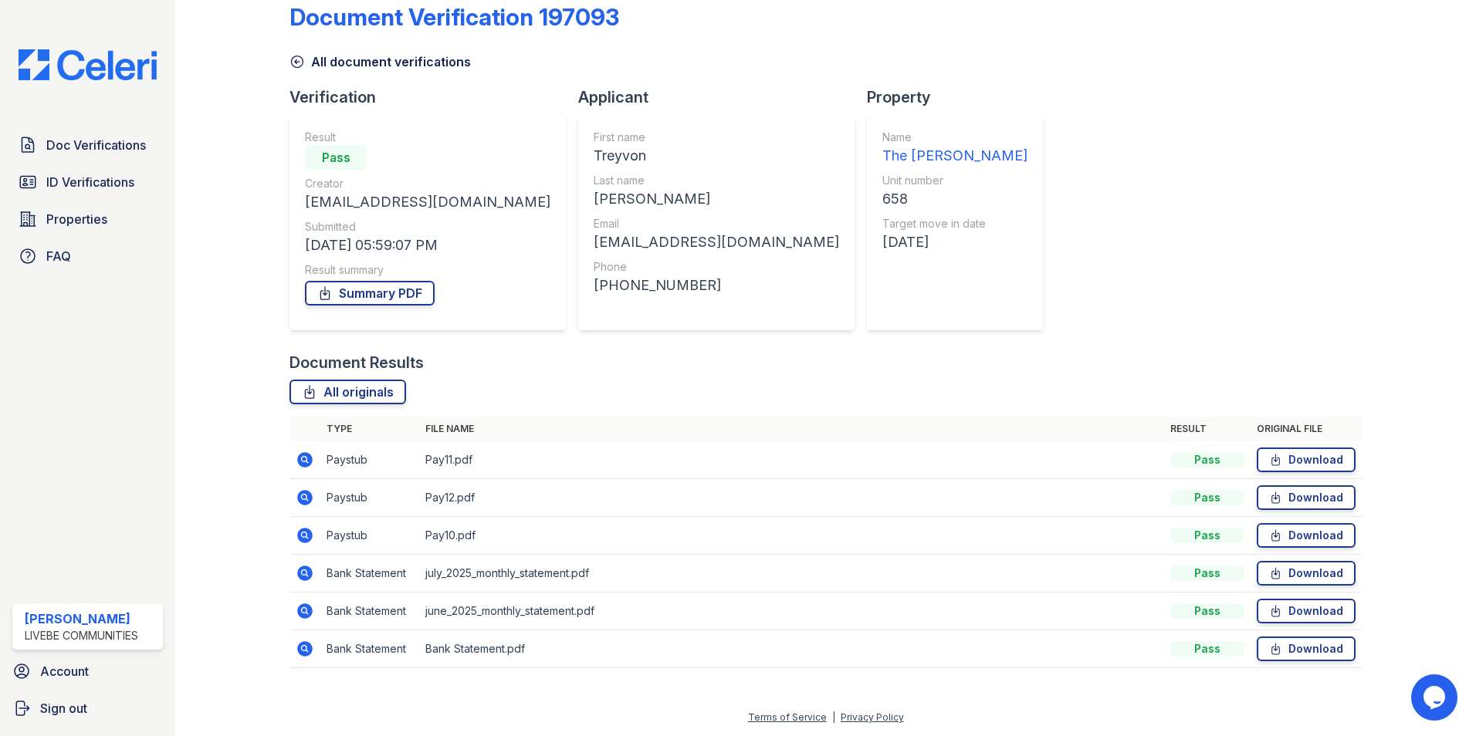
click at [263, 348] on div at bounding box center [245, 331] width 90 height 706
click at [305, 572] on icon at bounding box center [304, 572] width 4 height 4
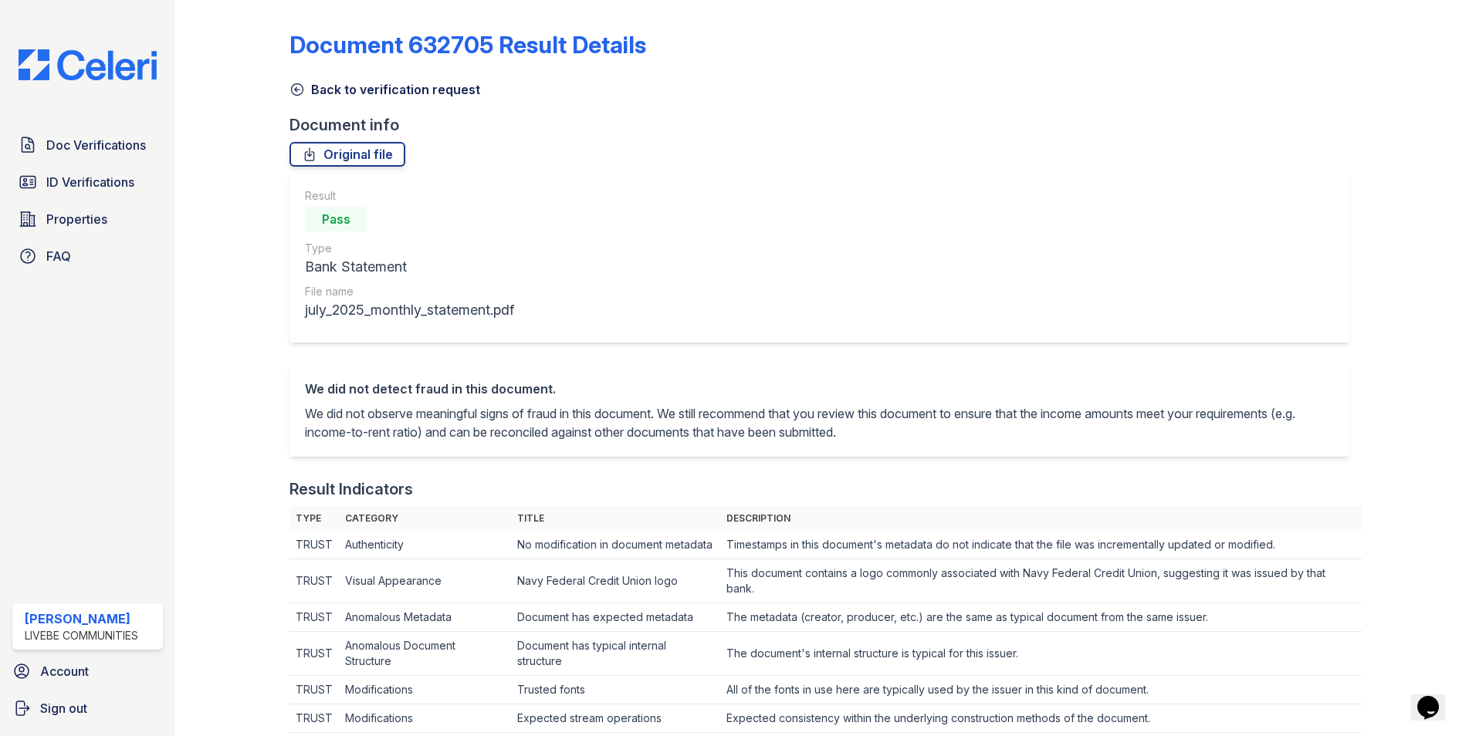
click at [543, 268] on div "Result Pass Type Bank Statement File name july_2025_monthly_statement.pdf" at bounding box center [819, 258] width 1060 height 170
click at [687, 250] on div "Result Pass Type Bank Statement File name july_2025_monthly_statement.pdf" at bounding box center [819, 258] width 1060 height 170
click at [824, 249] on div "Result Pass Type Bank Statement File name july_2025_monthly_statement.pdf" at bounding box center [819, 258] width 1060 height 170
click at [71, 149] on span "Doc Verifications" at bounding box center [96, 145] width 100 height 19
